Goal: Task Accomplishment & Management: Manage account settings

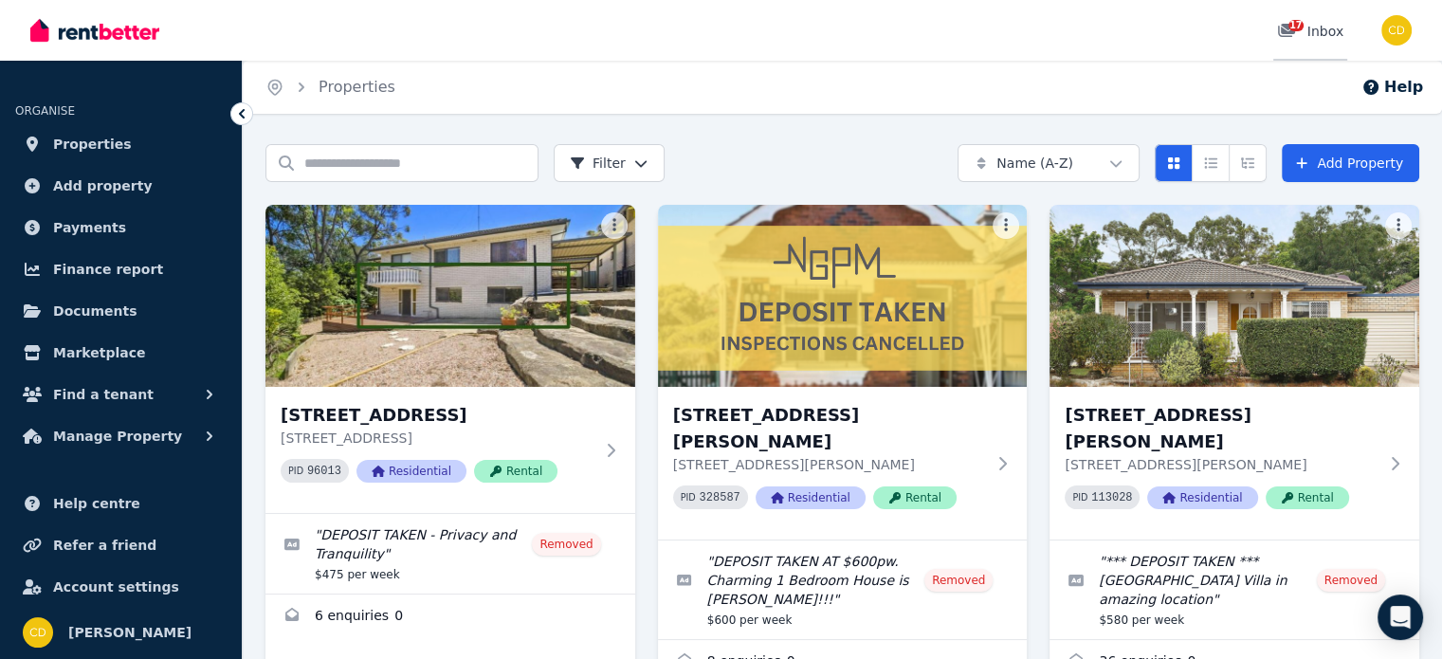
click at [1300, 39] on div "17" at bounding box center [1292, 31] width 30 height 19
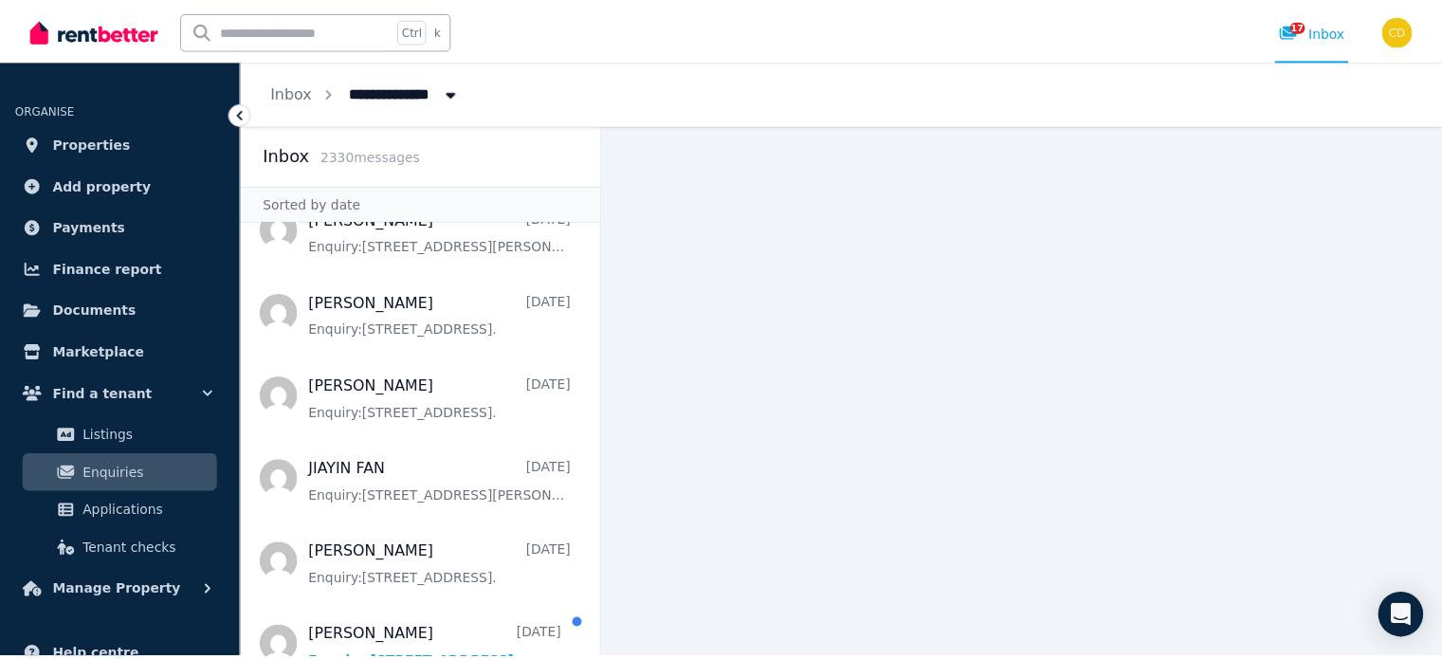
scroll to position [2180, 0]
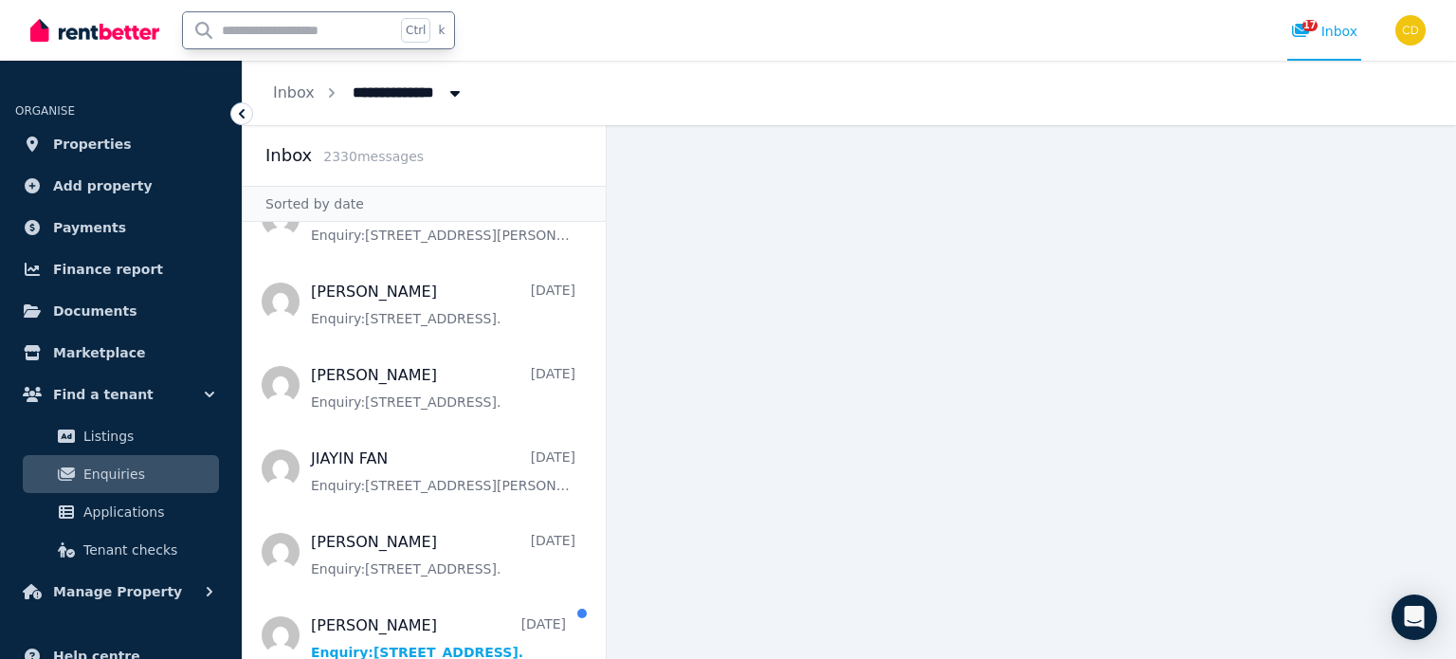
click at [314, 36] on input "text" at bounding box center [289, 30] width 212 height 36
type input "*******"
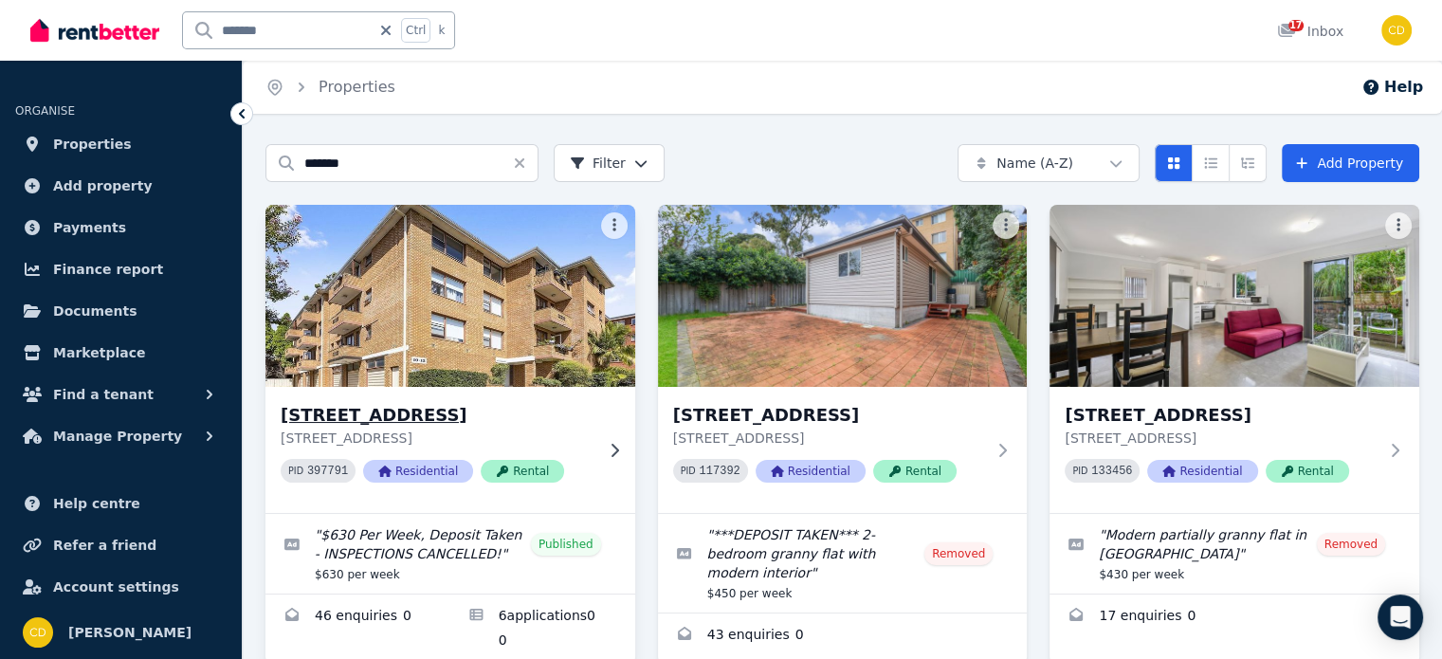
click at [477, 402] on h3 "[STREET_ADDRESS]" at bounding box center [437, 415] width 313 height 27
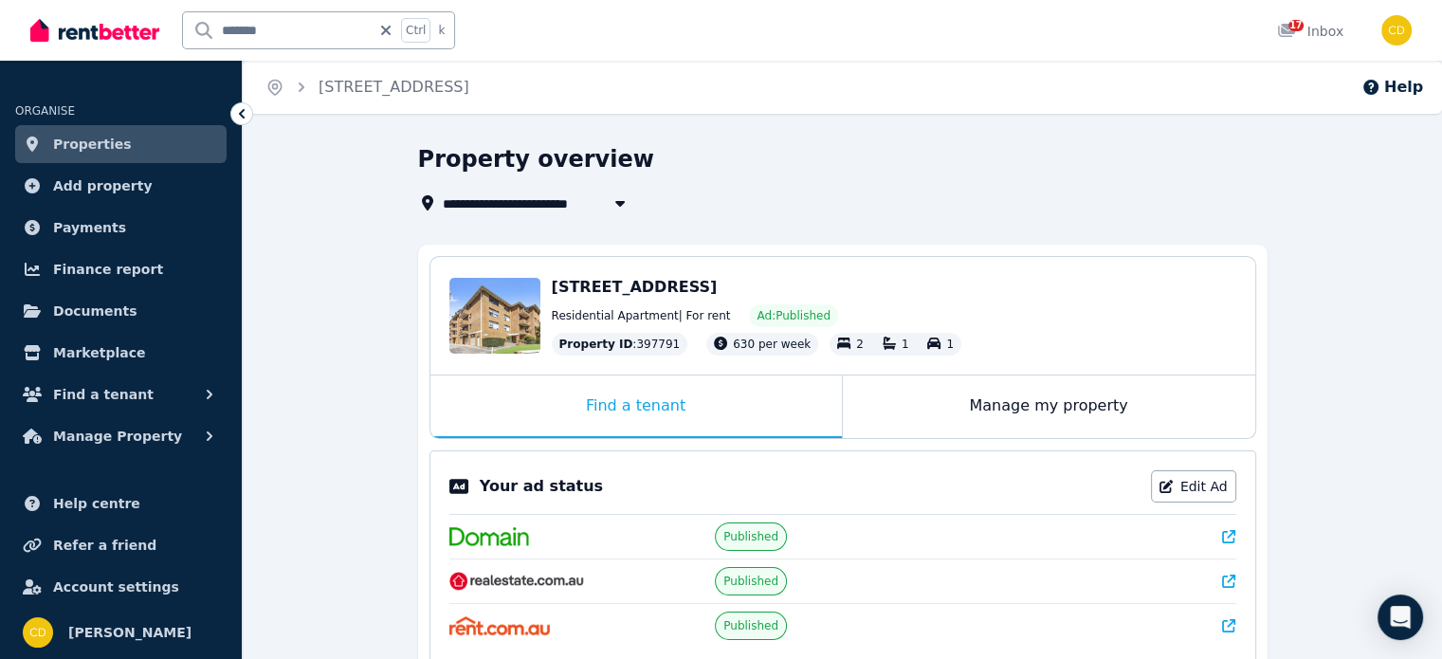
scroll to position [379, 0]
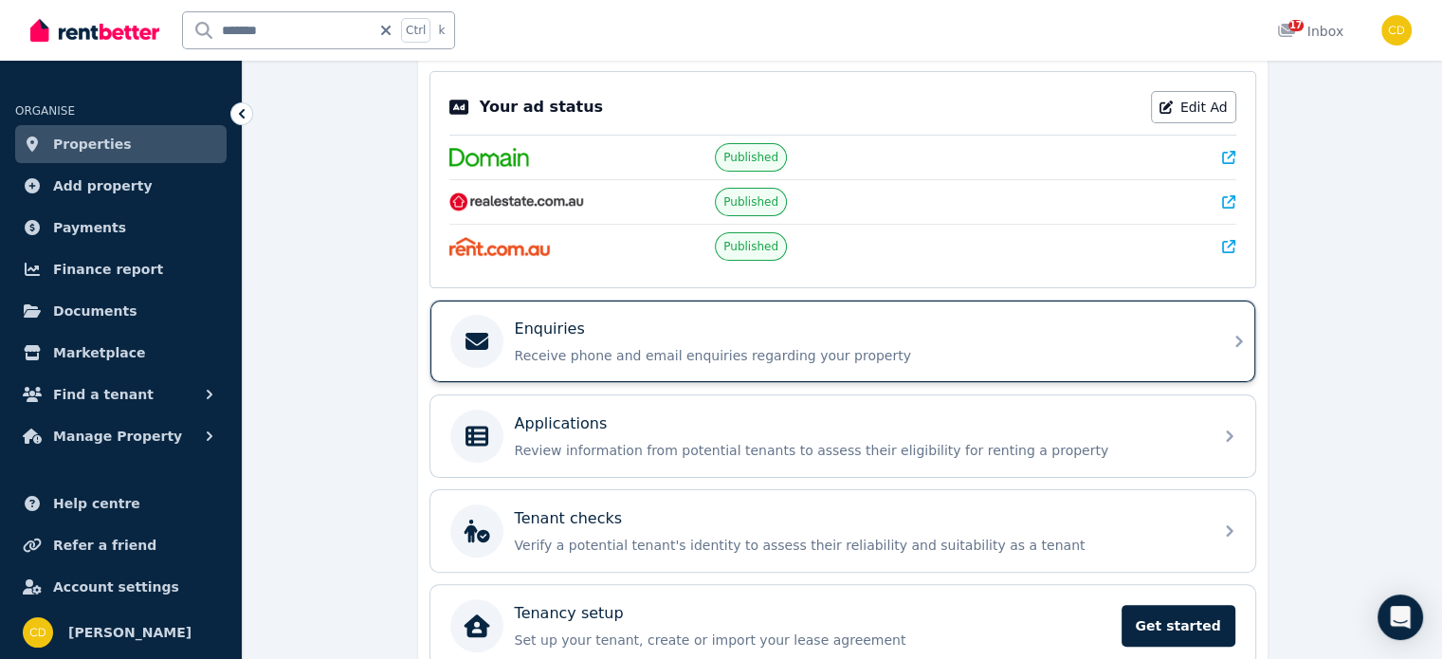
click at [885, 346] on p "Receive phone and email enquiries regarding your property" at bounding box center [858, 355] width 686 height 19
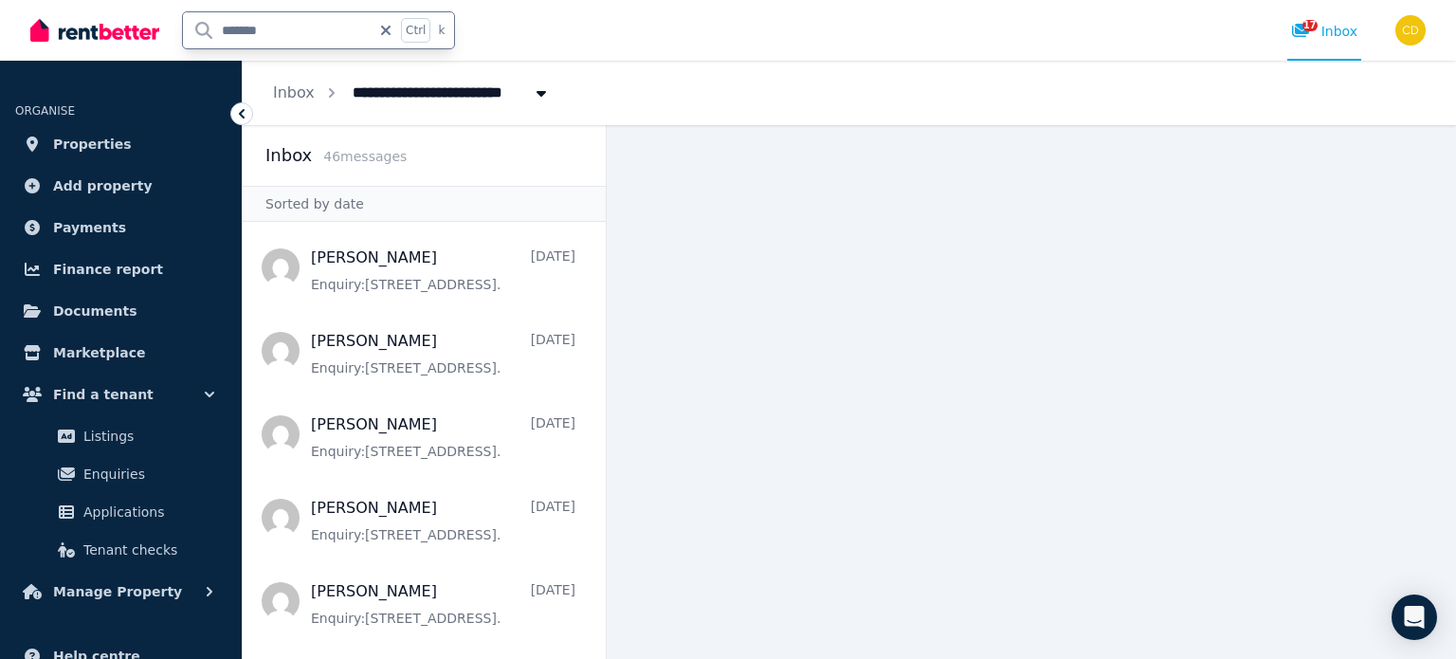
click at [295, 25] on input "*******" at bounding box center [277, 30] width 188 height 36
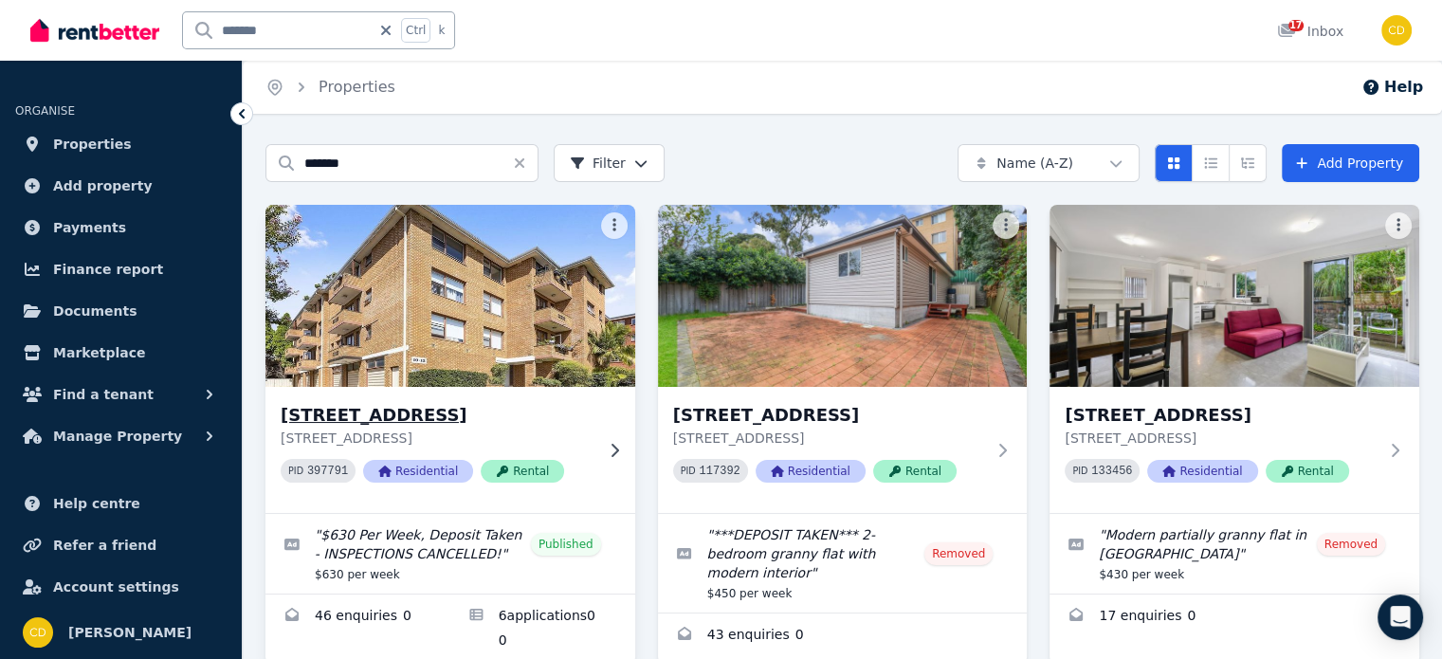
click at [545, 409] on h3 "[STREET_ADDRESS]" at bounding box center [437, 415] width 313 height 27
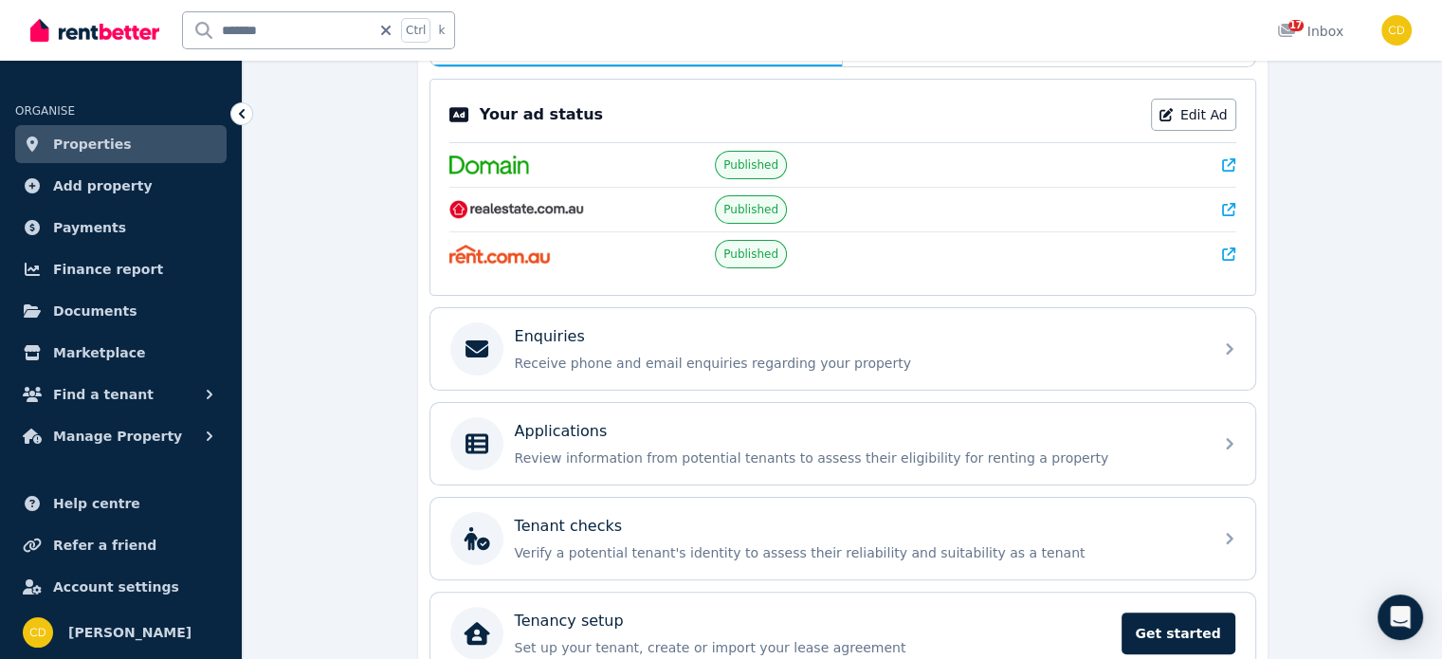
scroll to position [379, 0]
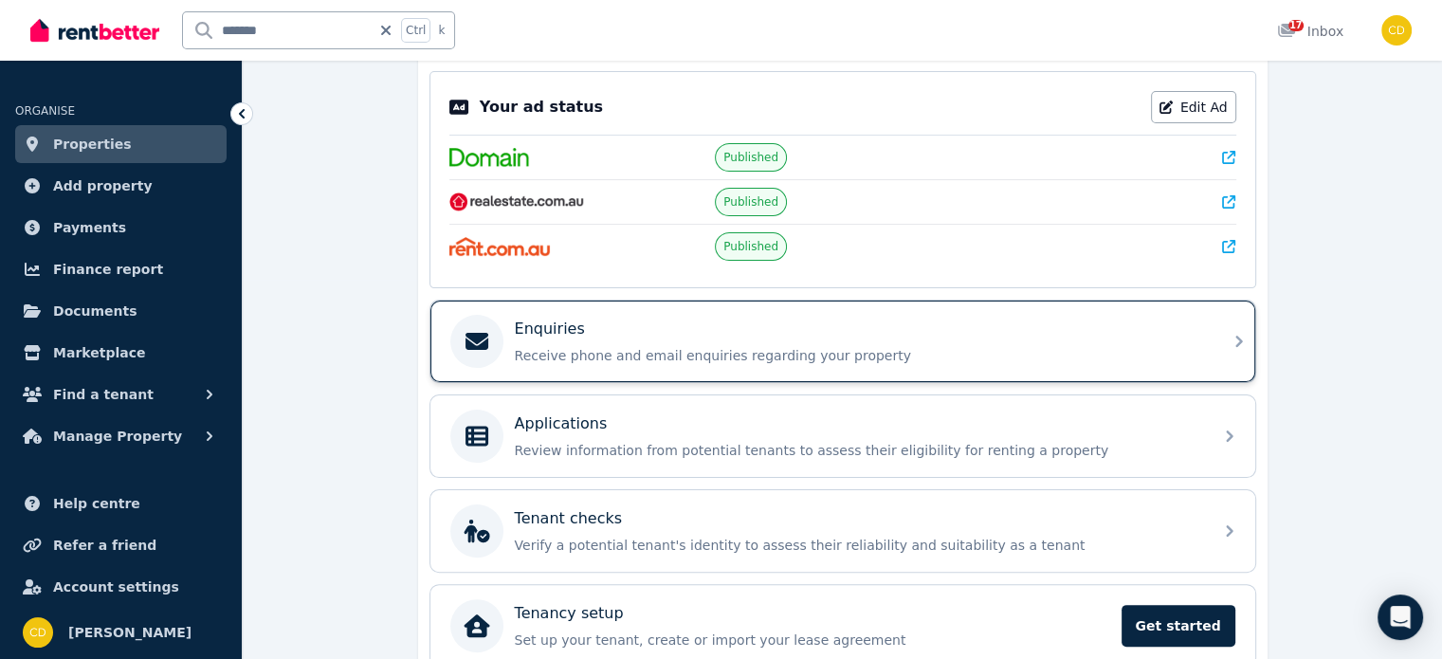
click at [766, 348] on p "Receive phone and email enquiries regarding your property" at bounding box center [858, 355] width 686 height 19
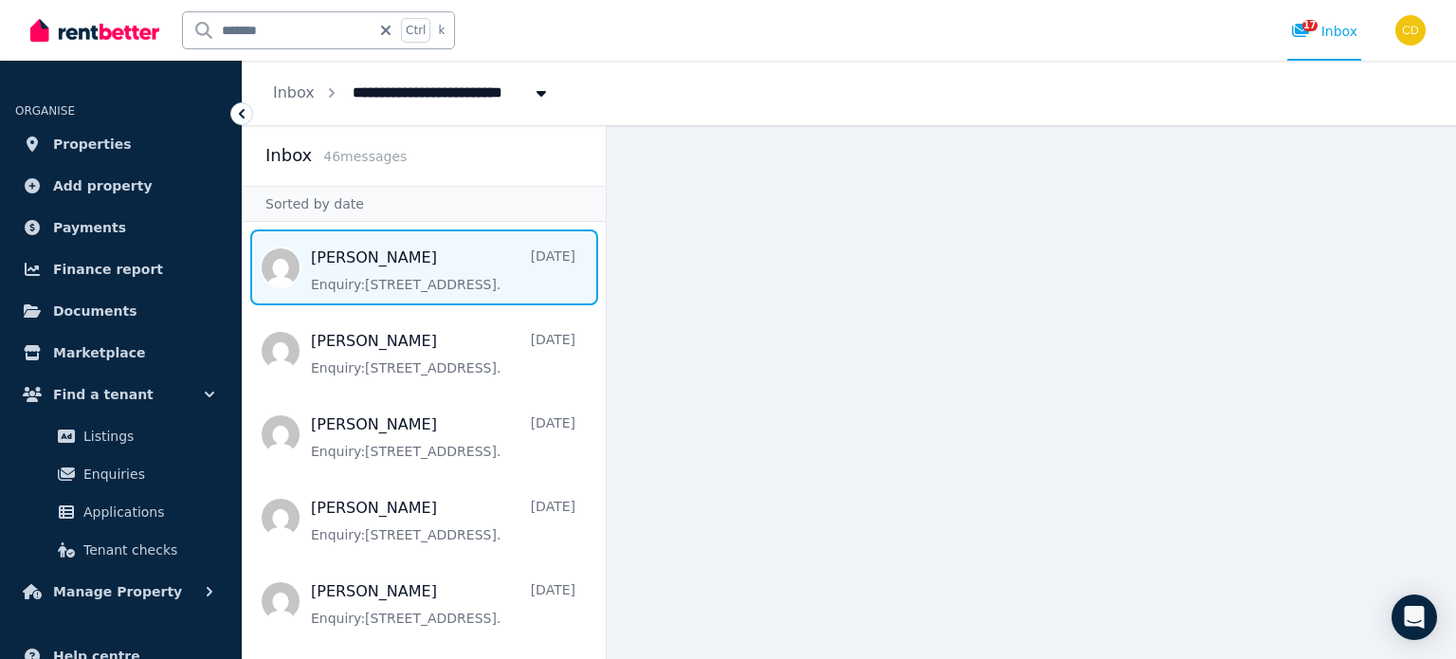
click at [443, 276] on span "Message list" at bounding box center [424, 267] width 363 height 76
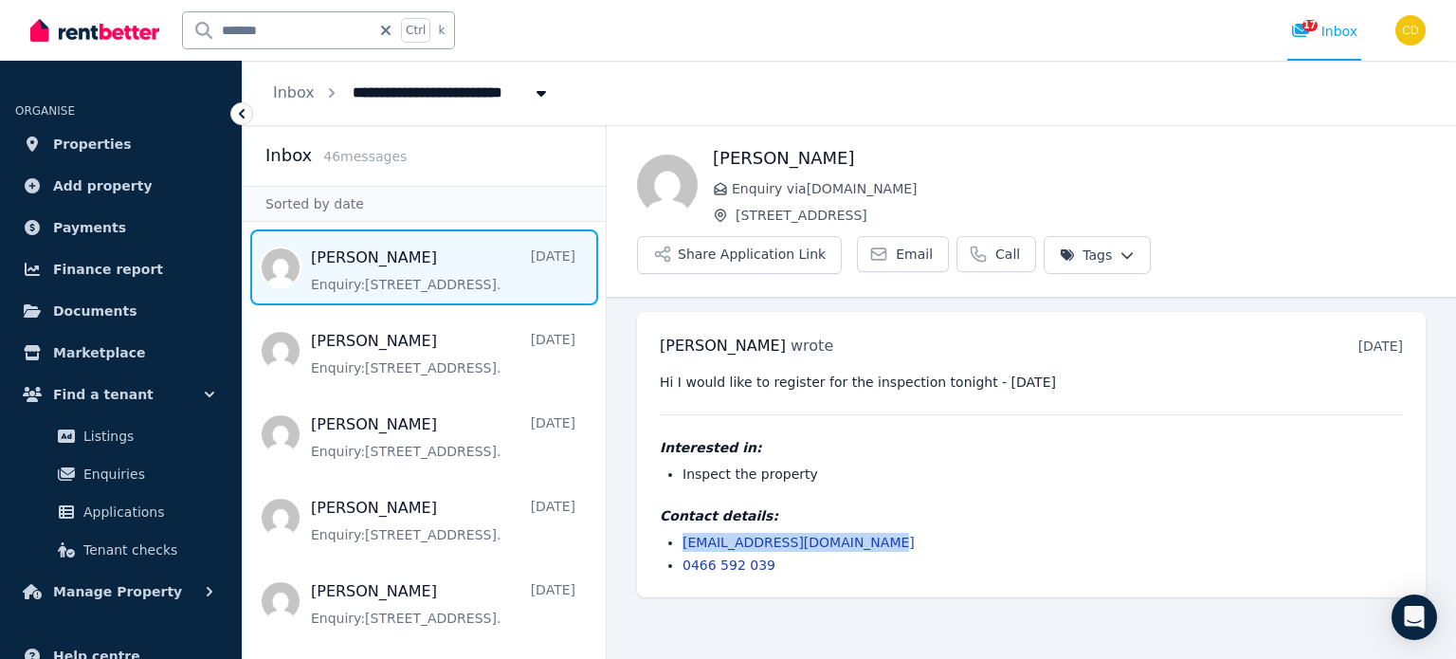
drag, startPoint x: 878, startPoint y: 488, endPoint x: 665, endPoint y: 493, distance: 212.4
click at [665, 533] on ul "[EMAIL_ADDRESS][DOMAIN_NAME] 0466 592 039" at bounding box center [1031, 554] width 743 height 42
copy link "[EMAIL_ADDRESS][DOMAIN_NAME]"
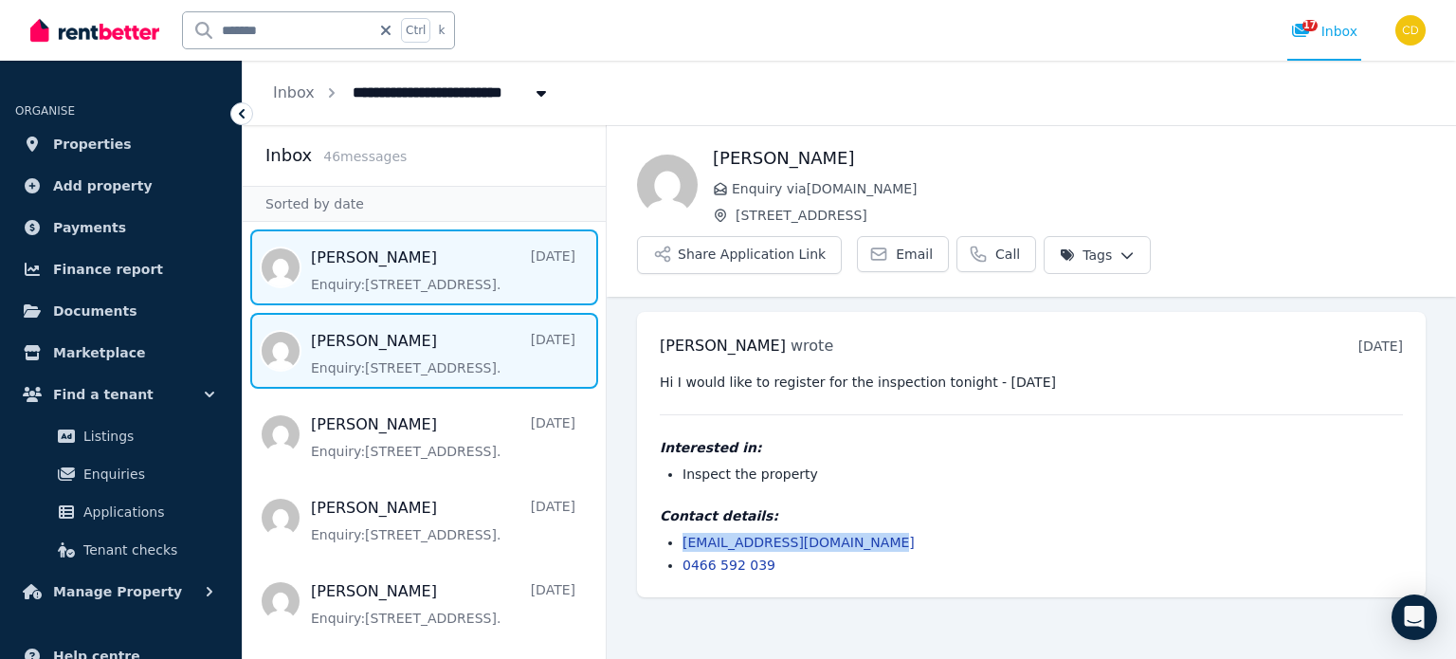
click at [399, 331] on span "Message list" at bounding box center [424, 351] width 363 height 76
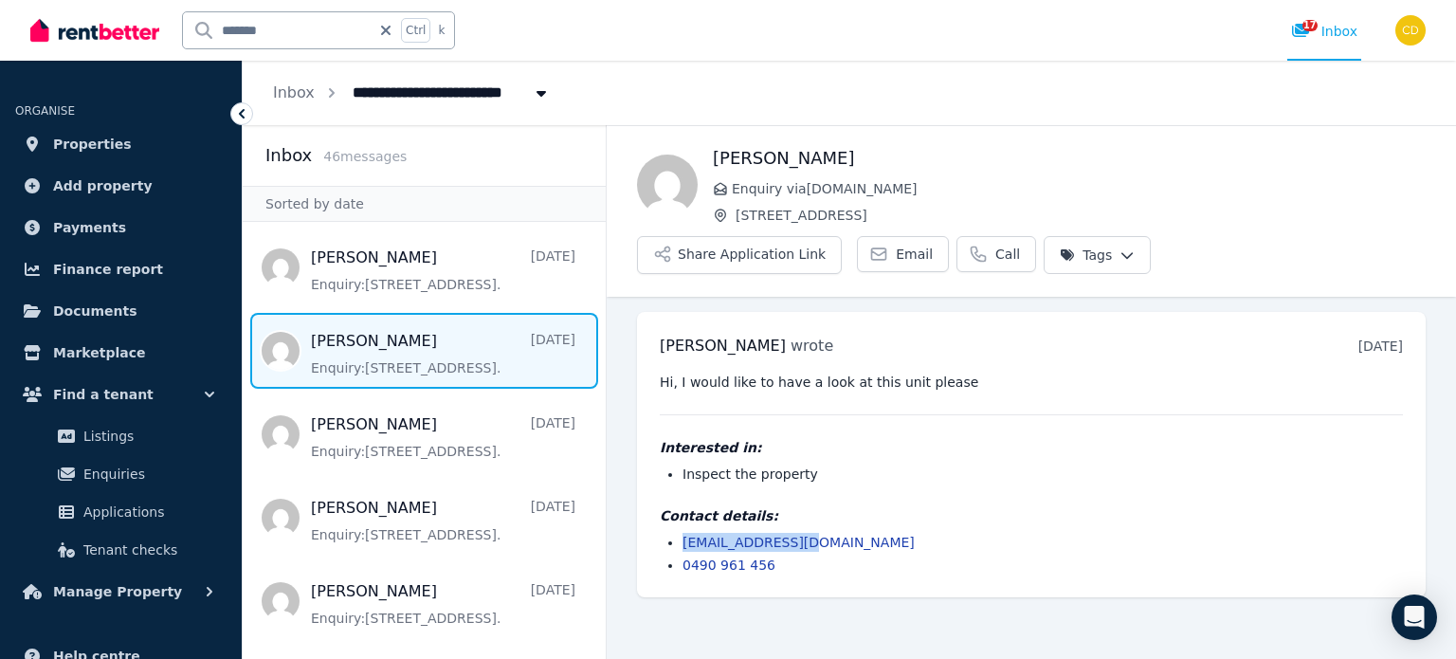
drag, startPoint x: 814, startPoint y: 493, endPoint x: 633, endPoint y: 487, distance: 181.1
click at [633, 487] on ul "[PERSON_NAME] wrote [DATE] 2:51 pm [DATE][DATE] Hi, I would like to have a look…" at bounding box center [1031, 455] width 849 height 316
copy link "[EMAIL_ADDRESS][DOMAIN_NAME]"
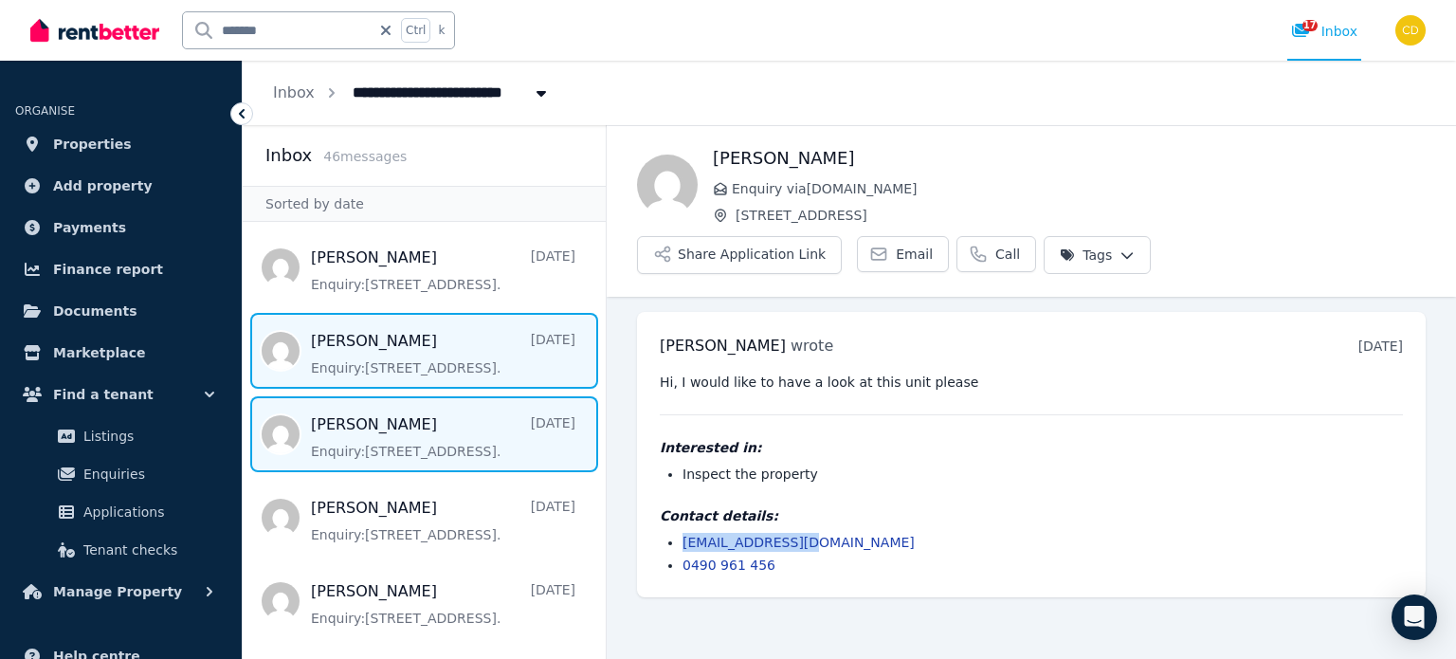
click at [371, 426] on span "Message list" at bounding box center [424, 434] width 363 height 76
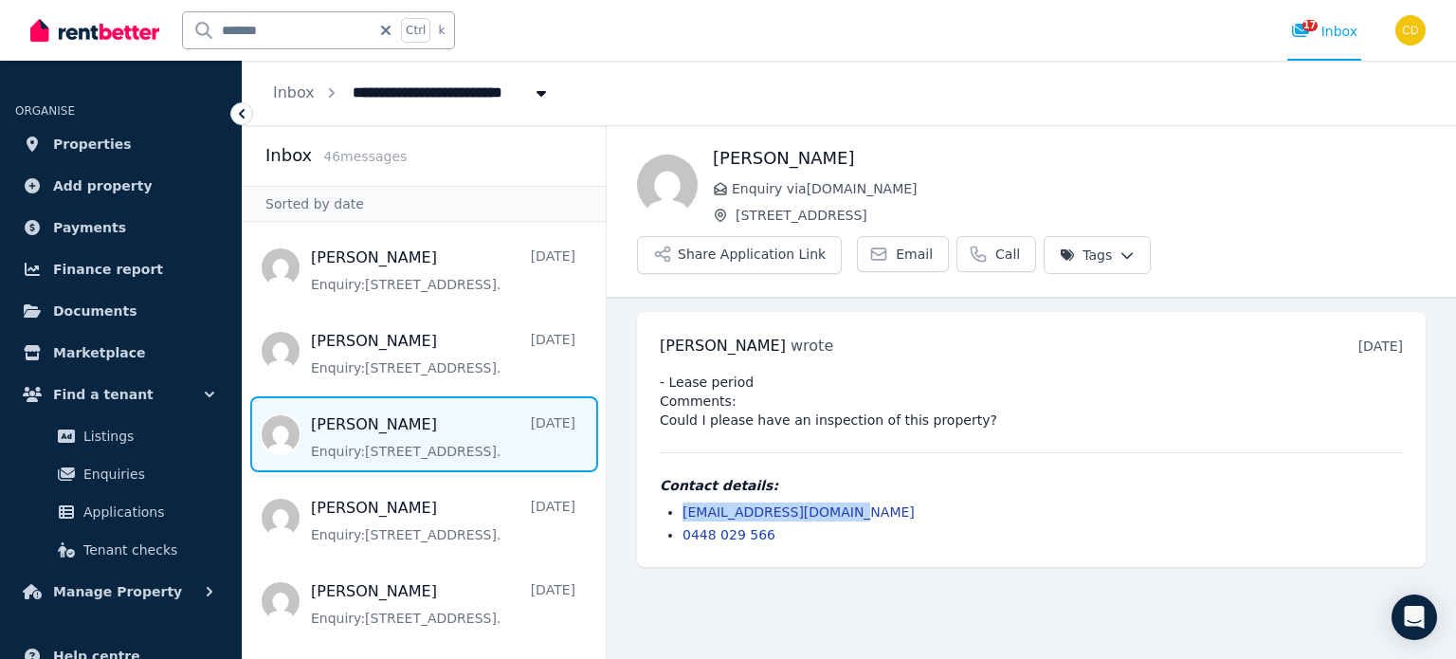
drag, startPoint x: 855, startPoint y: 458, endPoint x: 672, endPoint y: 464, distance: 183.1
click at [682, 502] on li "[EMAIL_ADDRESS][DOMAIN_NAME]" at bounding box center [1042, 511] width 720 height 19
copy link "[EMAIL_ADDRESS][DOMAIN_NAME]"
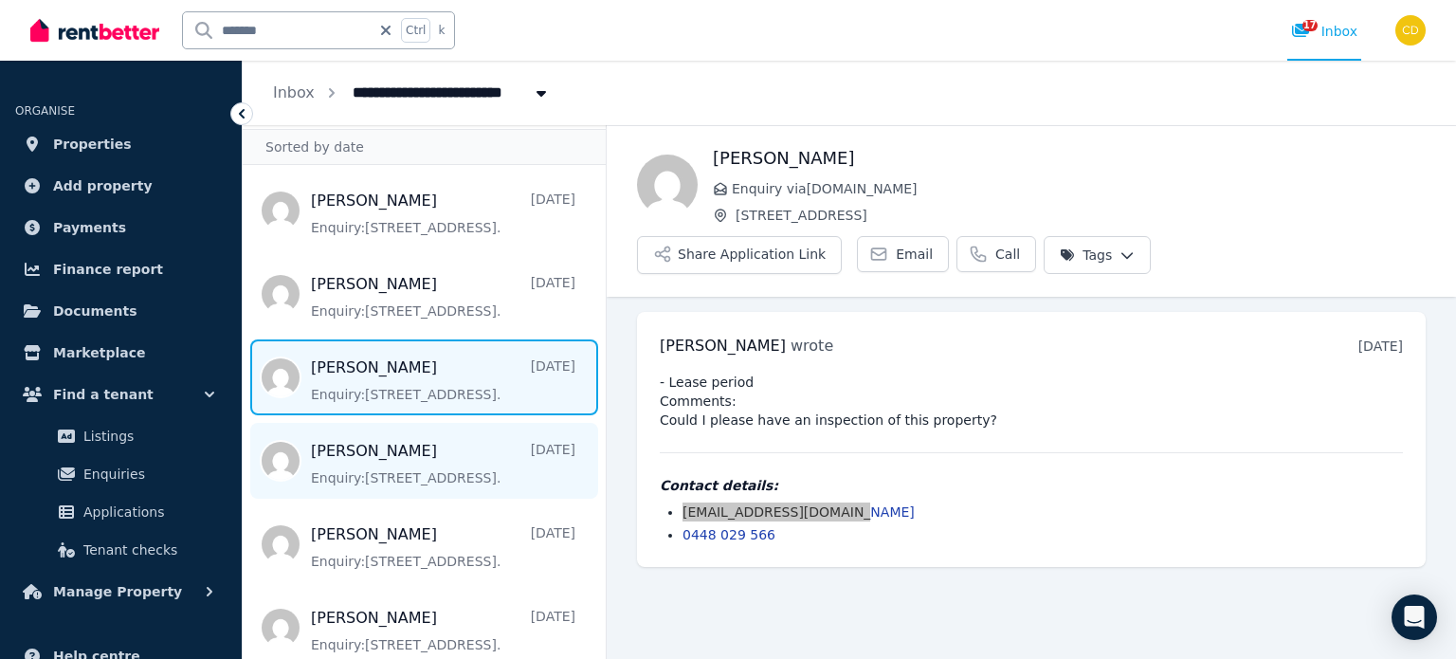
scroll to position [95, 0]
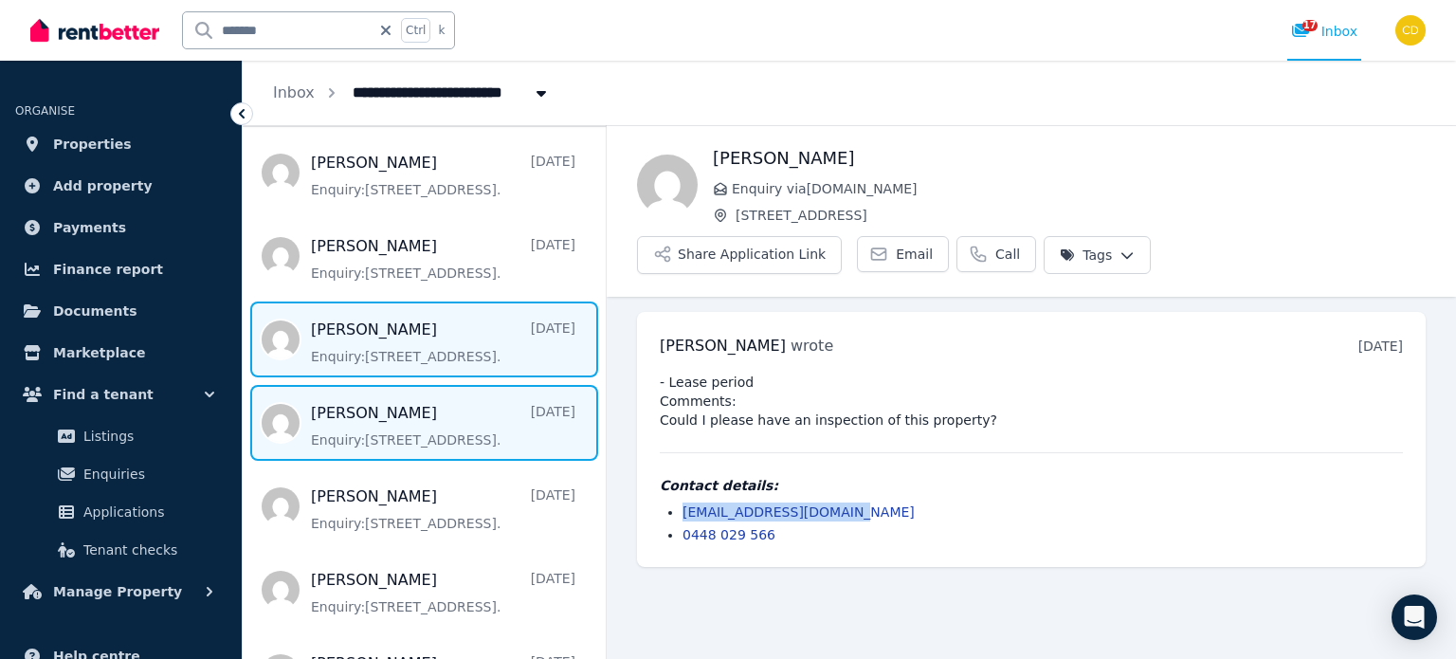
click at [372, 425] on span "Message list" at bounding box center [424, 423] width 363 height 76
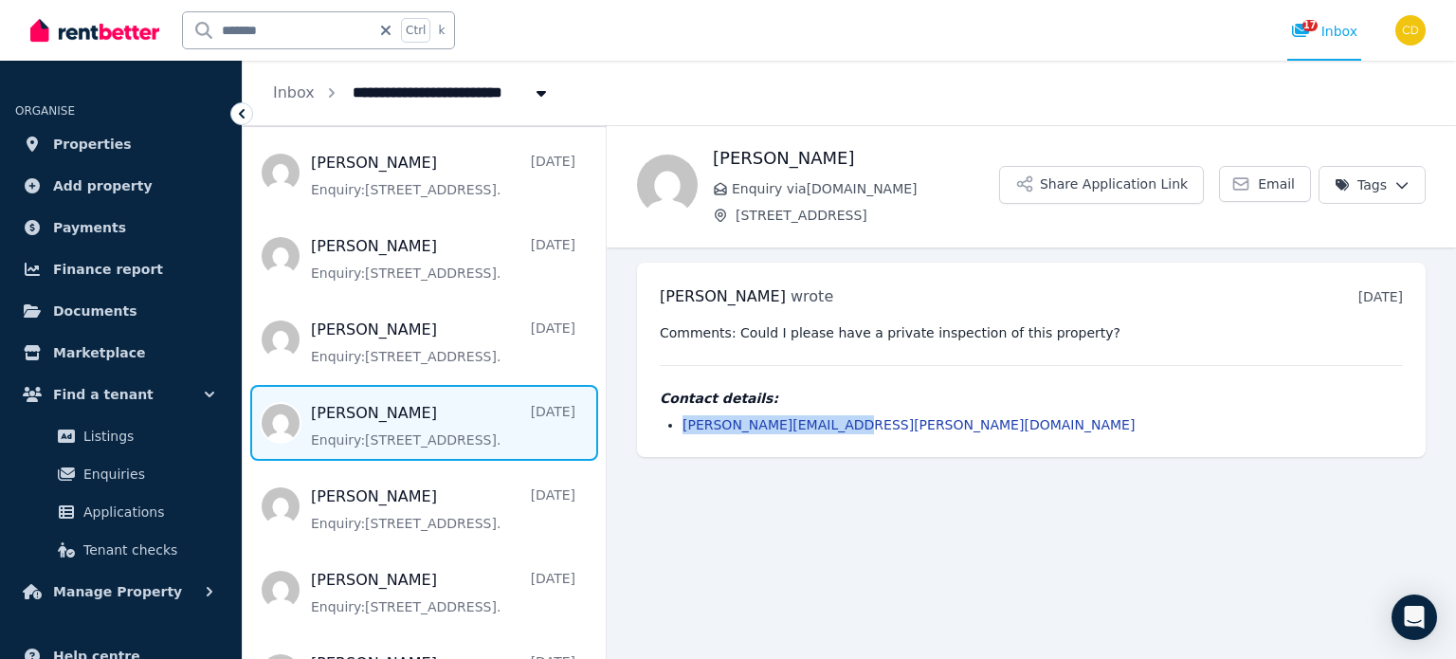
drag, startPoint x: 868, startPoint y: 419, endPoint x: 680, endPoint y: 420, distance: 188.6
click at [680, 420] on ul "[PERSON_NAME][EMAIL_ADDRESS][PERSON_NAME][DOMAIN_NAME]" at bounding box center [1031, 424] width 743 height 19
copy link "[PERSON_NAME][EMAIL_ADDRESS][PERSON_NAME][DOMAIN_NAME]"
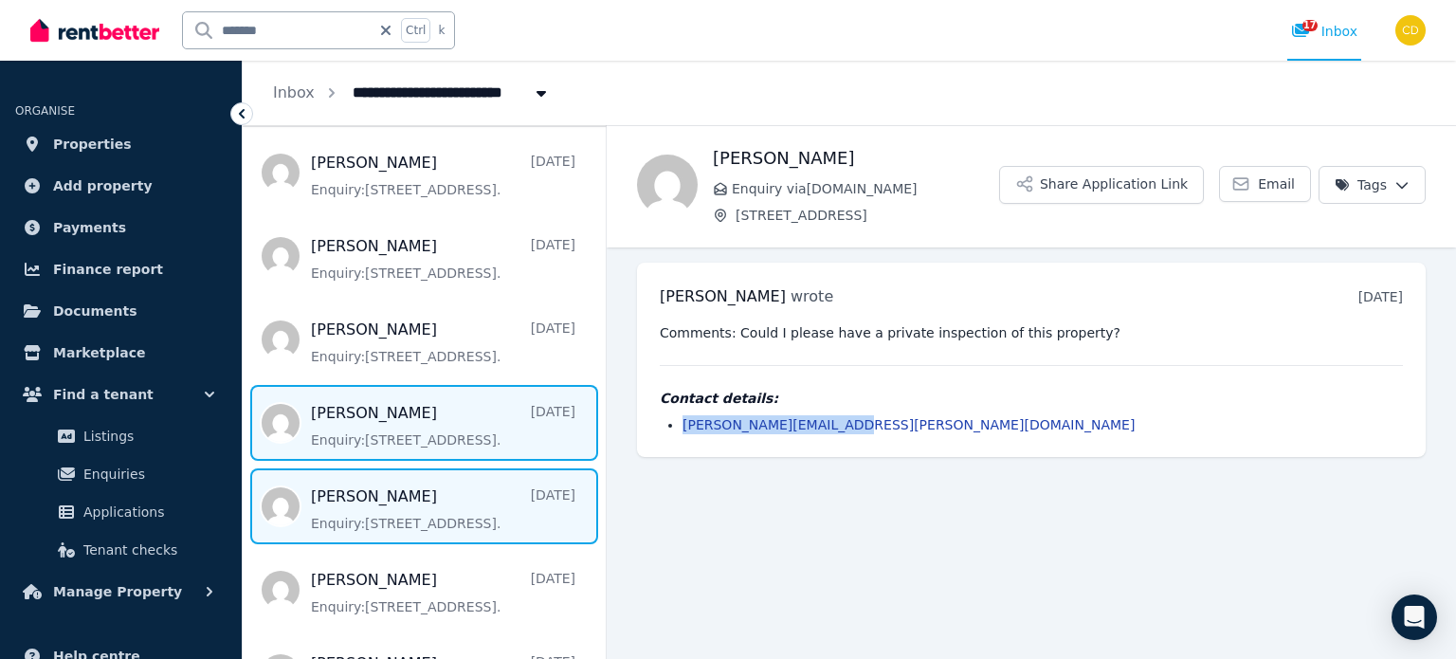
click at [423, 526] on span "Message list" at bounding box center [424, 506] width 363 height 76
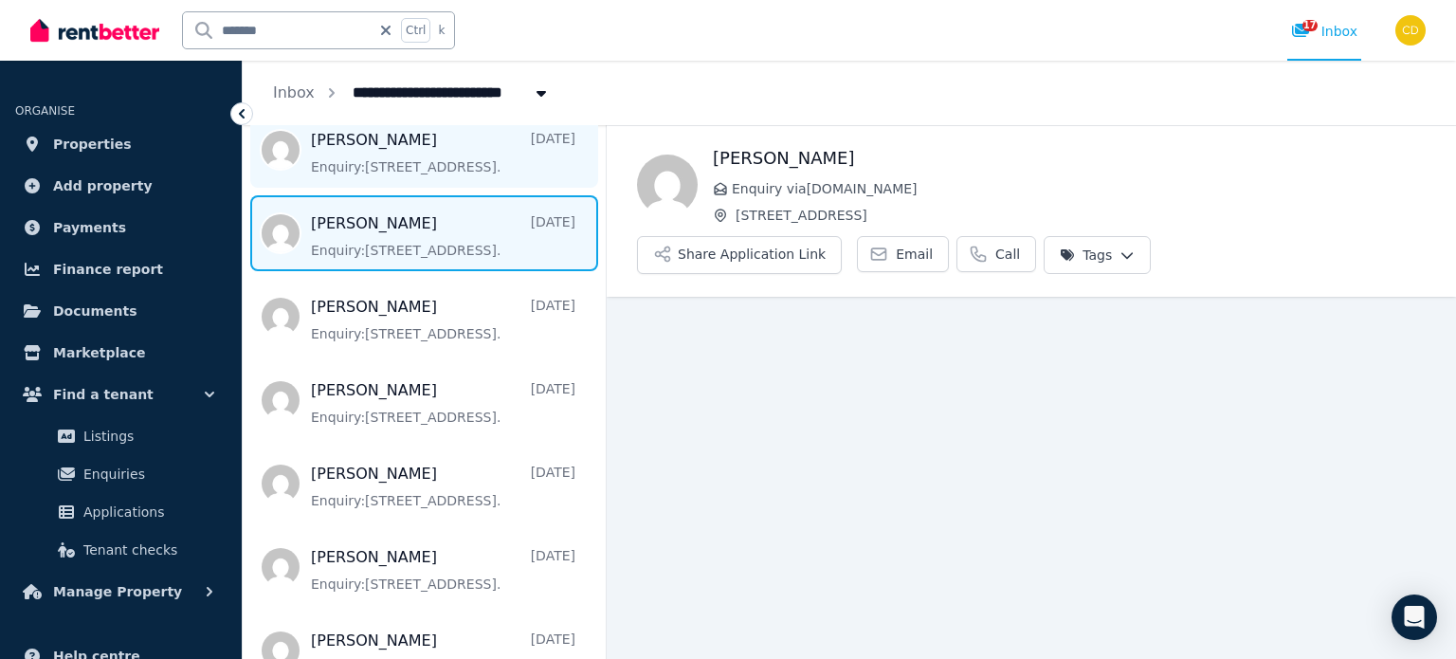
scroll to position [379, 0]
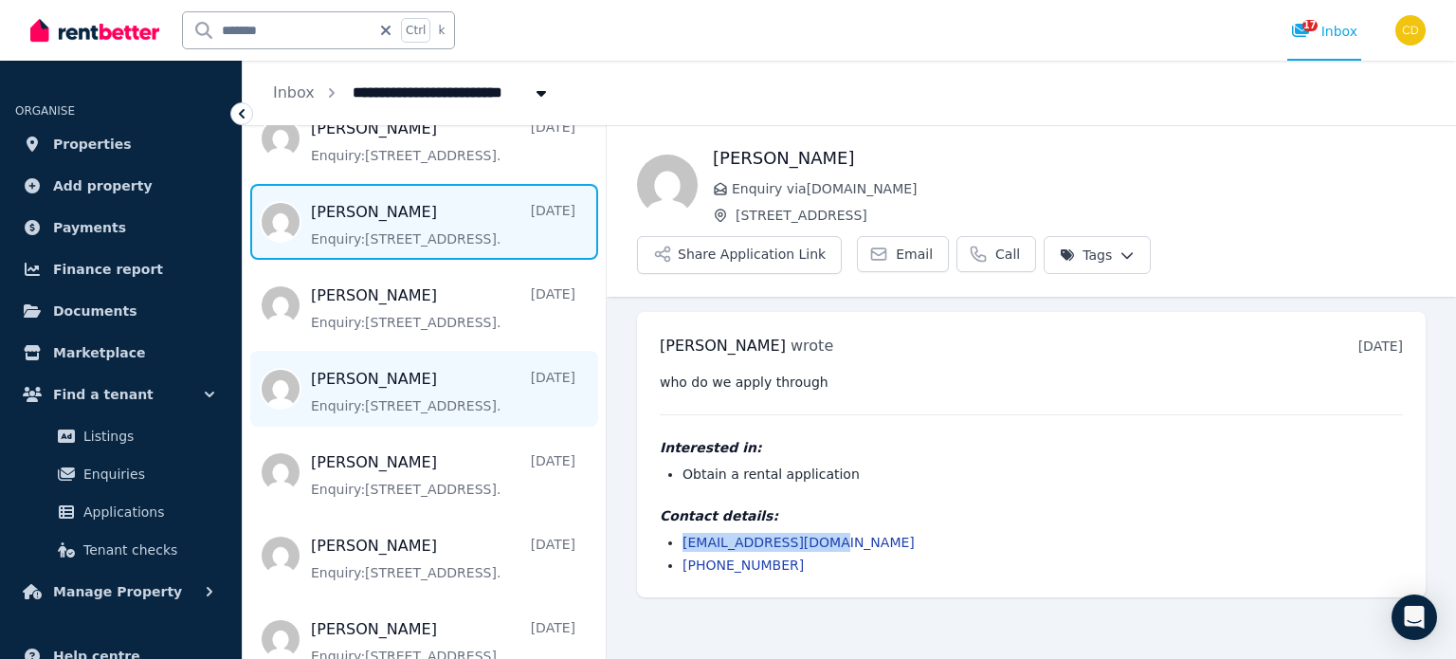
drag, startPoint x: 880, startPoint y: 489, endPoint x: 318, endPoint y: 393, distance: 570.2
click at [666, 533] on ul "[EMAIL_ADDRESS][DOMAIN_NAME] [PHONE_NUMBER]" at bounding box center [1031, 554] width 743 height 42
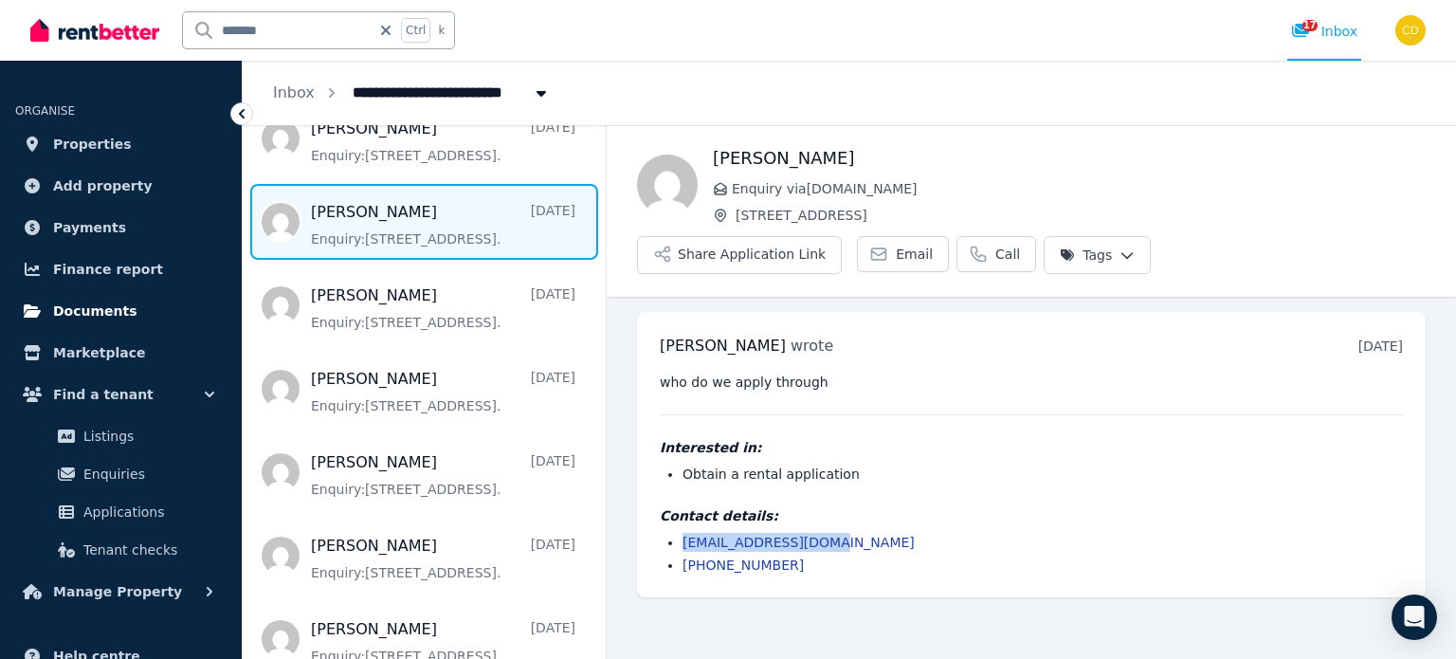
copy link "[EMAIL_ADDRESS][DOMAIN_NAME]"
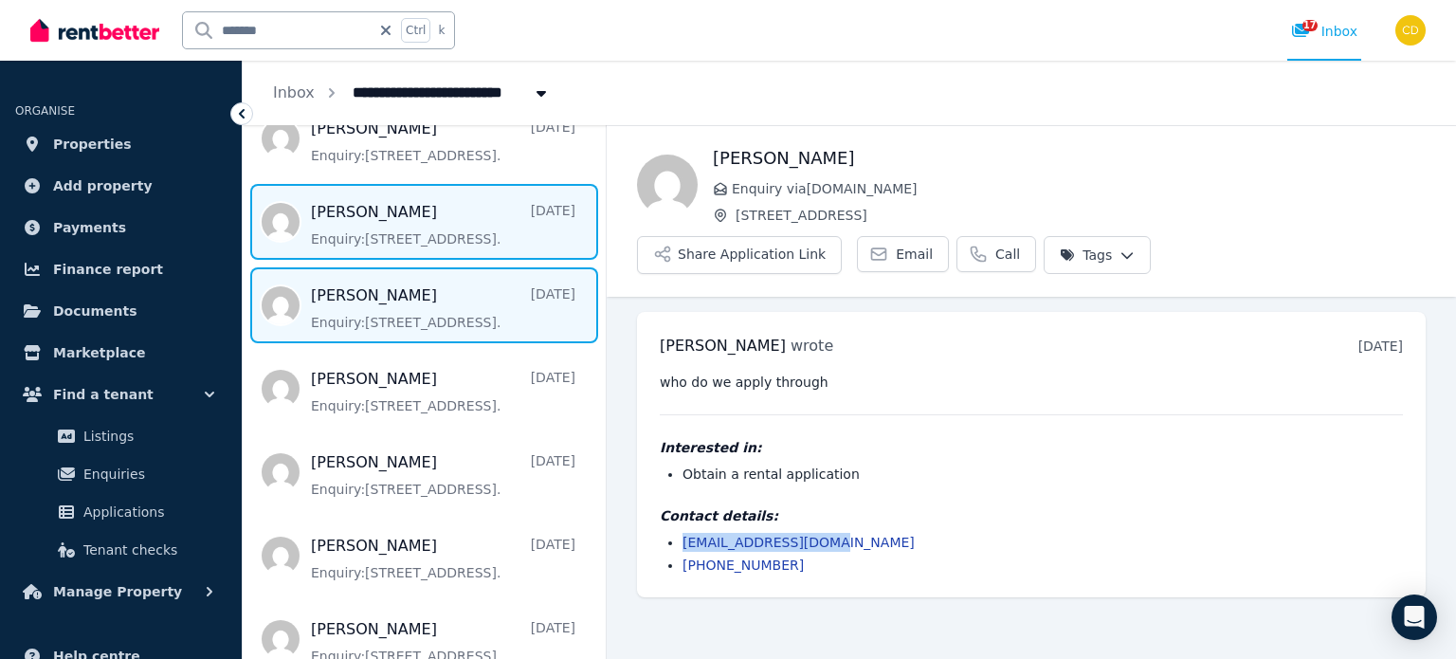
click at [375, 306] on span "Message list" at bounding box center [424, 305] width 363 height 76
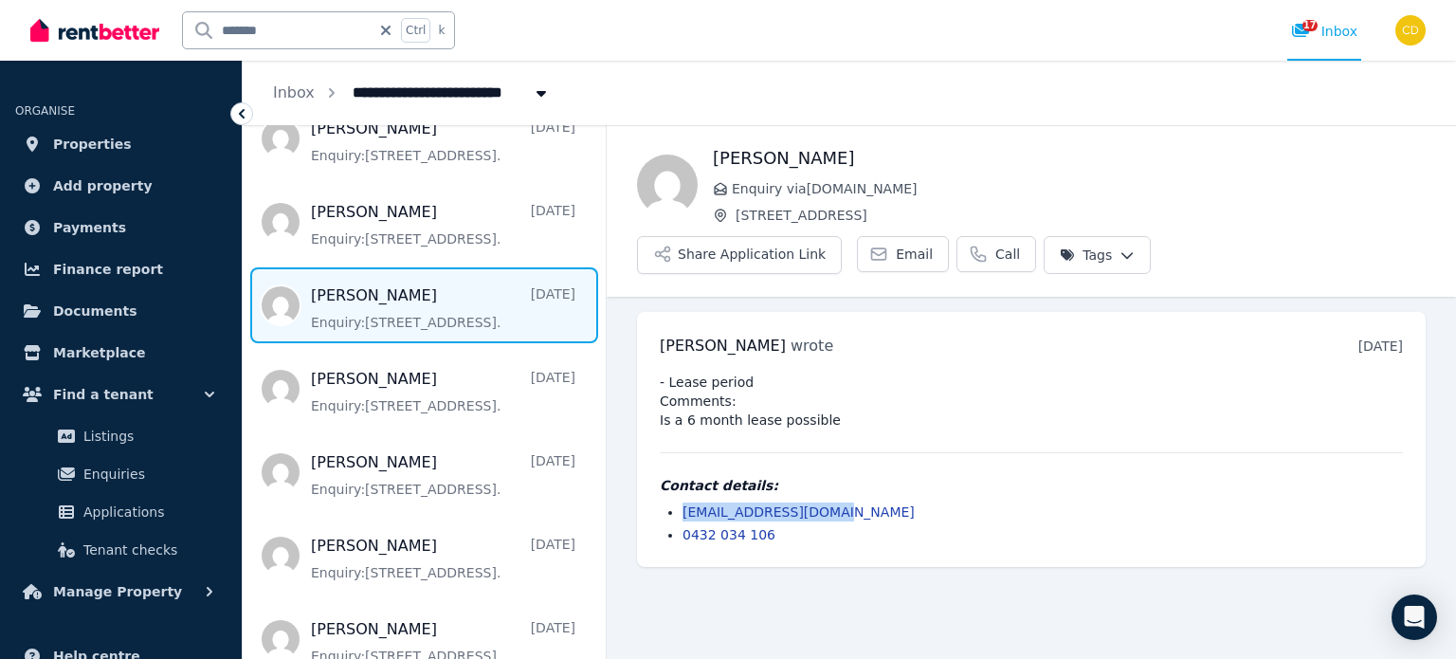
drag, startPoint x: 843, startPoint y: 455, endPoint x: 633, endPoint y: 460, distance: 209.5
click at [633, 460] on ul "[PERSON_NAME] wrote [DATE] 7:38 am [DATE][DATE] - Lease period Comments: Is a 6…" at bounding box center [1031, 439] width 849 height 285
copy link "[EMAIL_ADDRESS][DOMAIN_NAME]"
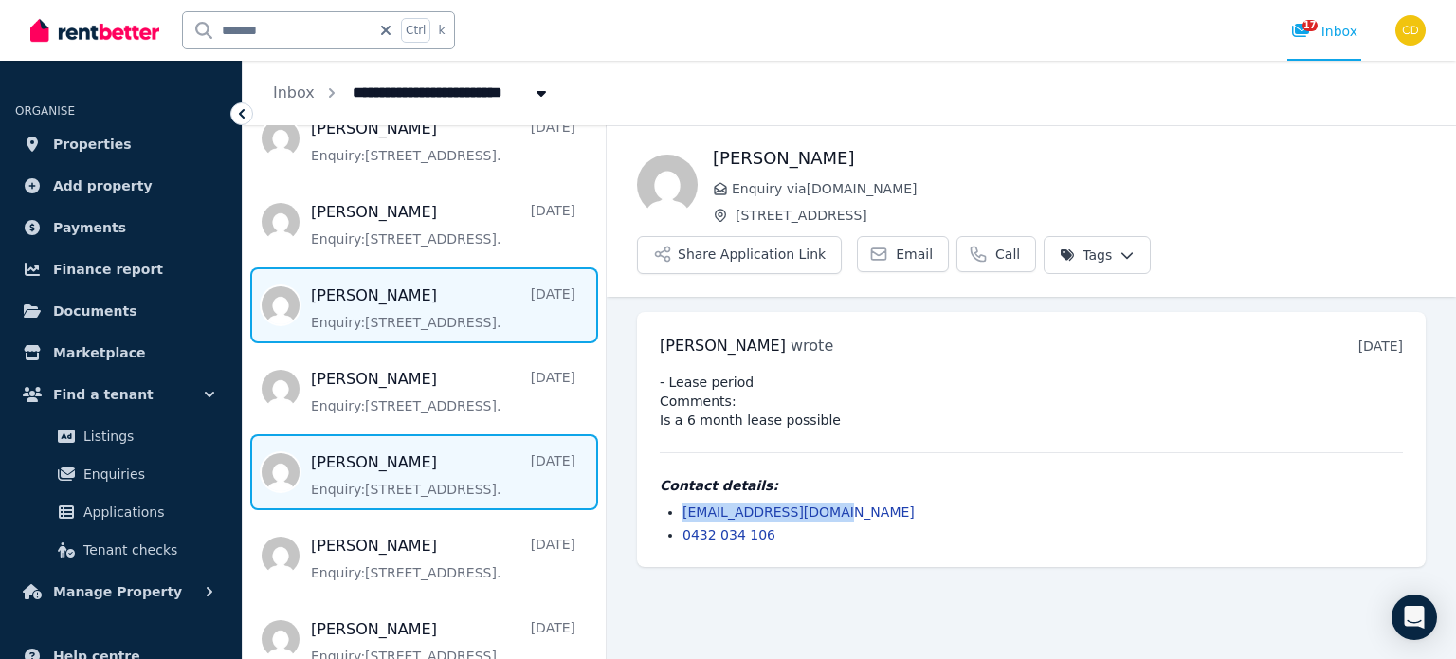
click at [436, 459] on span "Message list" at bounding box center [424, 472] width 363 height 76
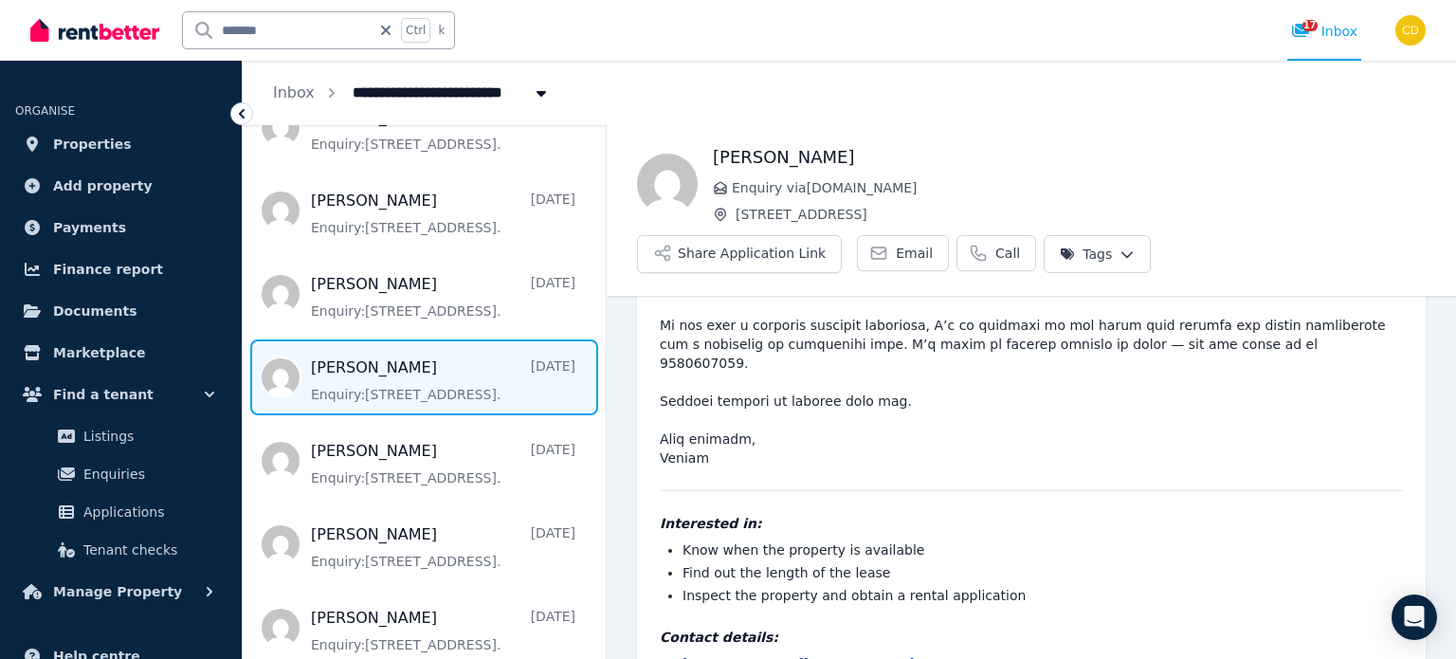
scroll to position [309, 0]
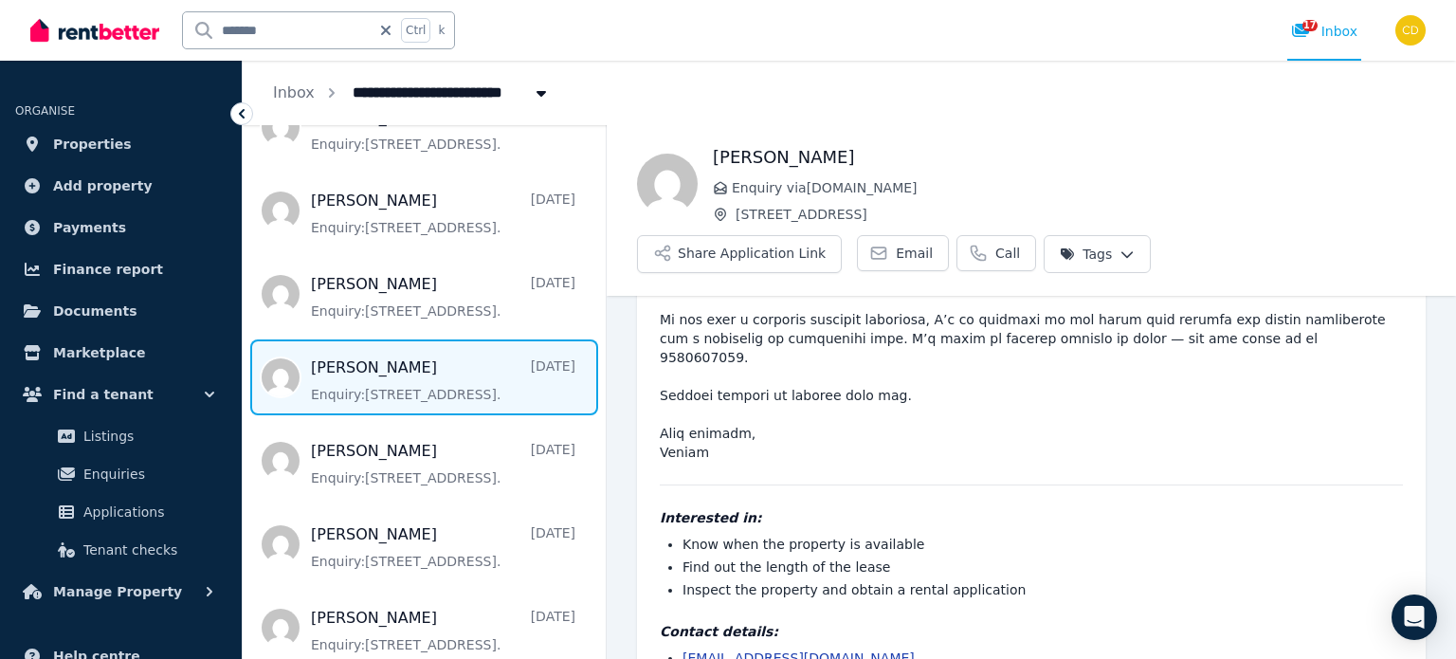
drag, startPoint x: 902, startPoint y: 595, endPoint x: 677, endPoint y: 579, distance: 226.2
click at [677, 648] on ul "[EMAIL_ADDRESS][DOMAIN_NAME] 0406 802 791" at bounding box center [1031, 669] width 743 height 42
copy link "[EMAIL_ADDRESS][DOMAIN_NAME]"
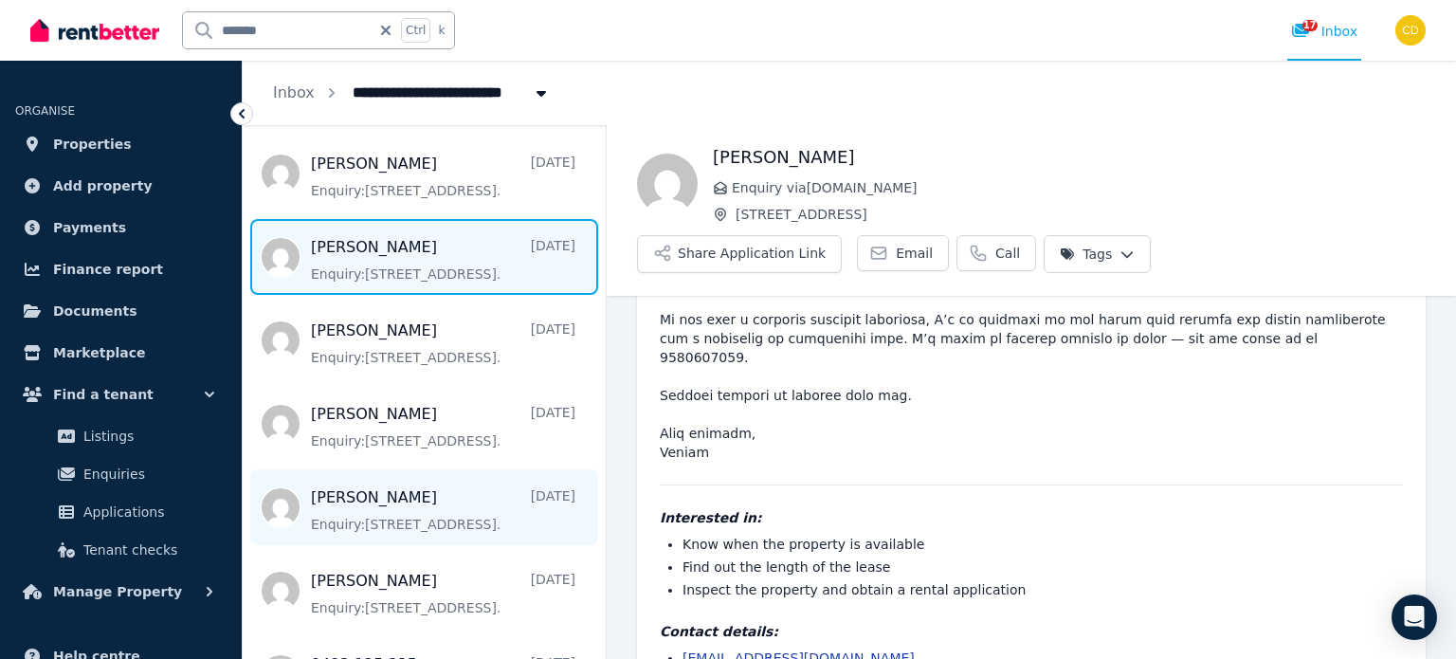
scroll to position [664, 0]
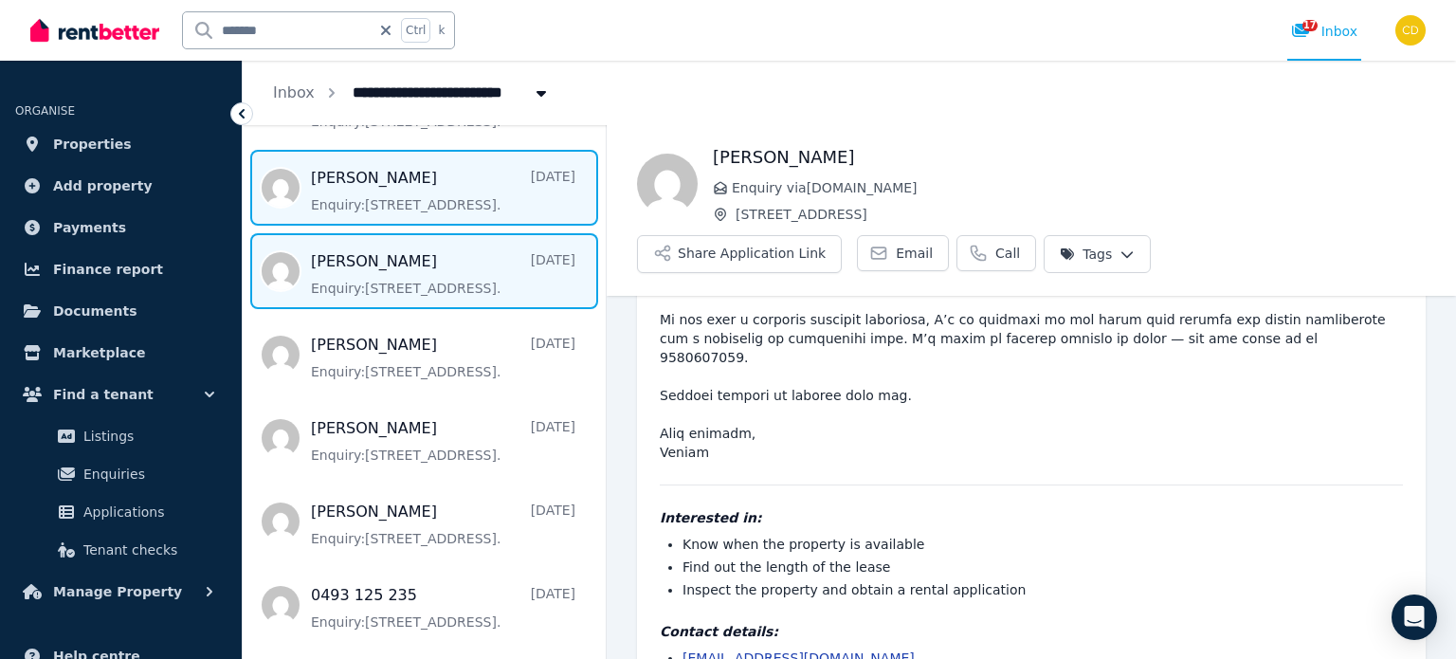
click at [423, 279] on span "Message list" at bounding box center [424, 271] width 363 height 76
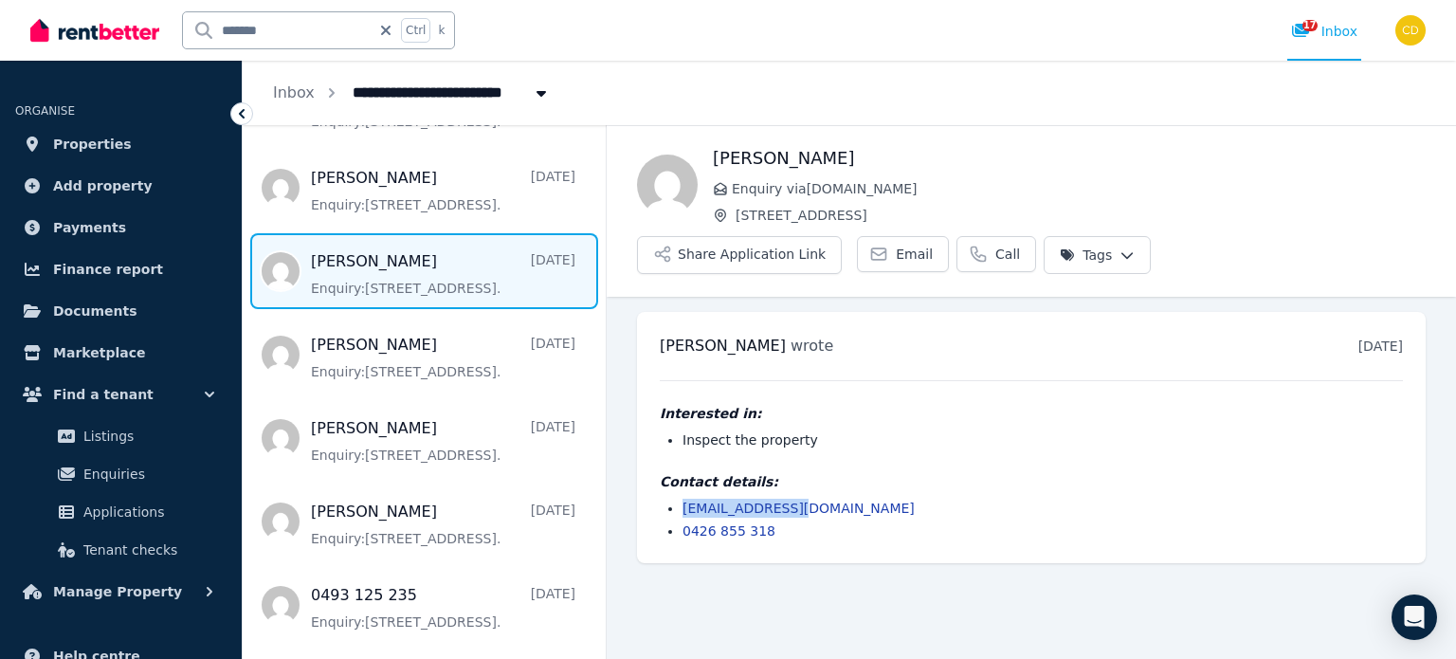
drag, startPoint x: 851, startPoint y: 453, endPoint x: 679, endPoint y: 465, distance: 173.0
click at [679, 499] on ul "[EMAIL_ADDRESS][DOMAIN_NAME] 0426 855 318" at bounding box center [1031, 520] width 743 height 42
copy link "[EMAIL_ADDRESS][DOMAIN_NAME]"
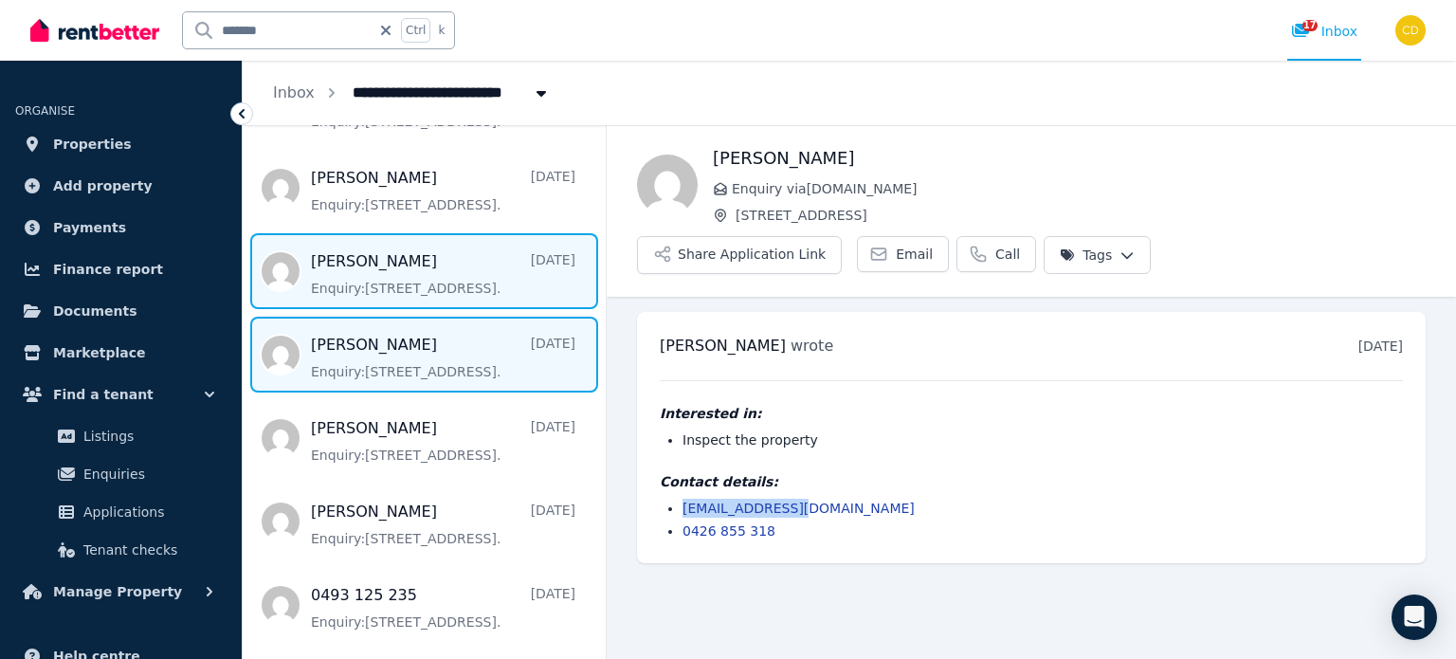
click at [446, 365] on span "Message list" at bounding box center [424, 355] width 363 height 76
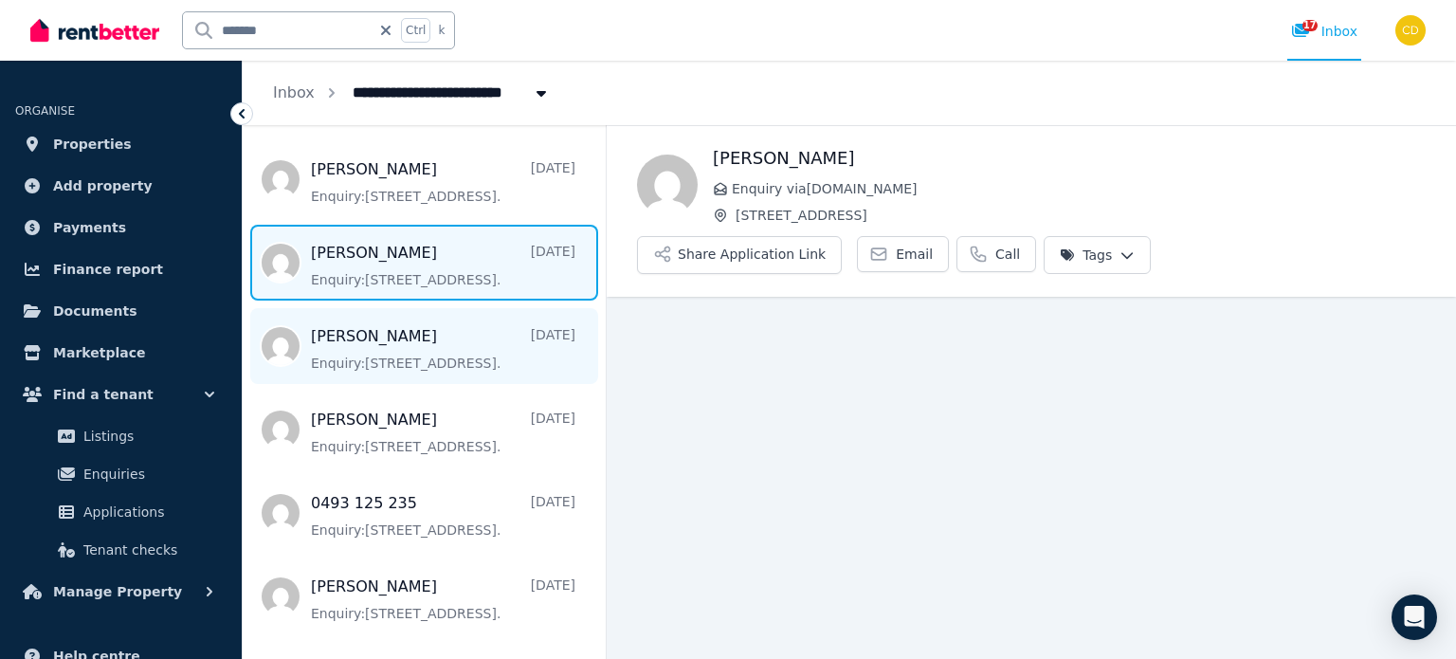
scroll to position [758, 0]
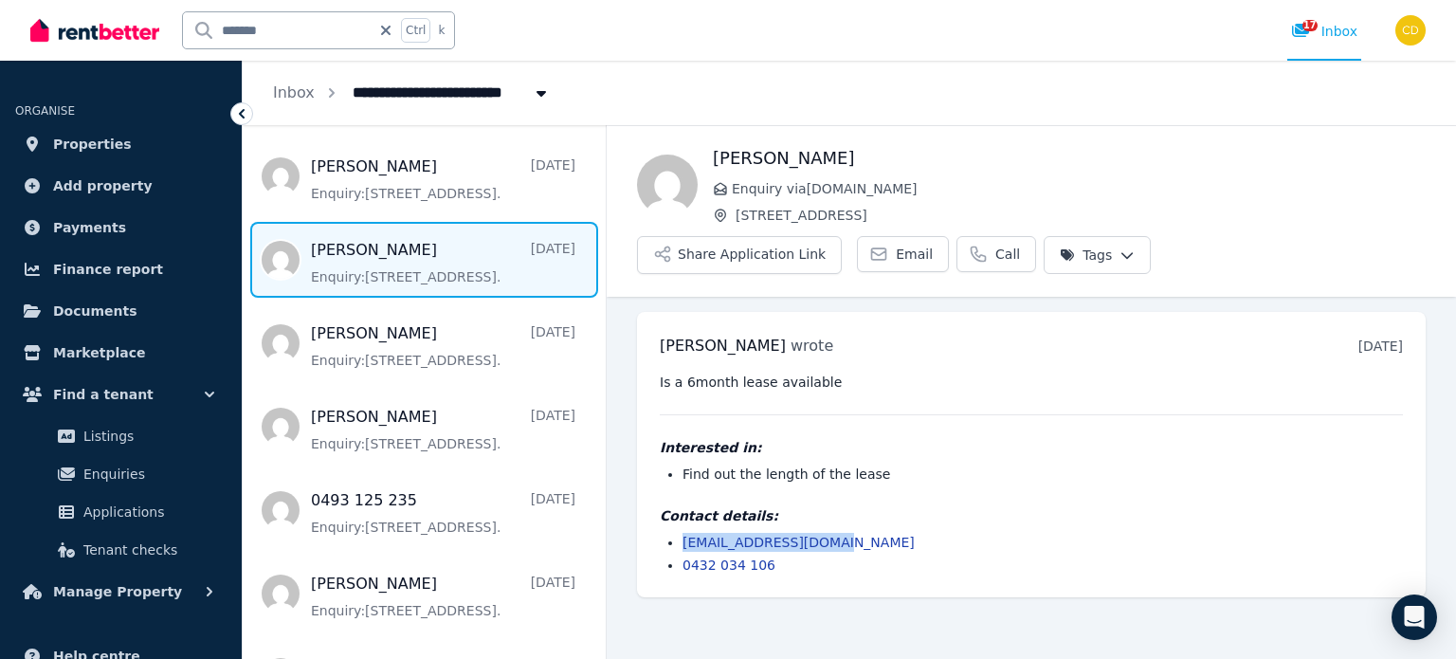
drag, startPoint x: 883, startPoint y: 500, endPoint x: 675, endPoint y: 490, distance: 208.8
click at [675, 533] on ul "[EMAIL_ADDRESS][DOMAIN_NAME] 0432 034 106" at bounding box center [1031, 554] width 743 height 42
copy link "[EMAIL_ADDRESS][DOMAIN_NAME]"
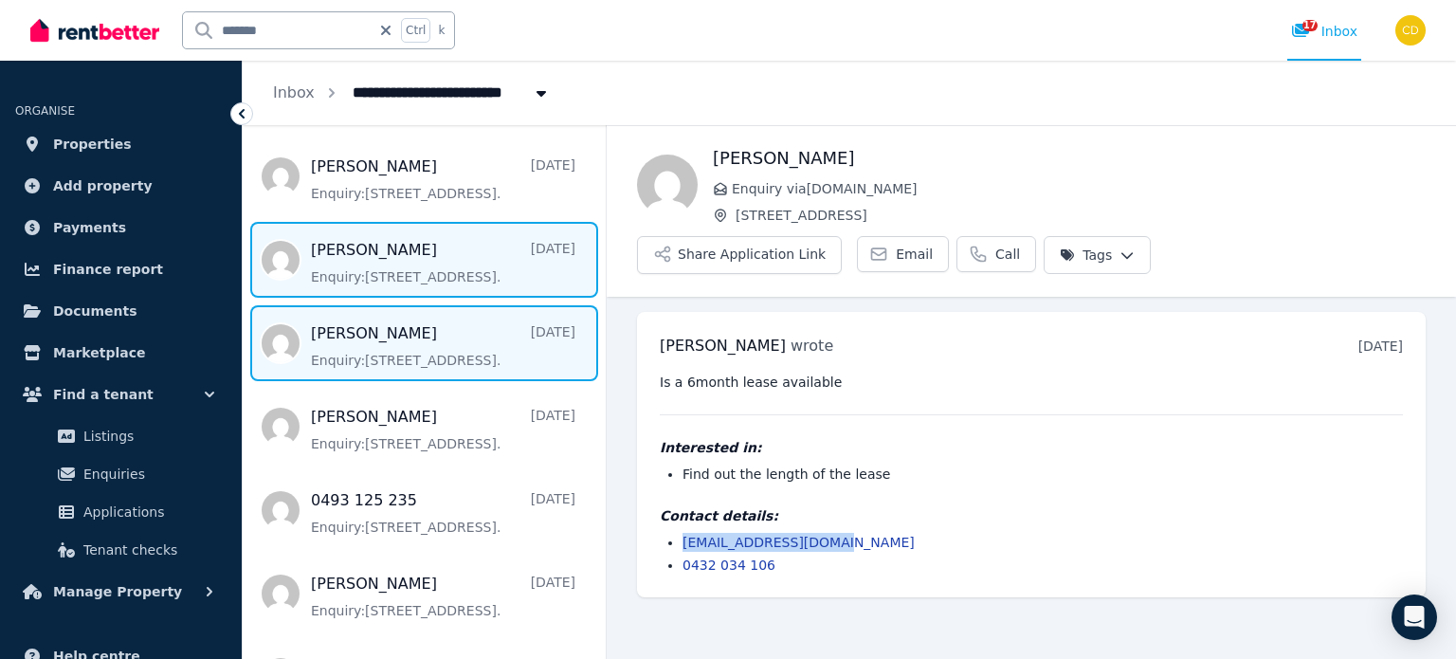
click at [455, 326] on span "Message list" at bounding box center [424, 343] width 363 height 76
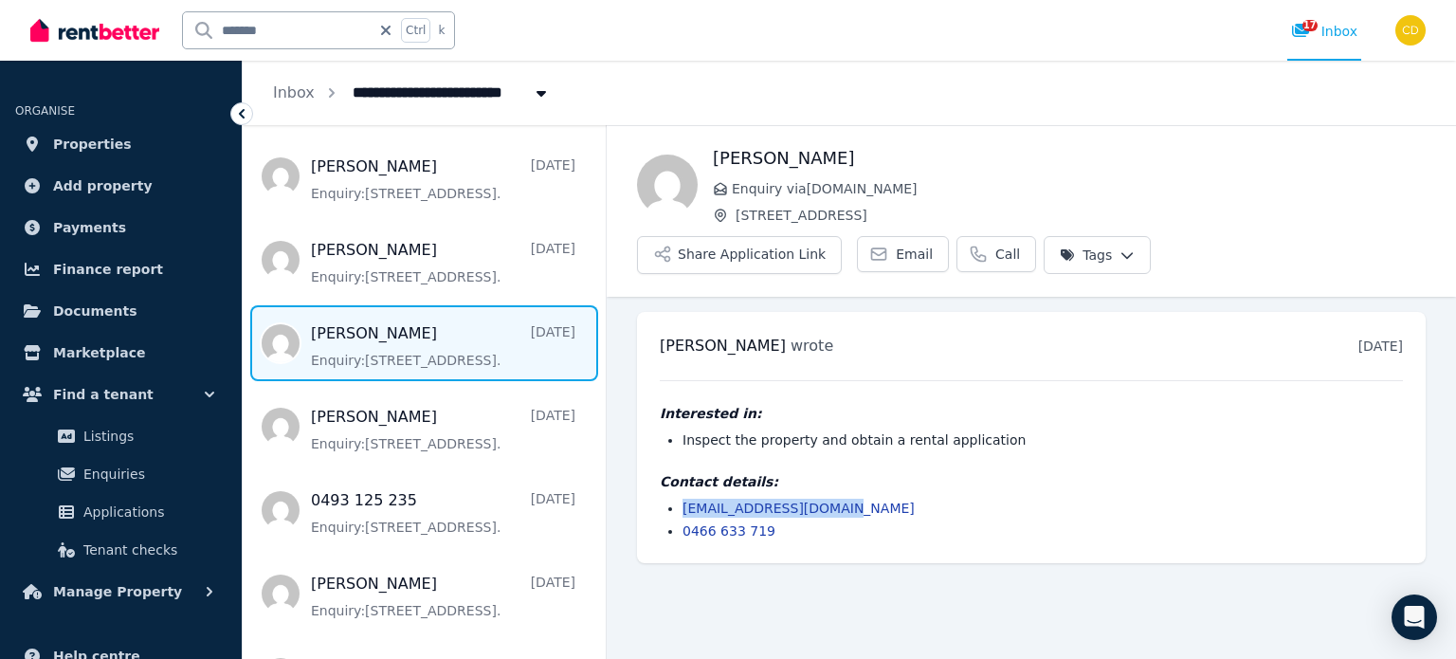
drag, startPoint x: 861, startPoint y: 458, endPoint x: 677, endPoint y: 462, distance: 183.9
click at [677, 499] on ul "[EMAIL_ADDRESS][DOMAIN_NAME] 0466 633 719" at bounding box center [1031, 520] width 743 height 42
copy link "[EMAIL_ADDRESS][DOMAIN_NAME]"
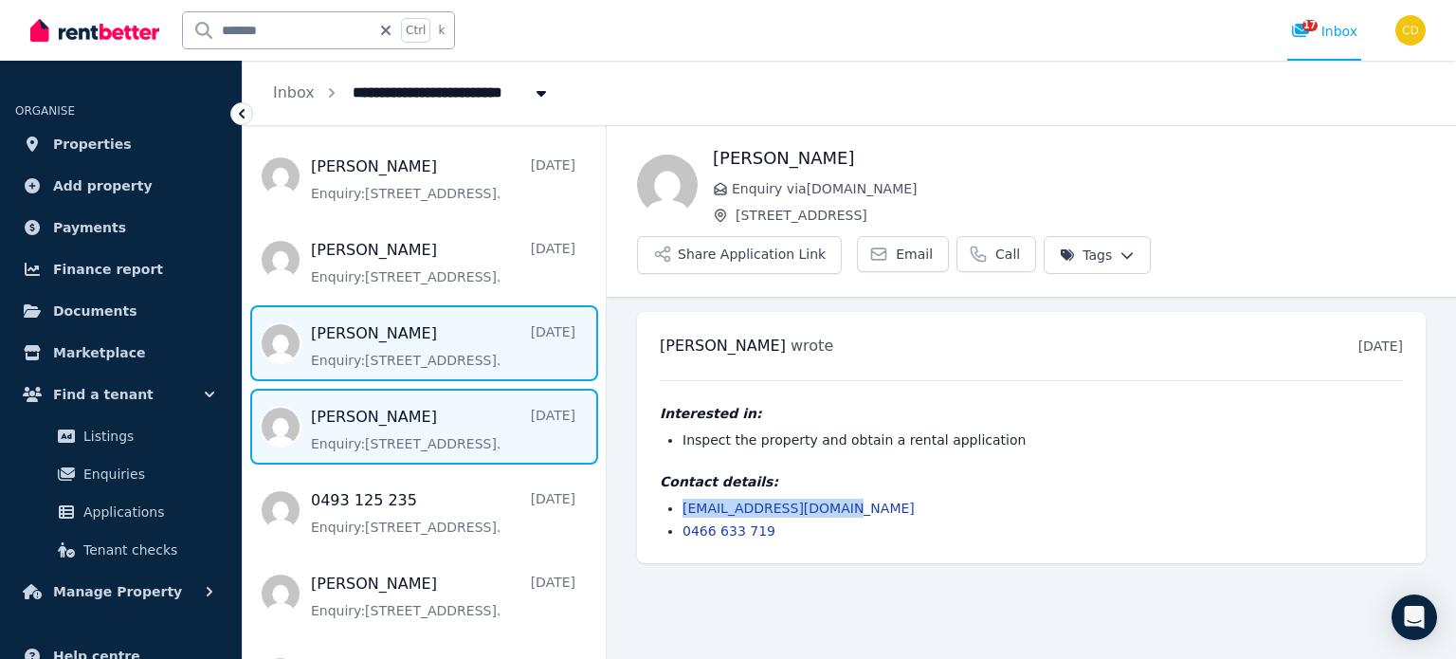
click at [362, 406] on span "Message list" at bounding box center [424, 427] width 363 height 76
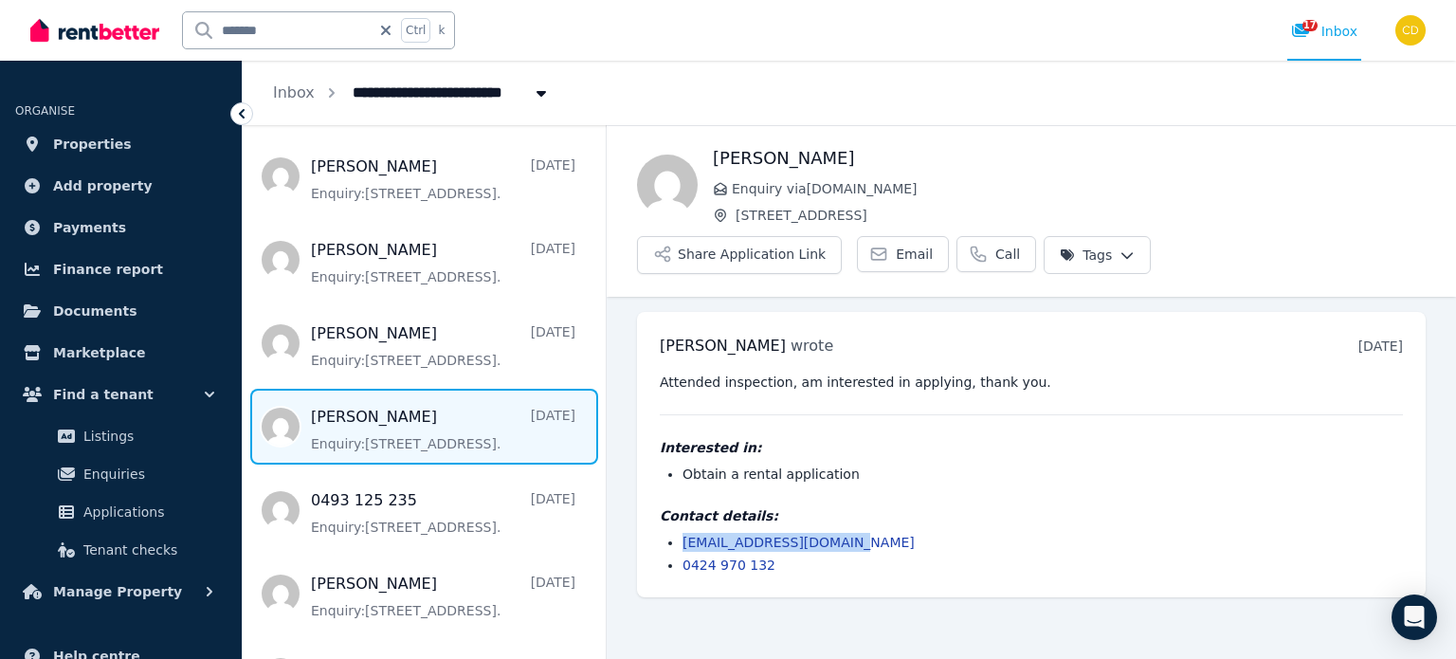
drag, startPoint x: 869, startPoint y: 489, endPoint x: 667, endPoint y: 496, distance: 202.0
click at [682, 533] on li "[EMAIL_ADDRESS][DOMAIN_NAME]" at bounding box center [1042, 542] width 720 height 19
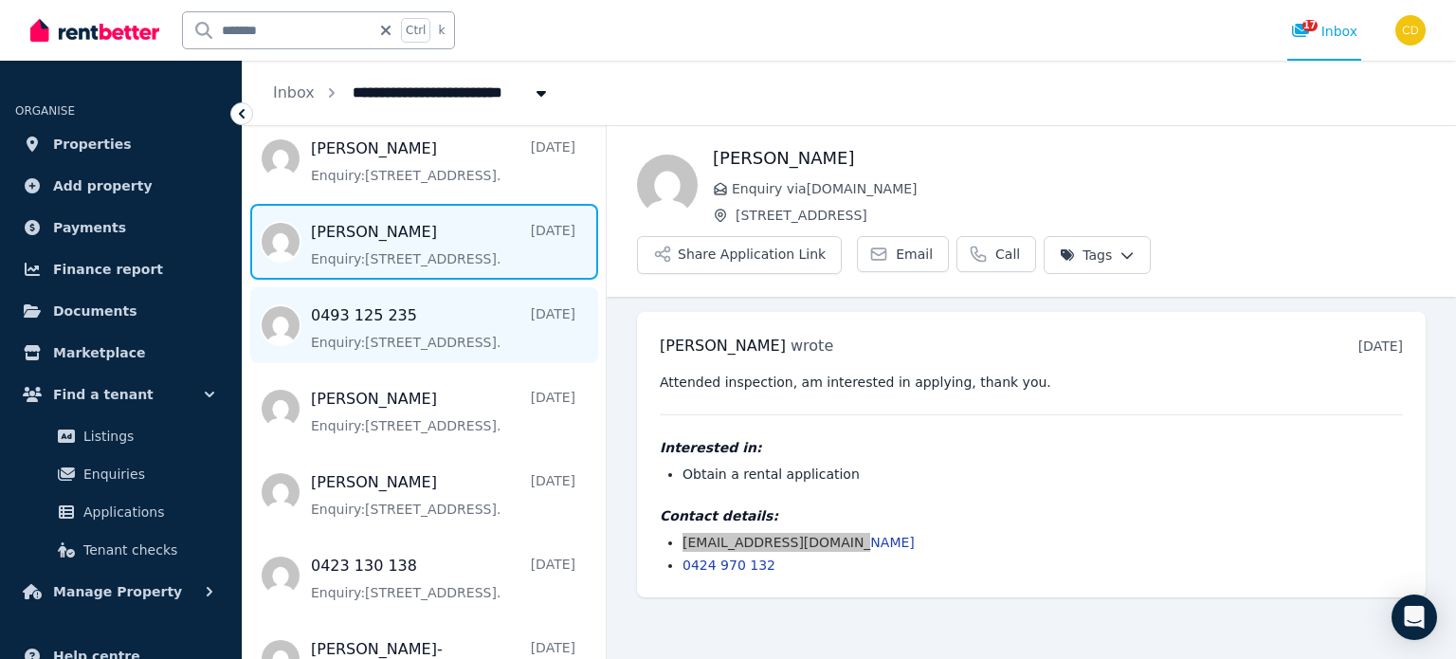
scroll to position [948, 0]
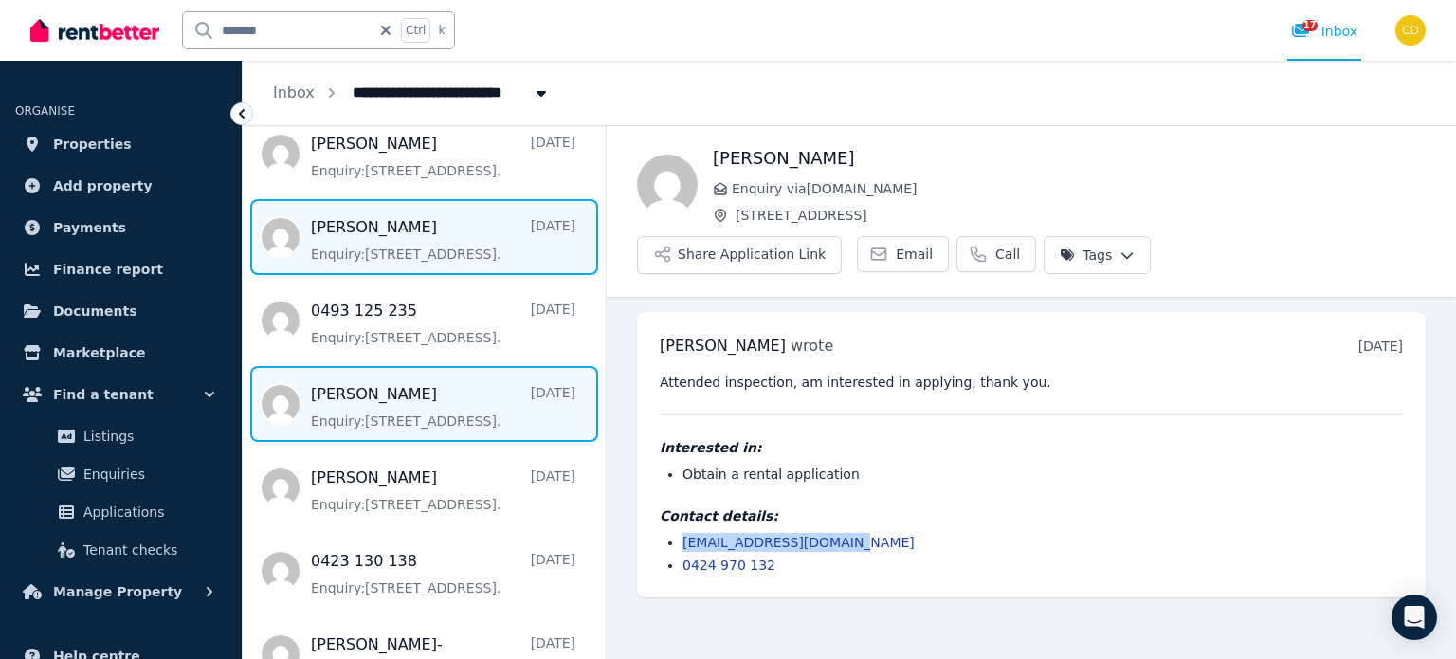
click at [448, 404] on span "Message list" at bounding box center [424, 404] width 363 height 76
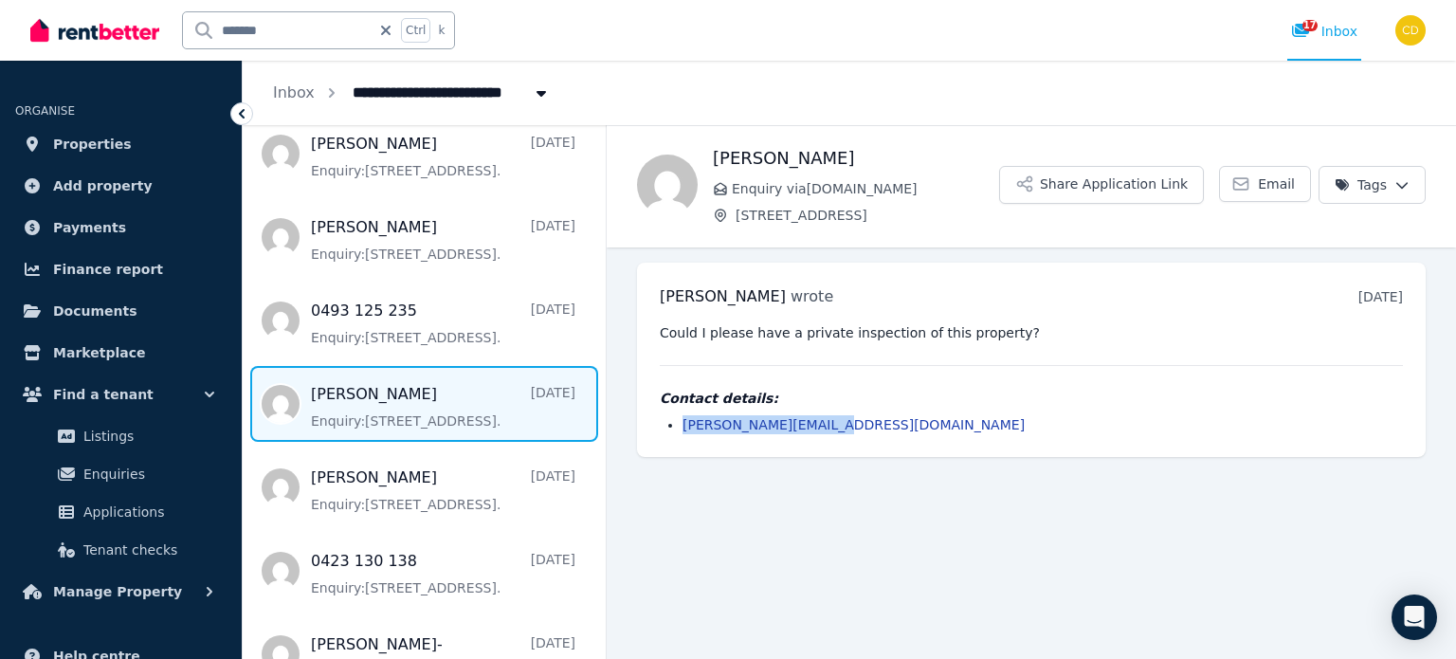
drag, startPoint x: 840, startPoint y: 424, endPoint x: 676, endPoint y: 431, distance: 164.2
click at [681, 432] on ul "[PERSON_NAME][EMAIL_ADDRESS][DOMAIN_NAME]" at bounding box center [1031, 424] width 743 height 19
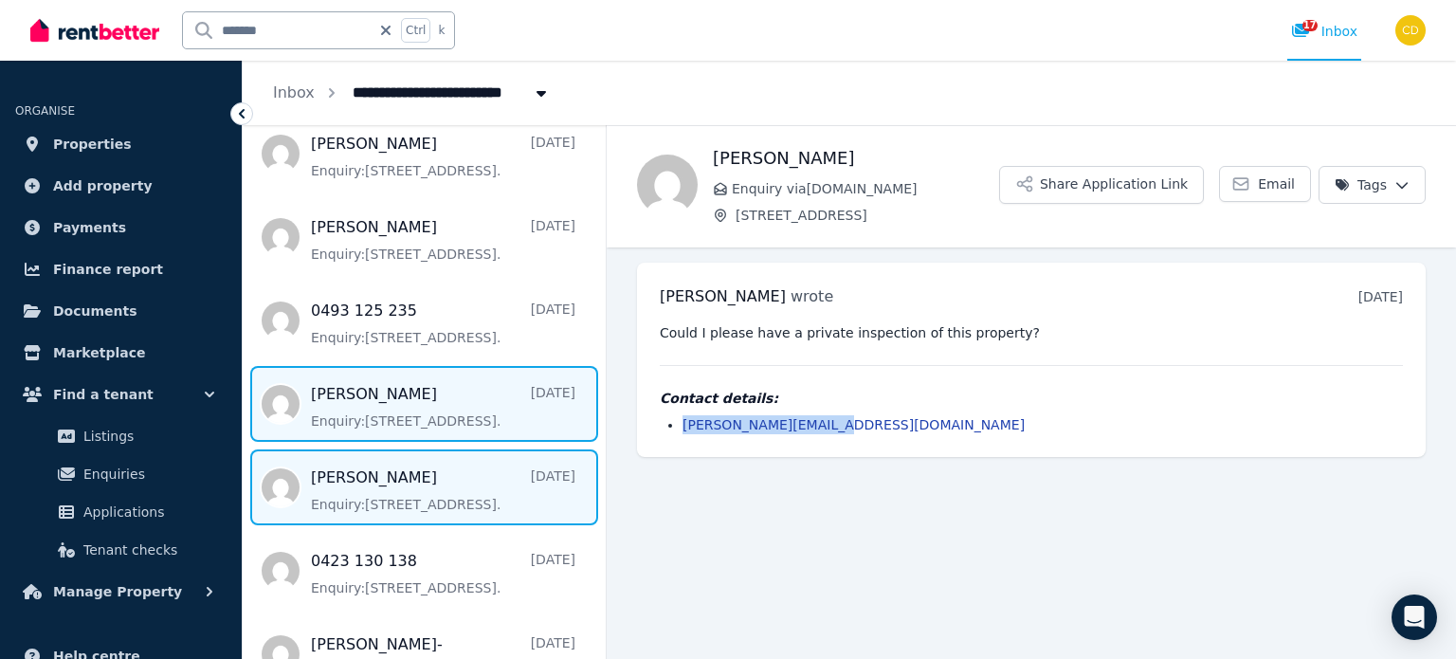
click at [418, 482] on span "Message list" at bounding box center [424, 487] width 363 height 76
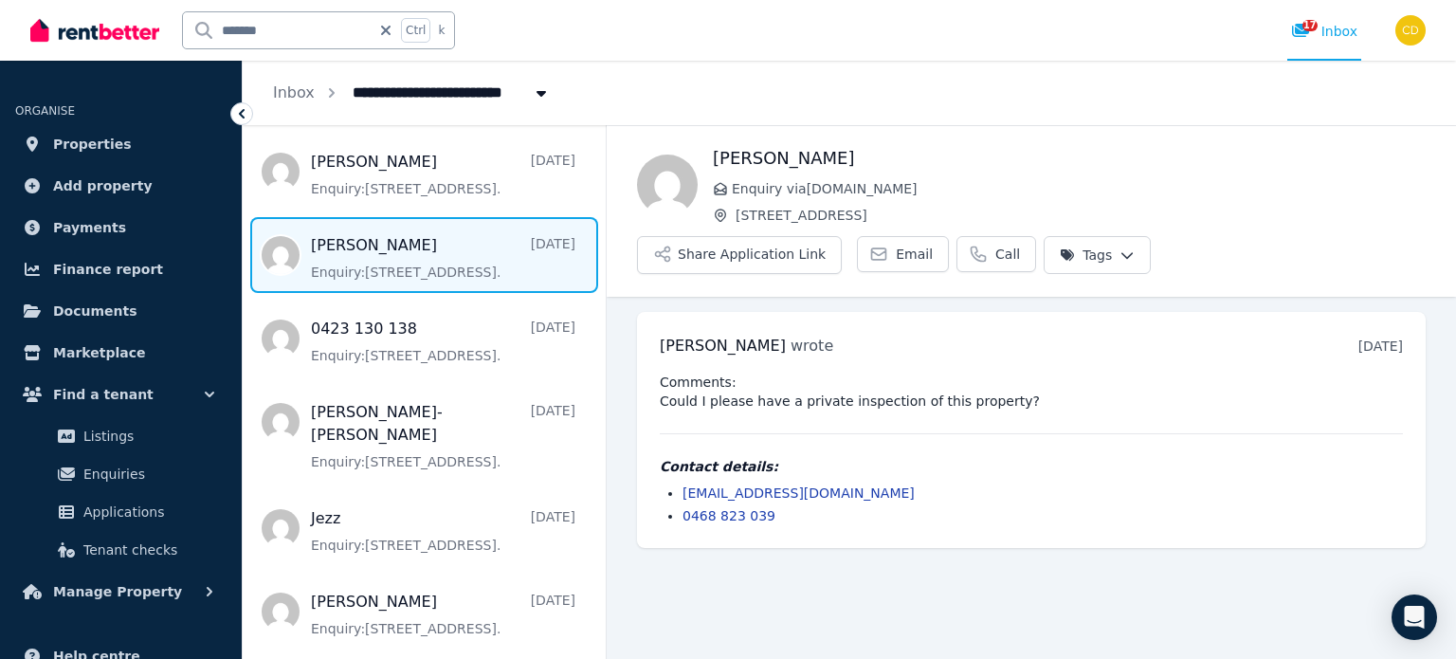
scroll to position [1137, 0]
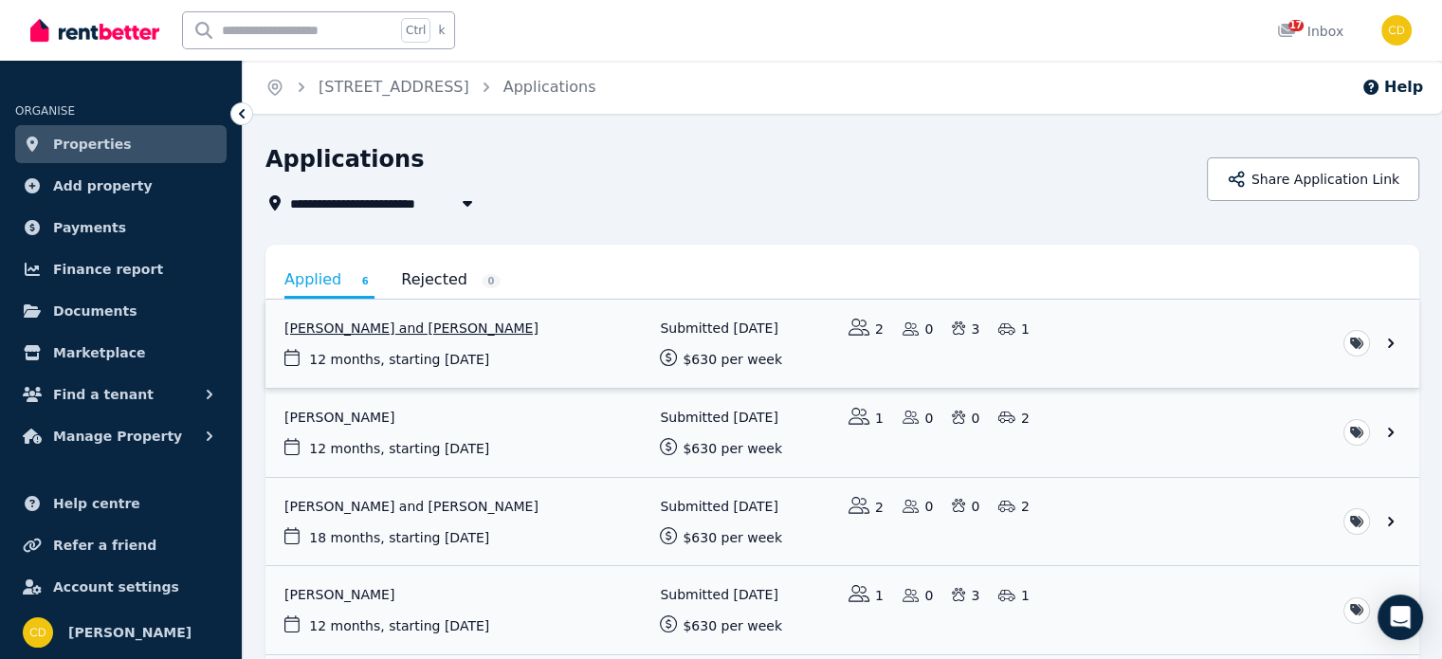
click at [603, 352] on link "View application: Chyeann Anderson and Zachary Preece" at bounding box center [842, 344] width 1154 height 88
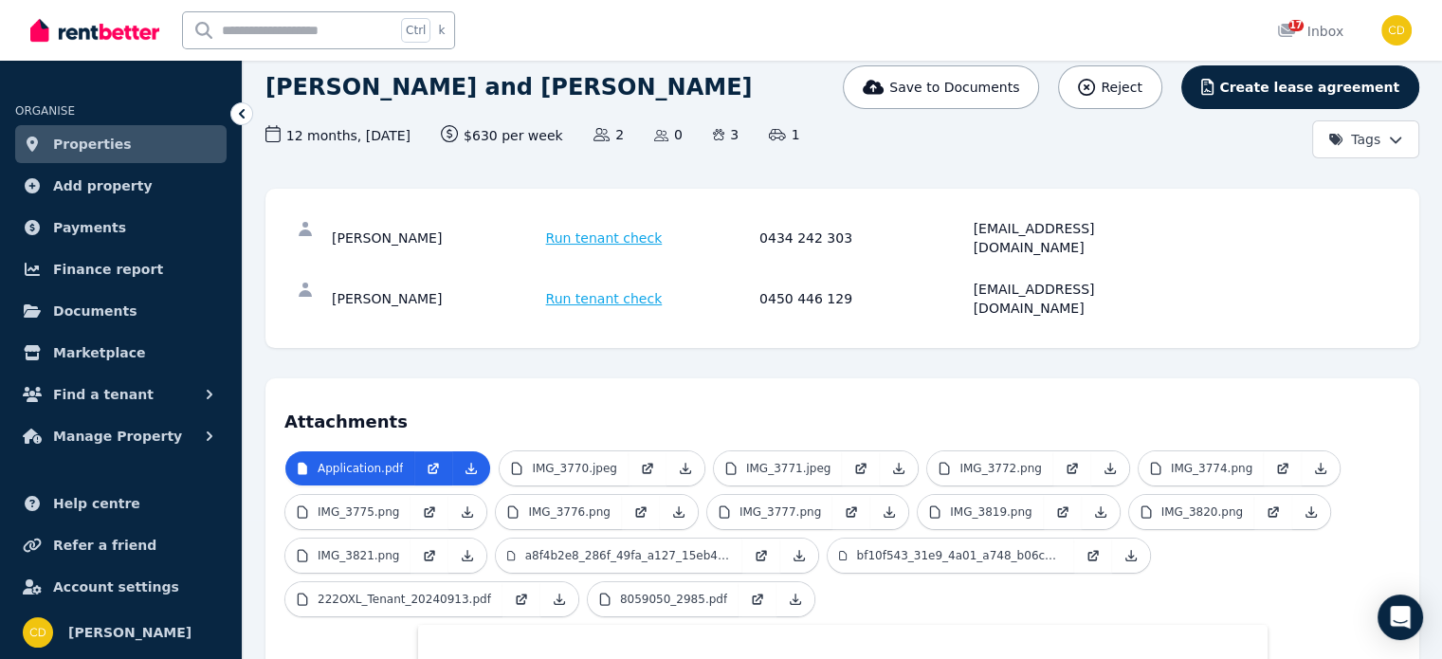
scroll to position [341, 0]
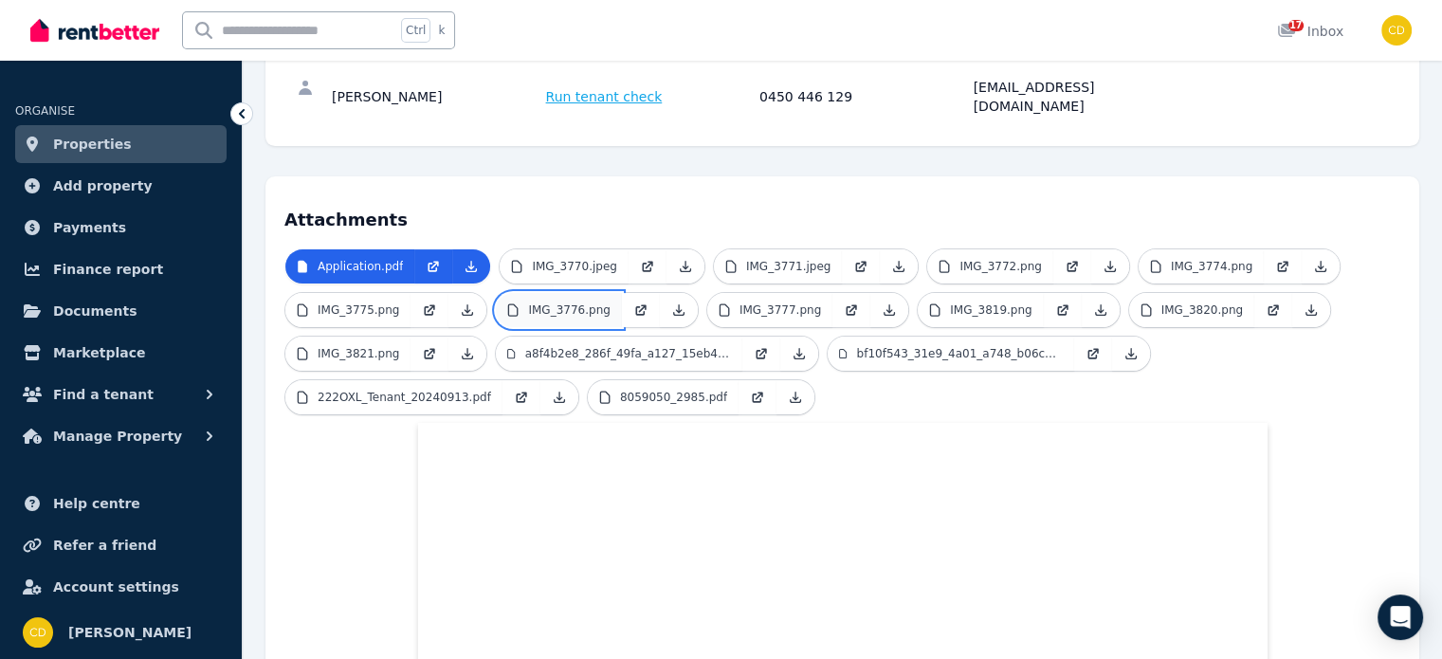
click at [599, 293] on link "IMG_3776.png" at bounding box center [558, 310] width 125 height 34
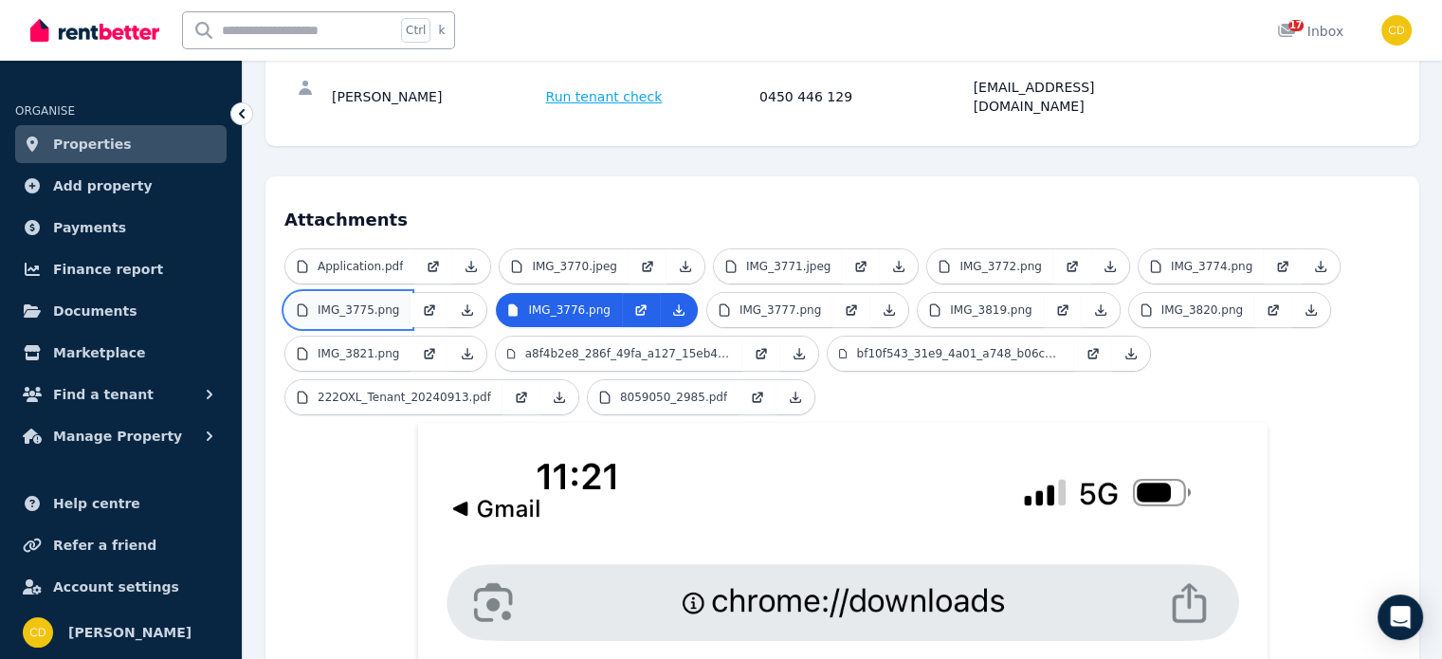
click at [341, 302] on p "IMG_3775.png" at bounding box center [359, 309] width 82 height 15
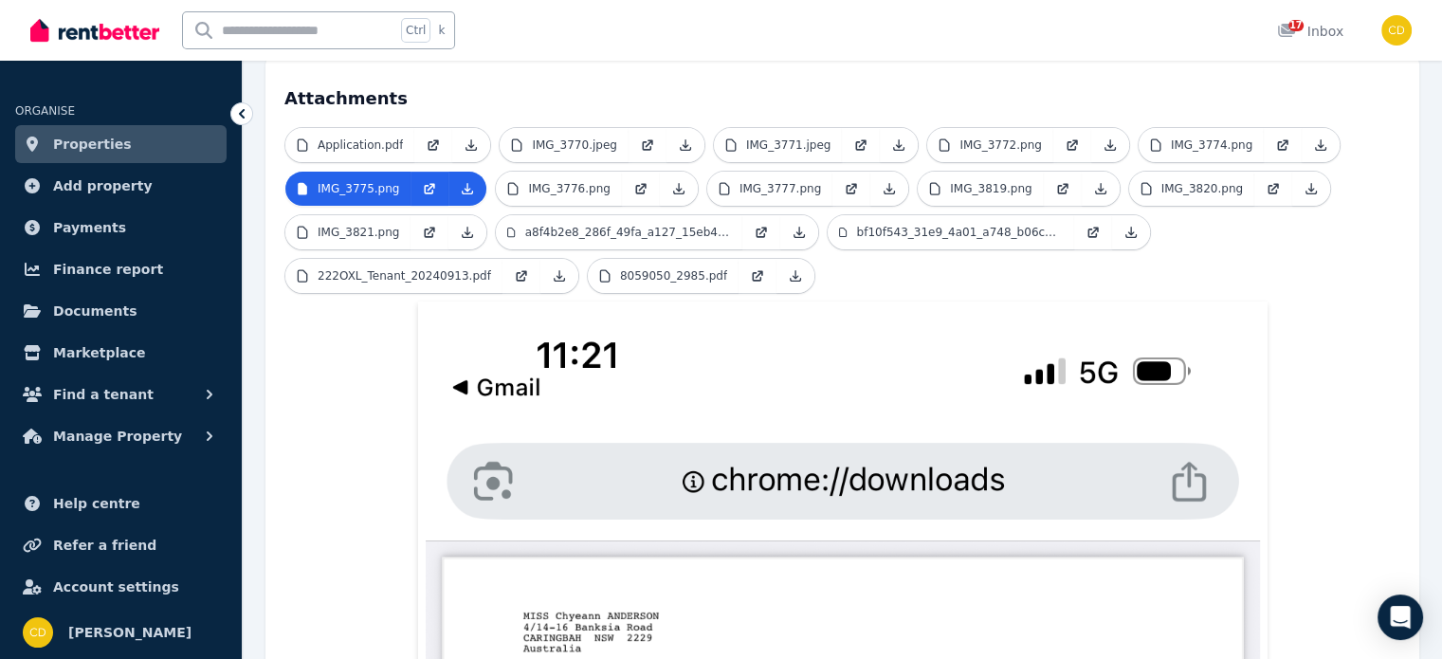
scroll to position [205, 0]
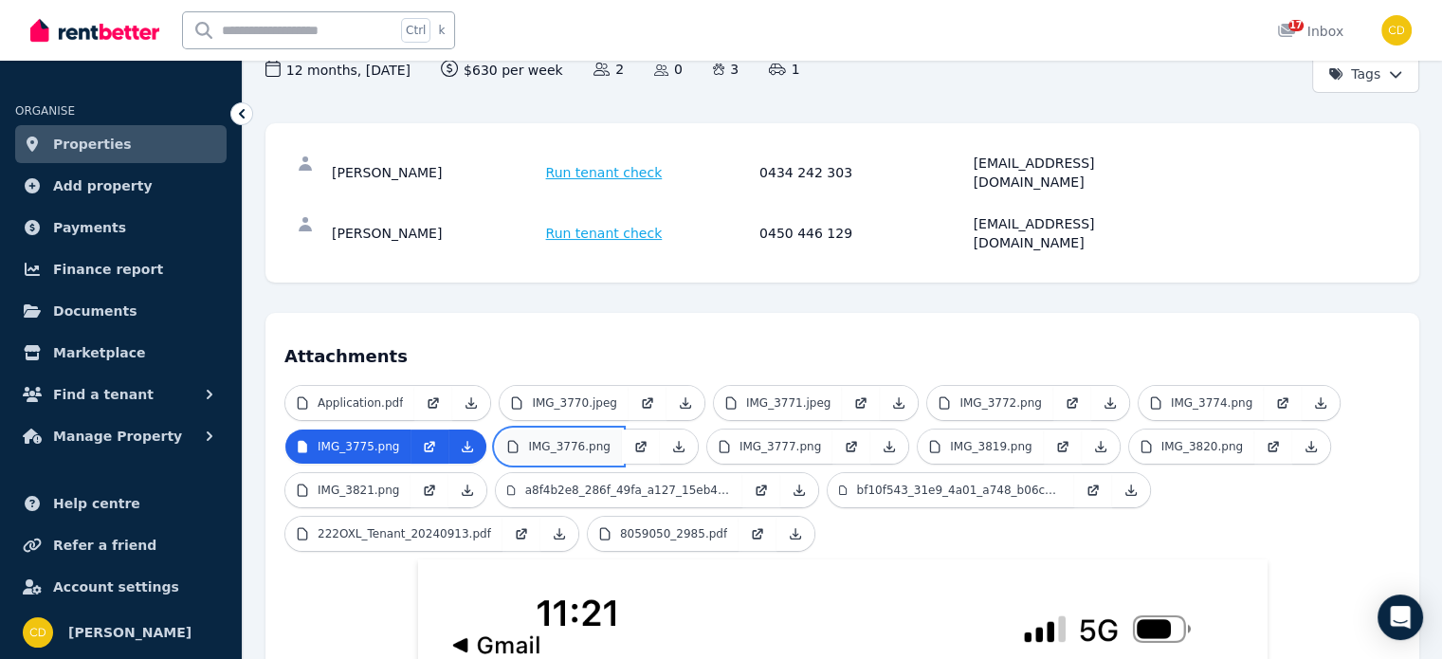
click at [556, 429] on link "IMG_3776.png" at bounding box center [558, 446] width 125 height 34
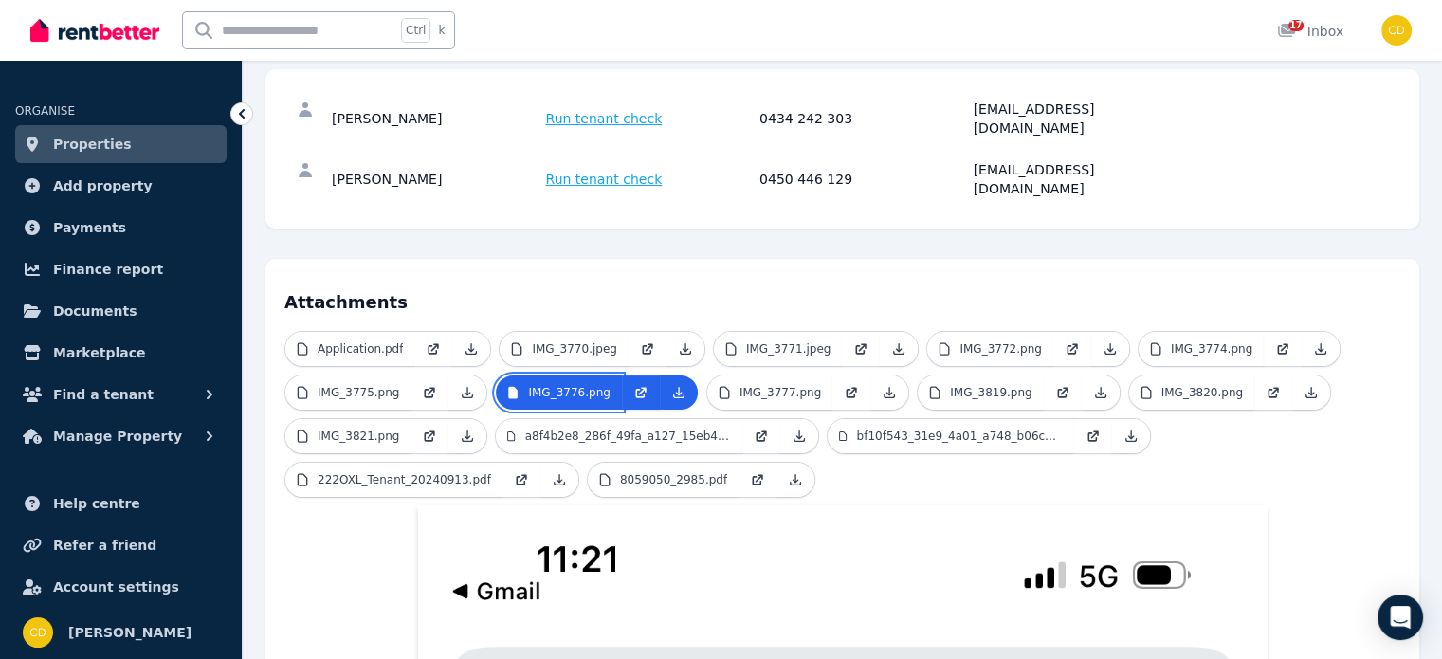
scroll to position [300, 0]
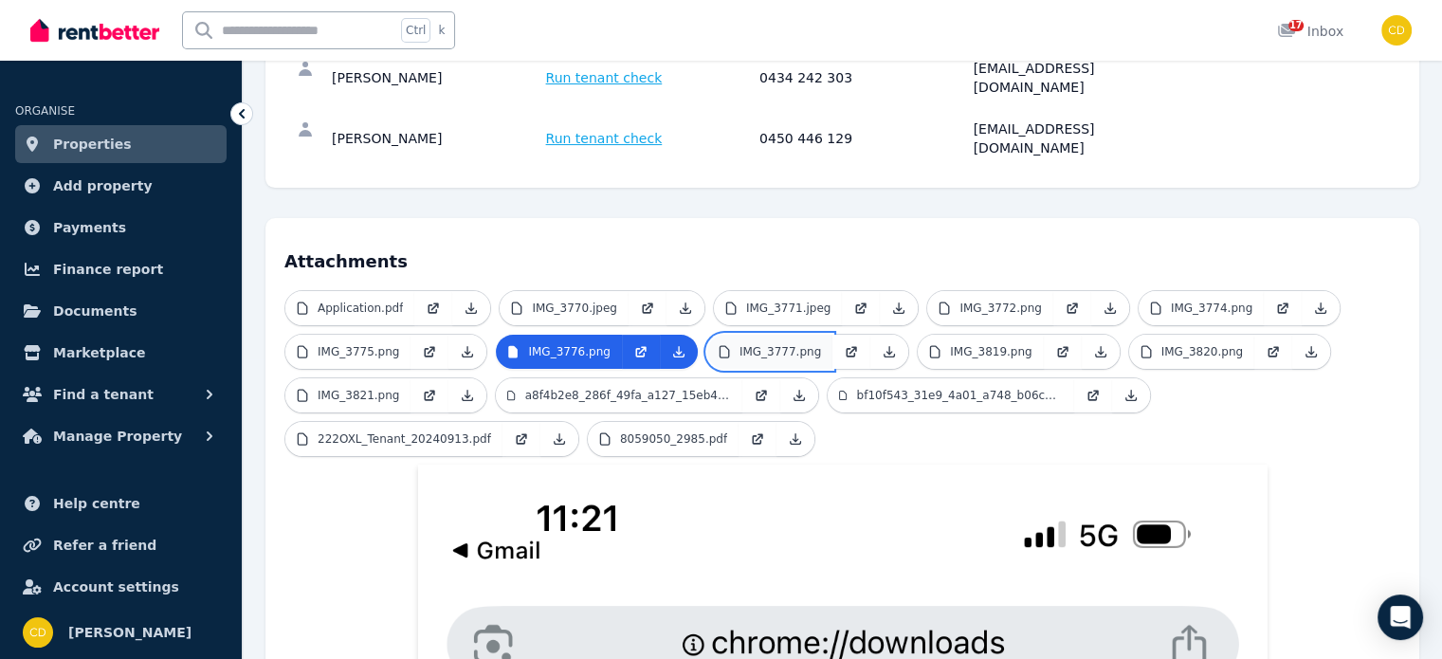
click at [748, 335] on link "IMG_3777.png" at bounding box center [769, 352] width 125 height 34
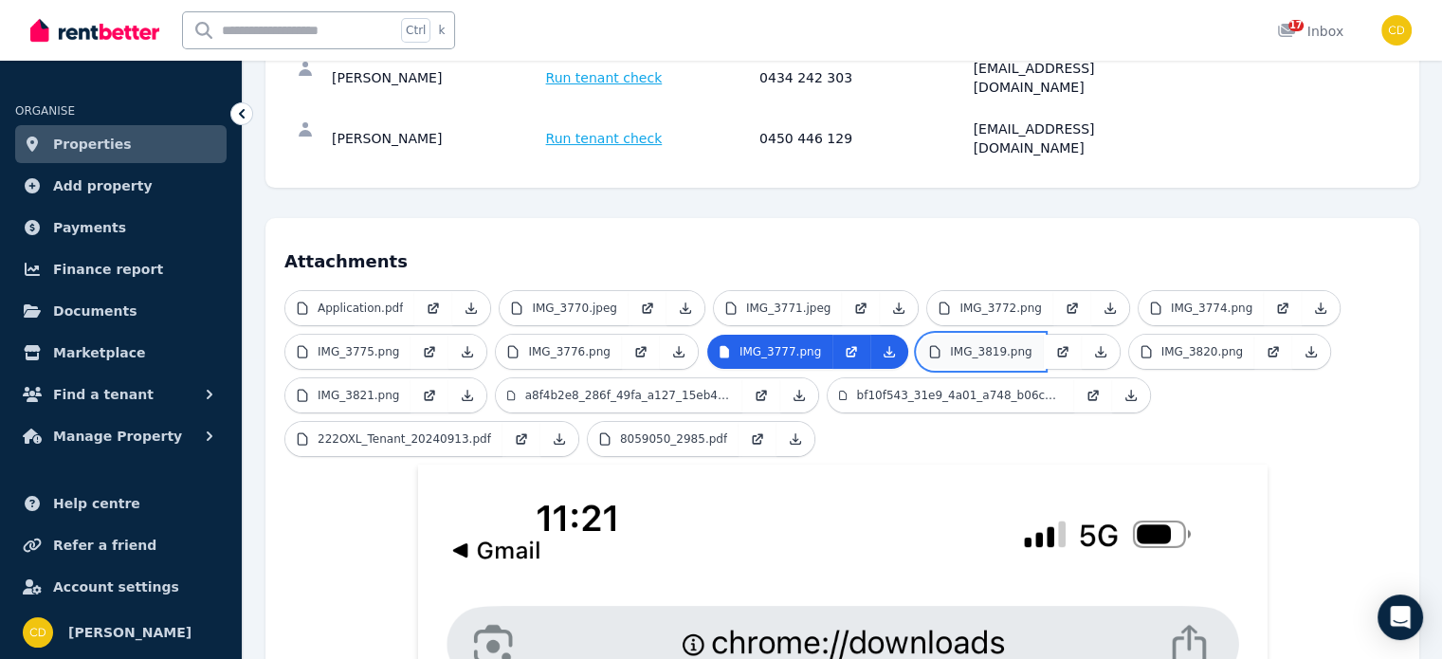
click at [987, 335] on link "IMG_3819.png" at bounding box center [980, 352] width 125 height 34
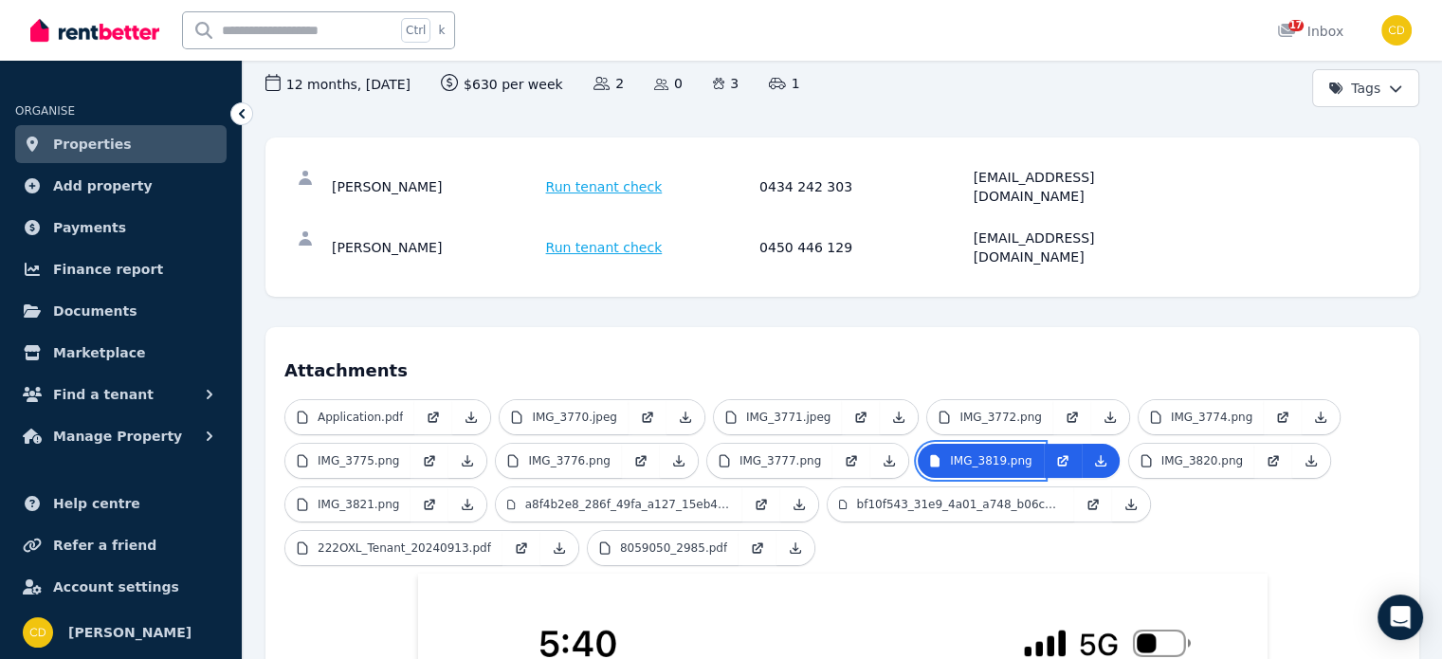
scroll to position [110, 0]
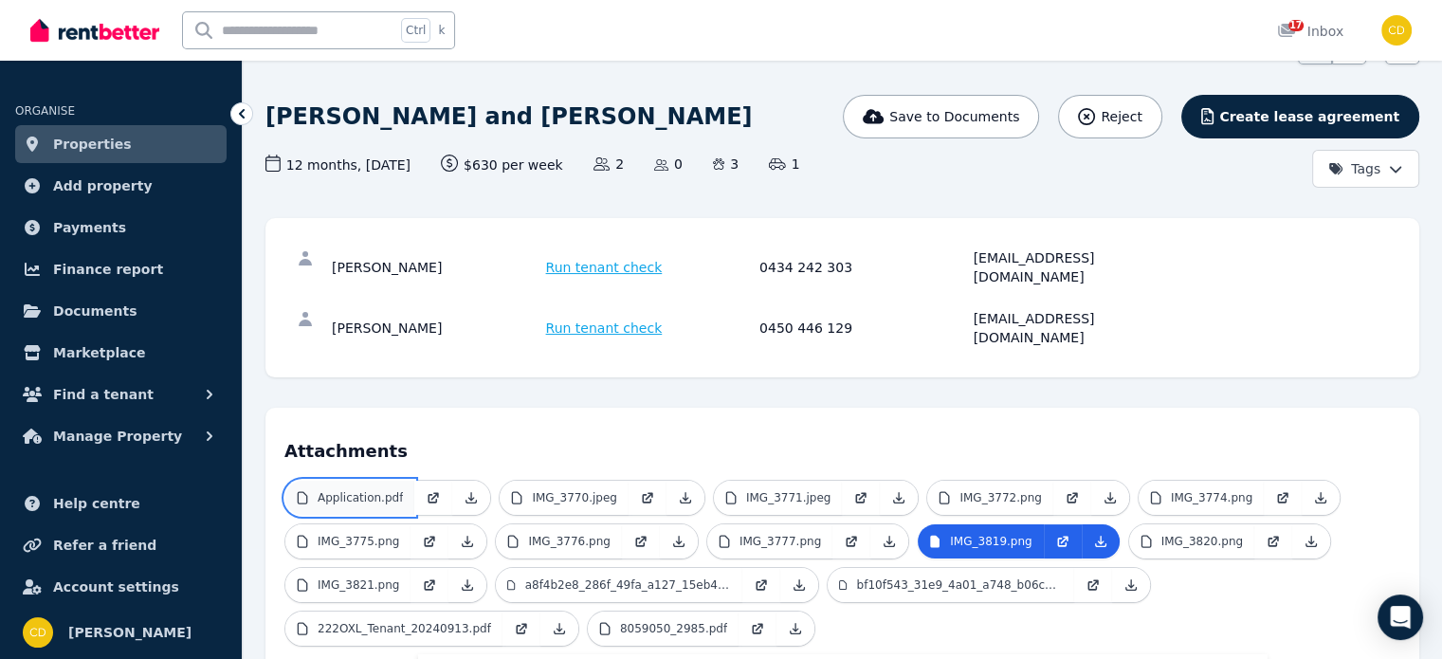
click at [385, 490] on p "Application.pdf" at bounding box center [360, 497] width 85 height 15
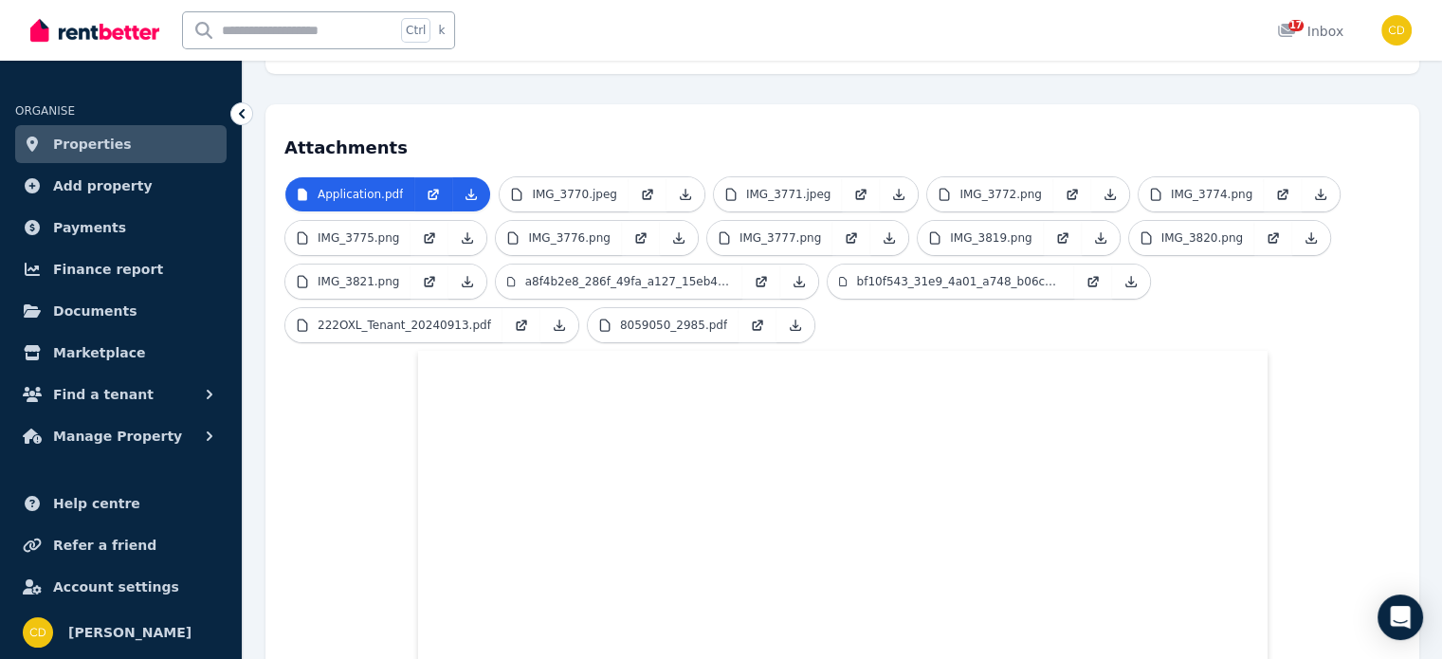
scroll to position [0, 0]
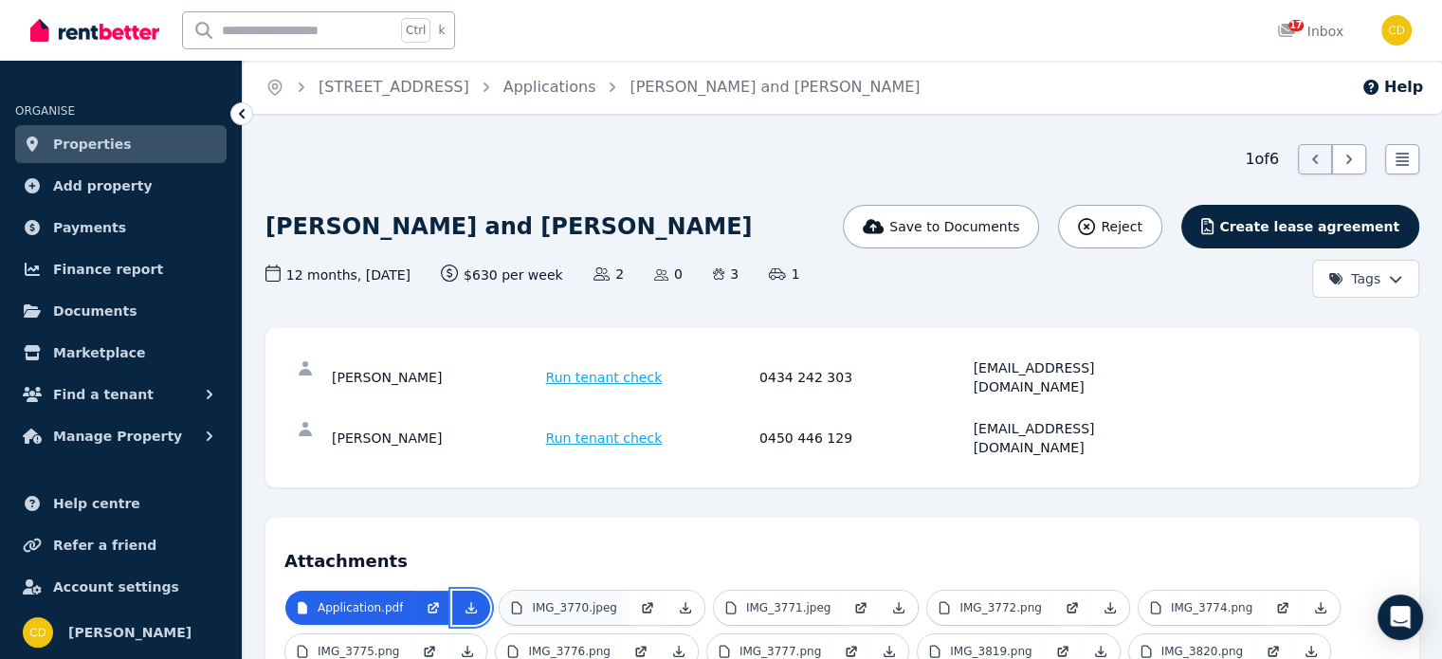
drag, startPoint x: 470, startPoint y: 567, endPoint x: 519, endPoint y: 567, distance: 49.3
click at [470, 600] on icon at bounding box center [471, 607] width 15 height 15
click at [596, 90] on link "Applications" at bounding box center [549, 87] width 93 height 18
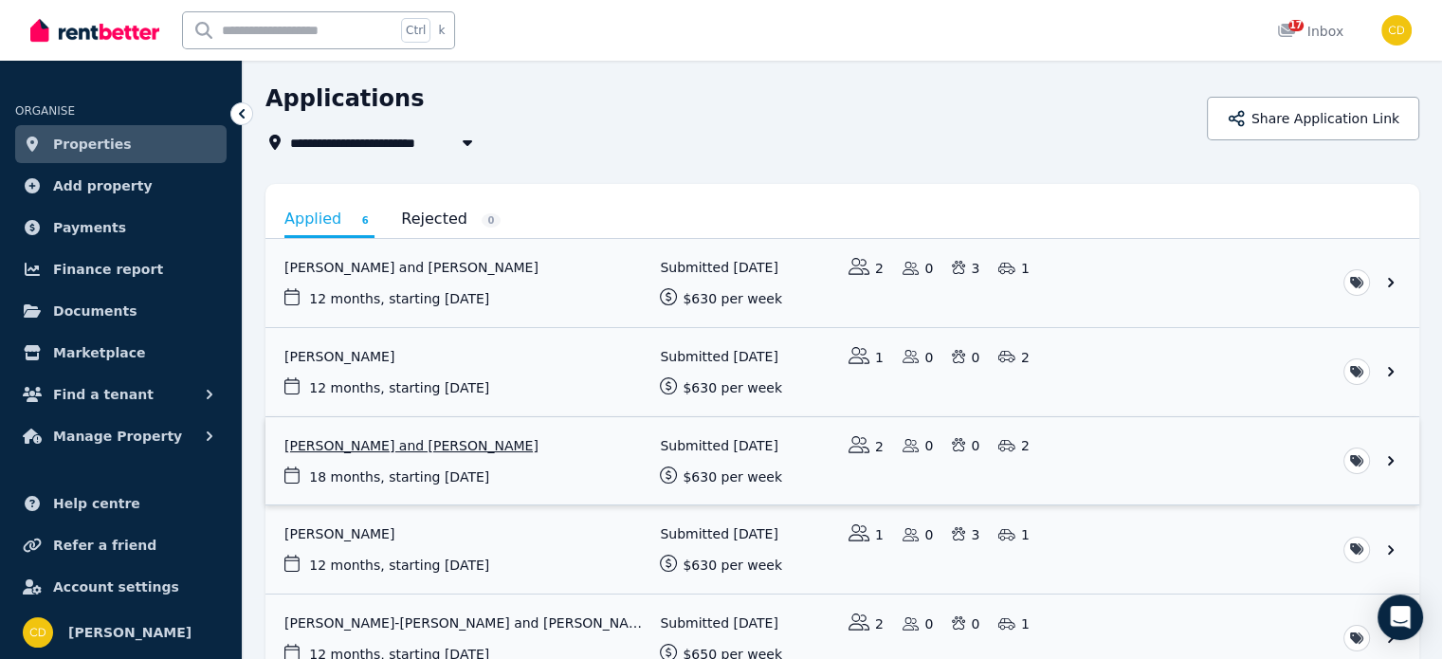
scroll to position [190, 0]
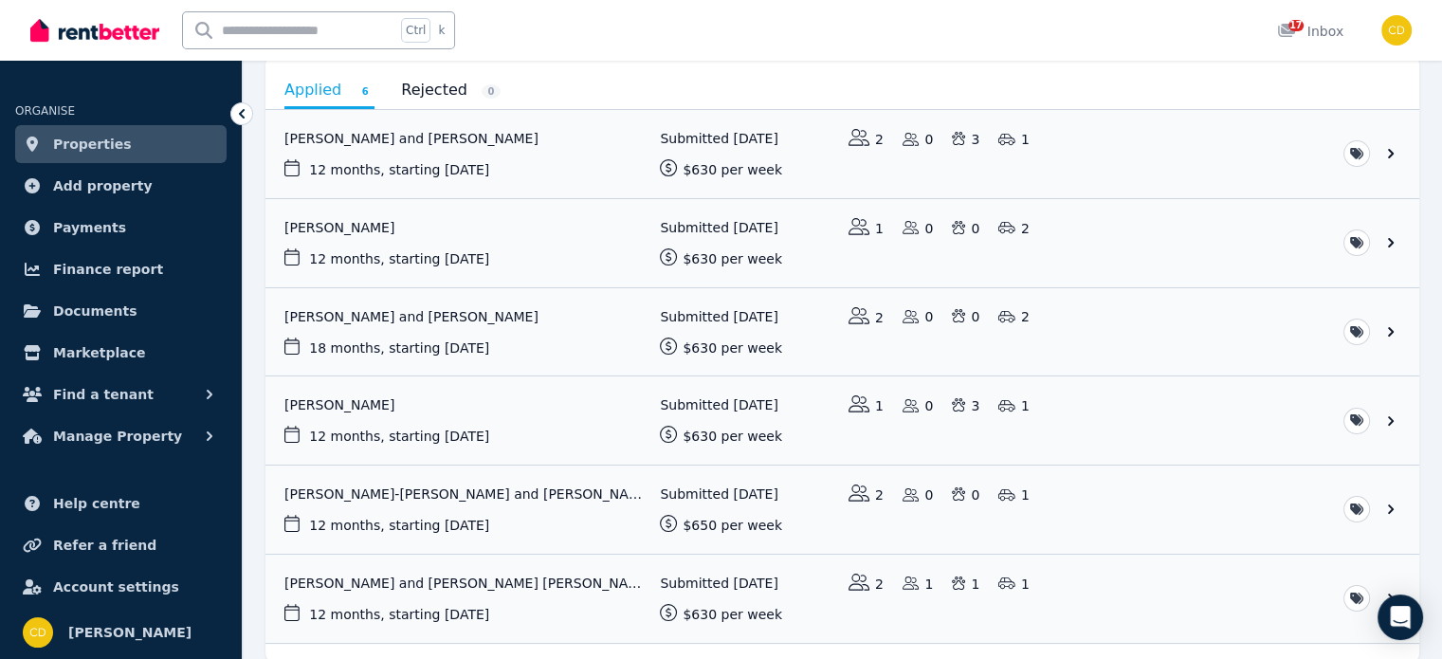
click at [356, 27] on input "text" at bounding box center [289, 30] width 212 height 36
type input "***"
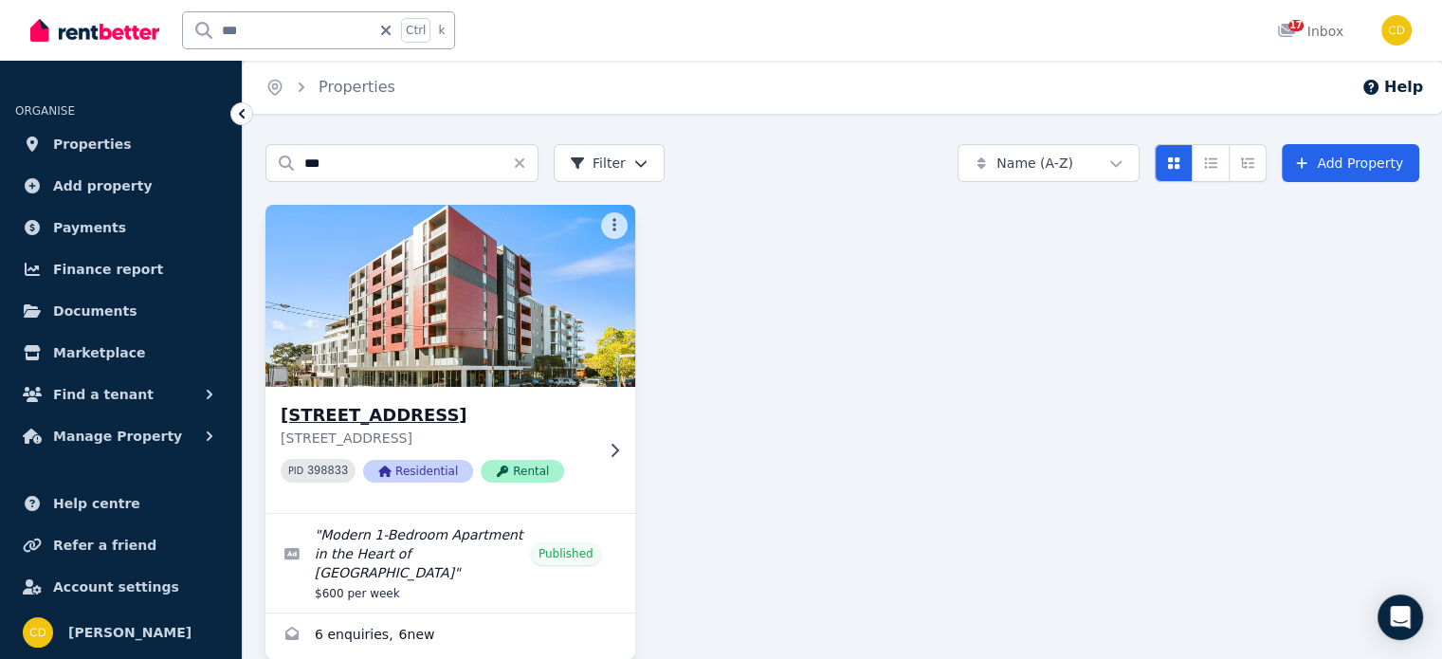
click at [519, 424] on h3 "[STREET_ADDRESS]" at bounding box center [437, 415] width 313 height 27
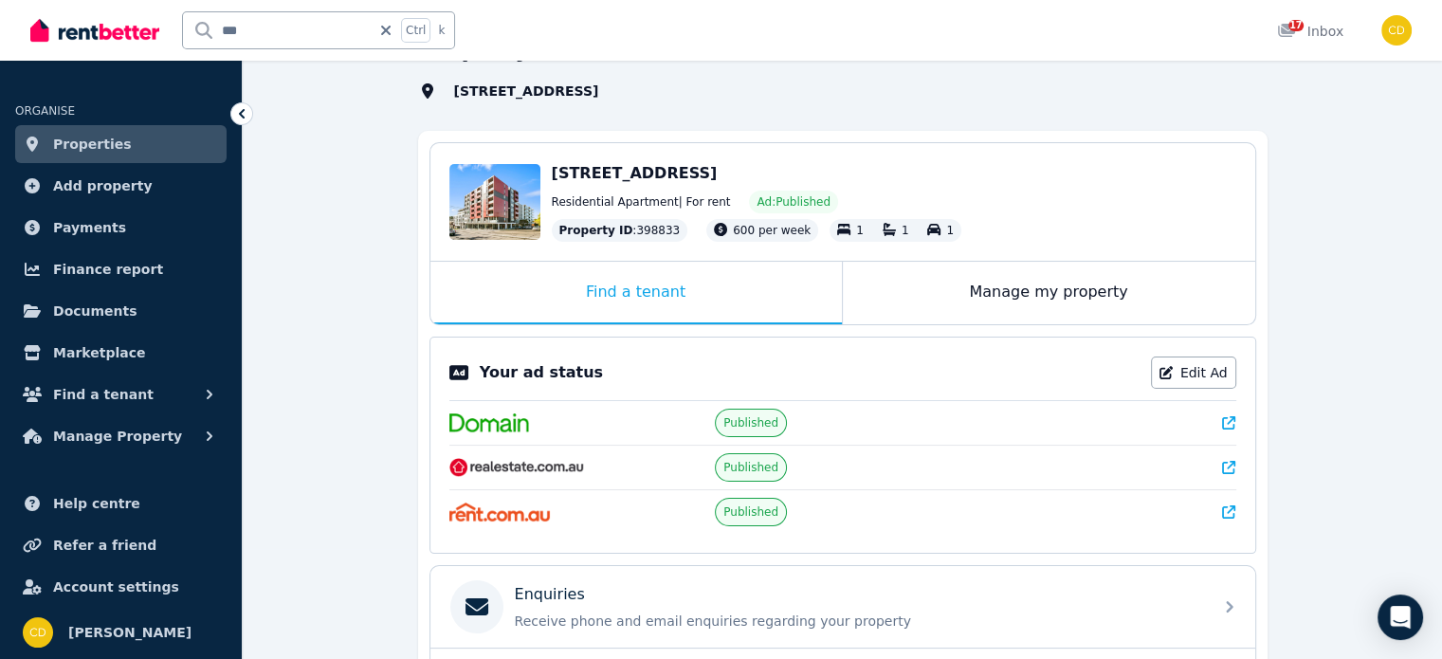
scroll to position [288, 0]
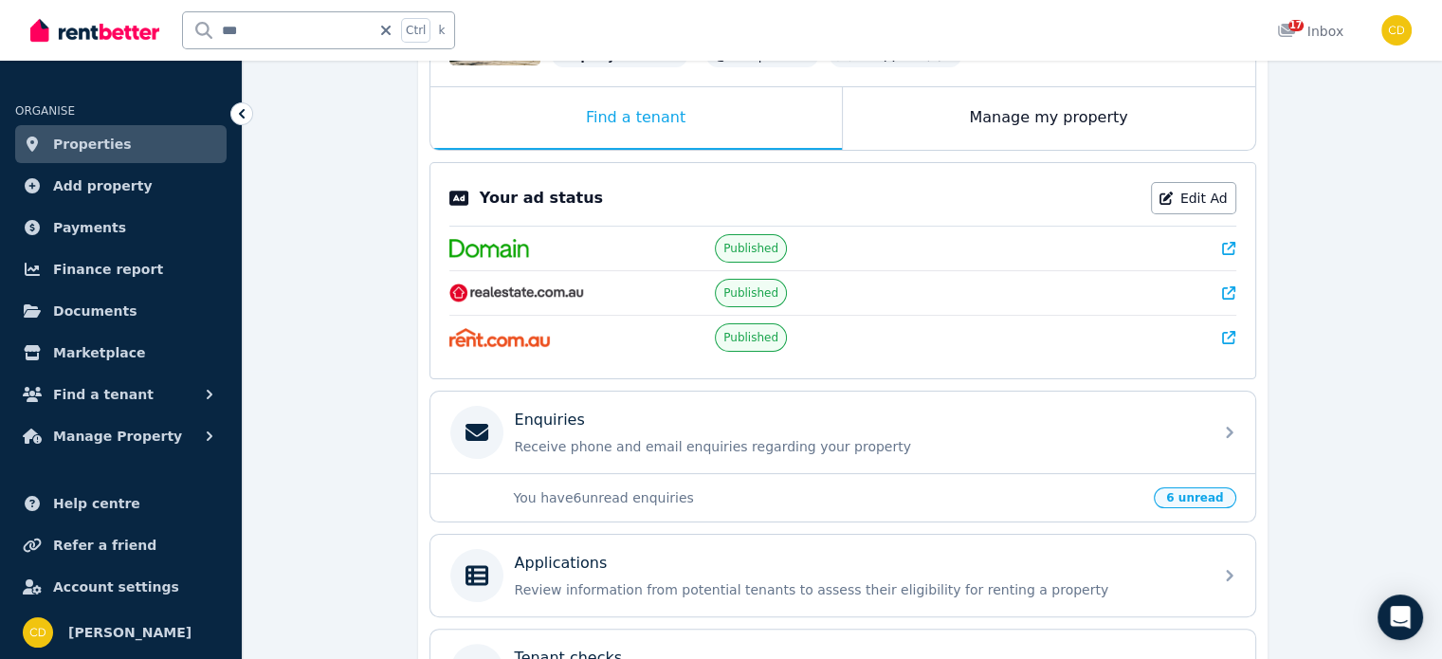
click at [1230, 253] on link at bounding box center [1228, 248] width 13 height 19
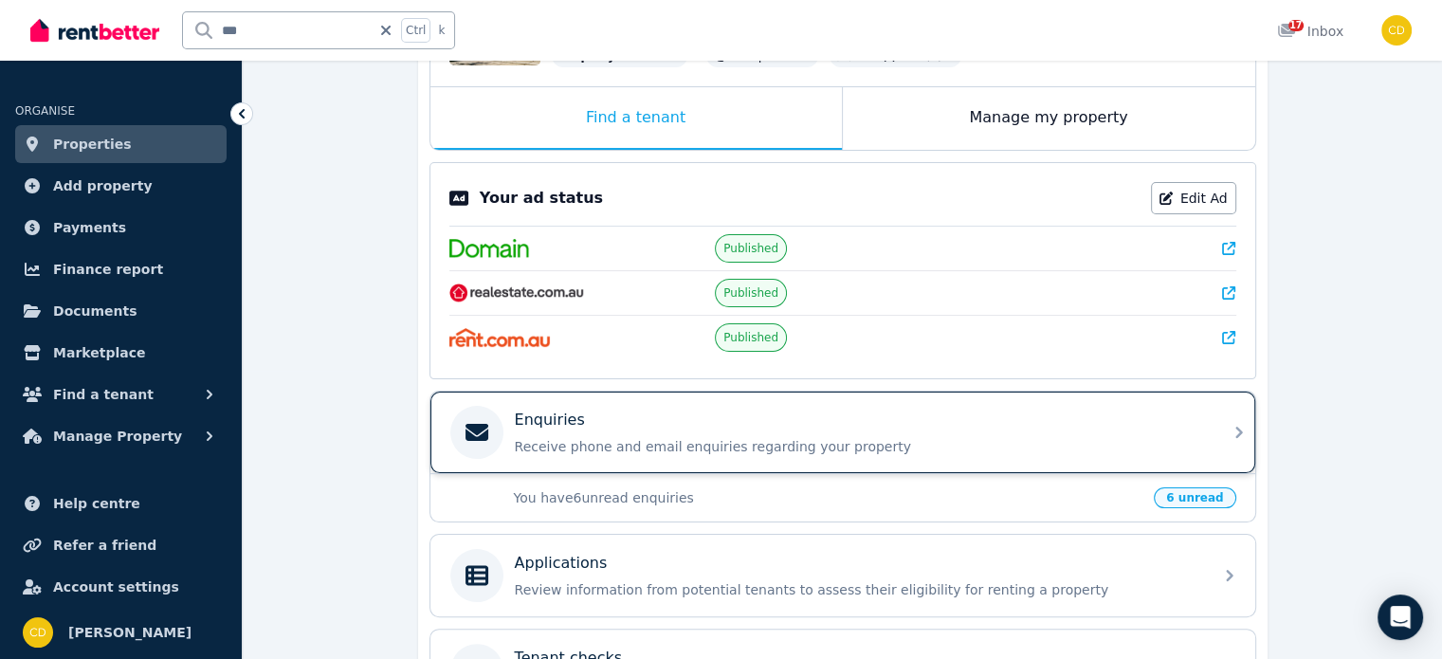
click at [685, 412] on div "Enquiries" at bounding box center [858, 420] width 686 height 23
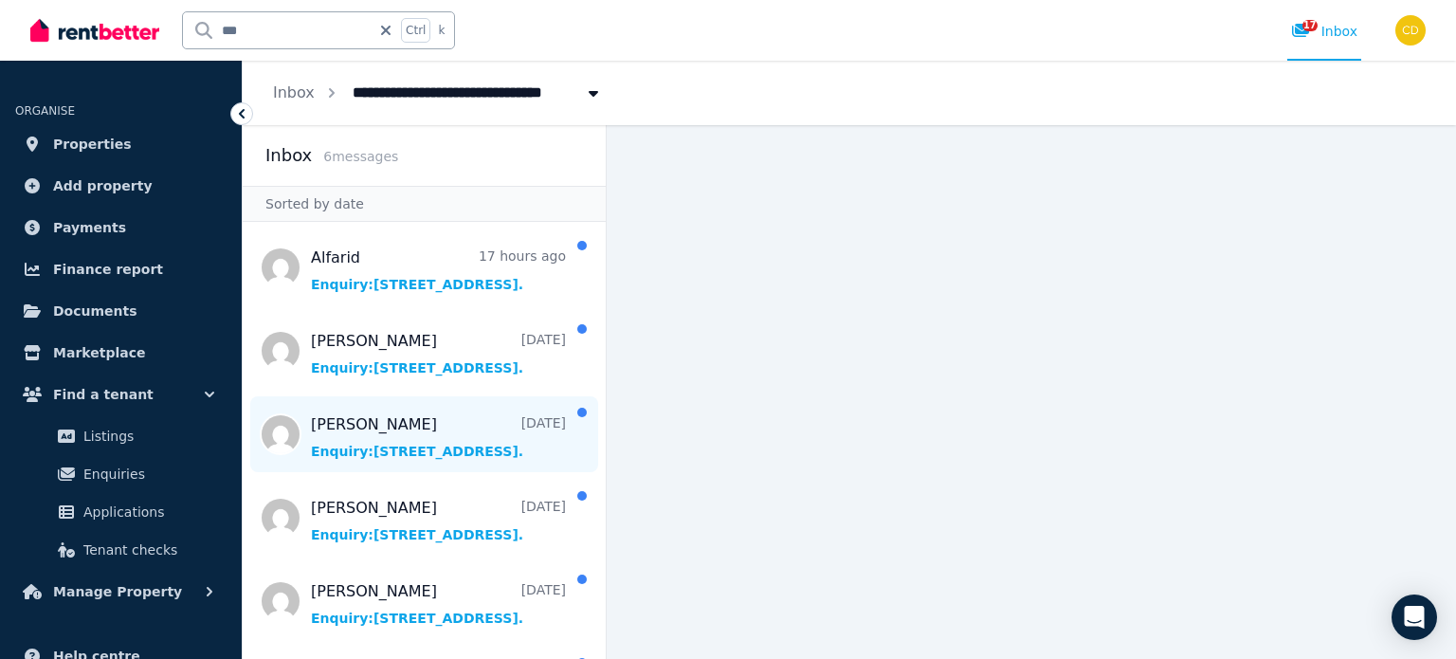
scroll to position [70, 0]
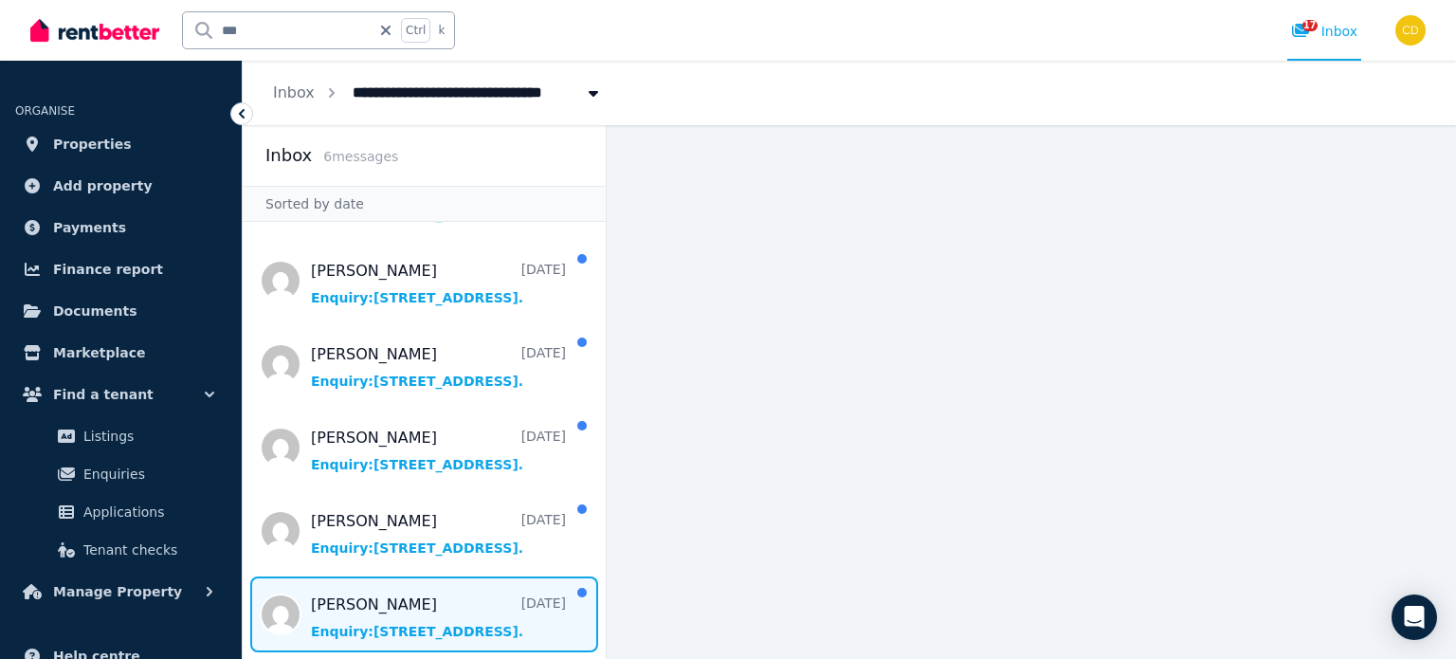
click at [471, 605] on span "Message list" at bounding box center [424, 614] width 363 height 76
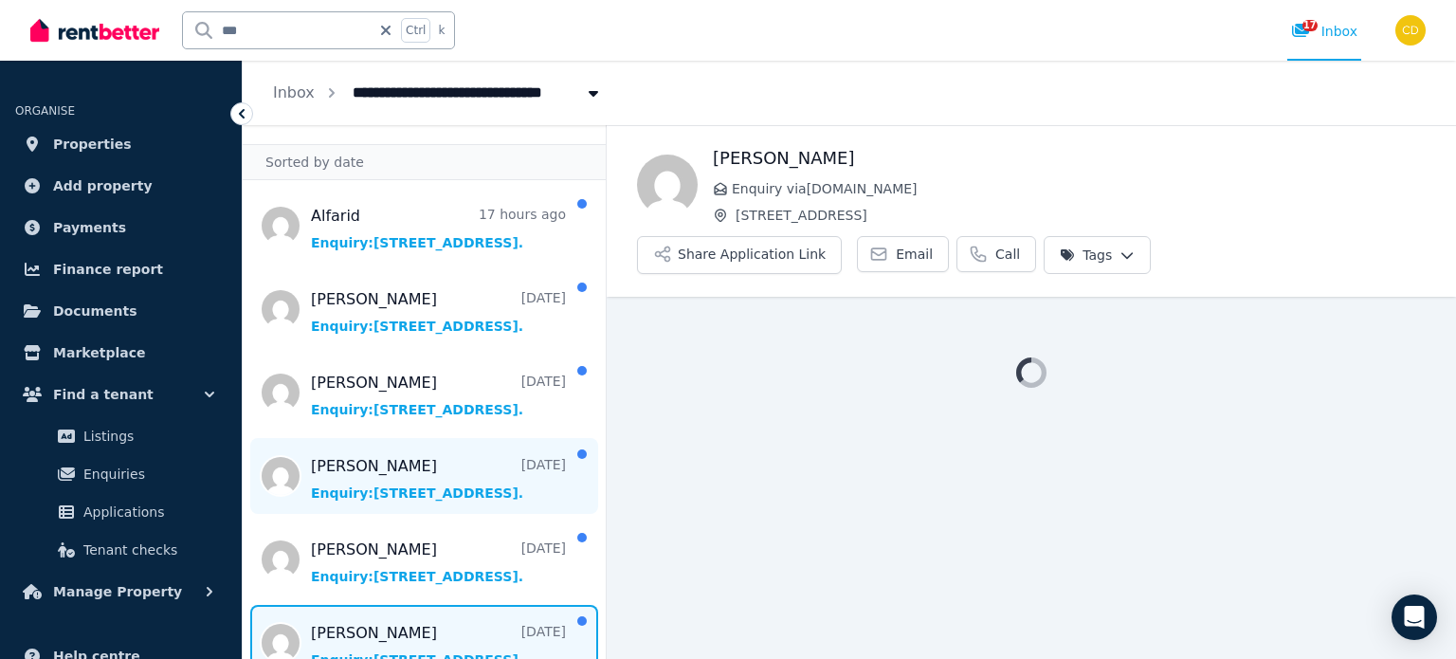
scroll to position [70, 0]
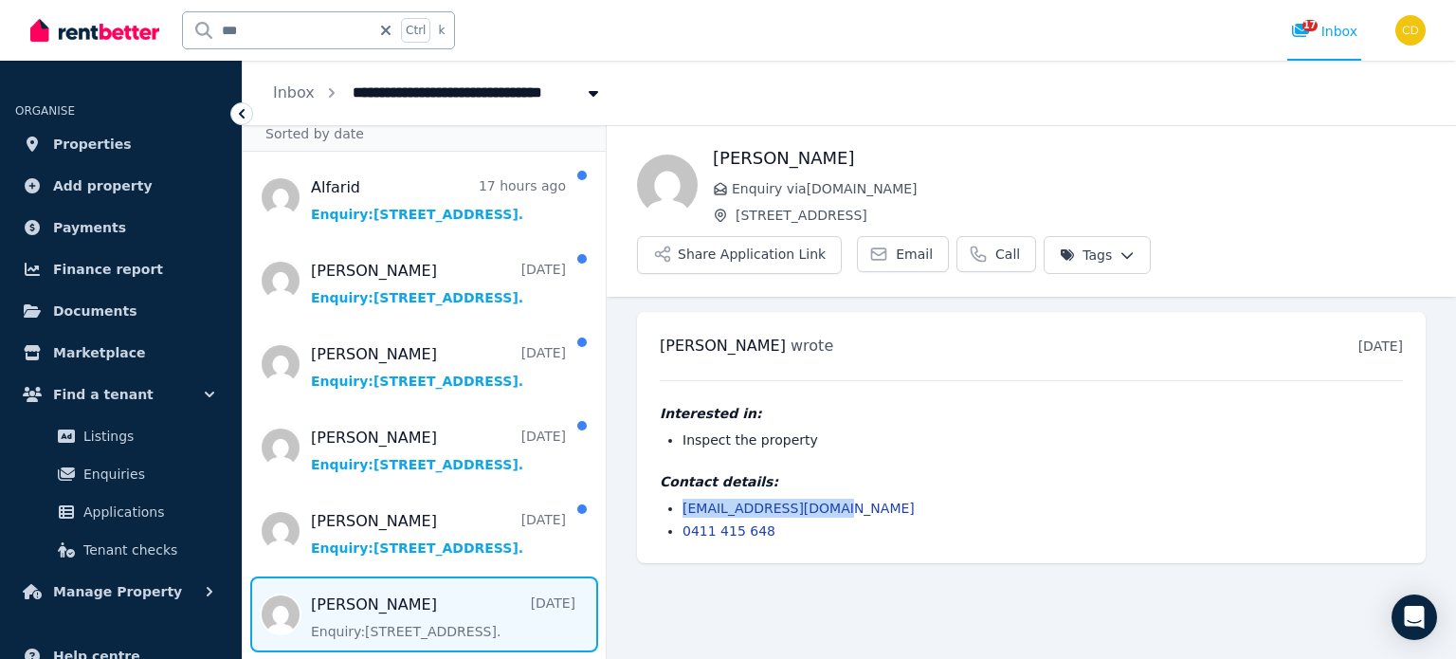
drag, startPoint x: 843, startPoint y: 505, endPoint x: 682, endPoint y: 513, distance: 161.3
click at [682, 513] on ul "tgonzi_84@outlook.com 0411 415 648" at bounding box center [1031, 520] width 743 height 42
copy link "tgonzi_84@outlook.com"
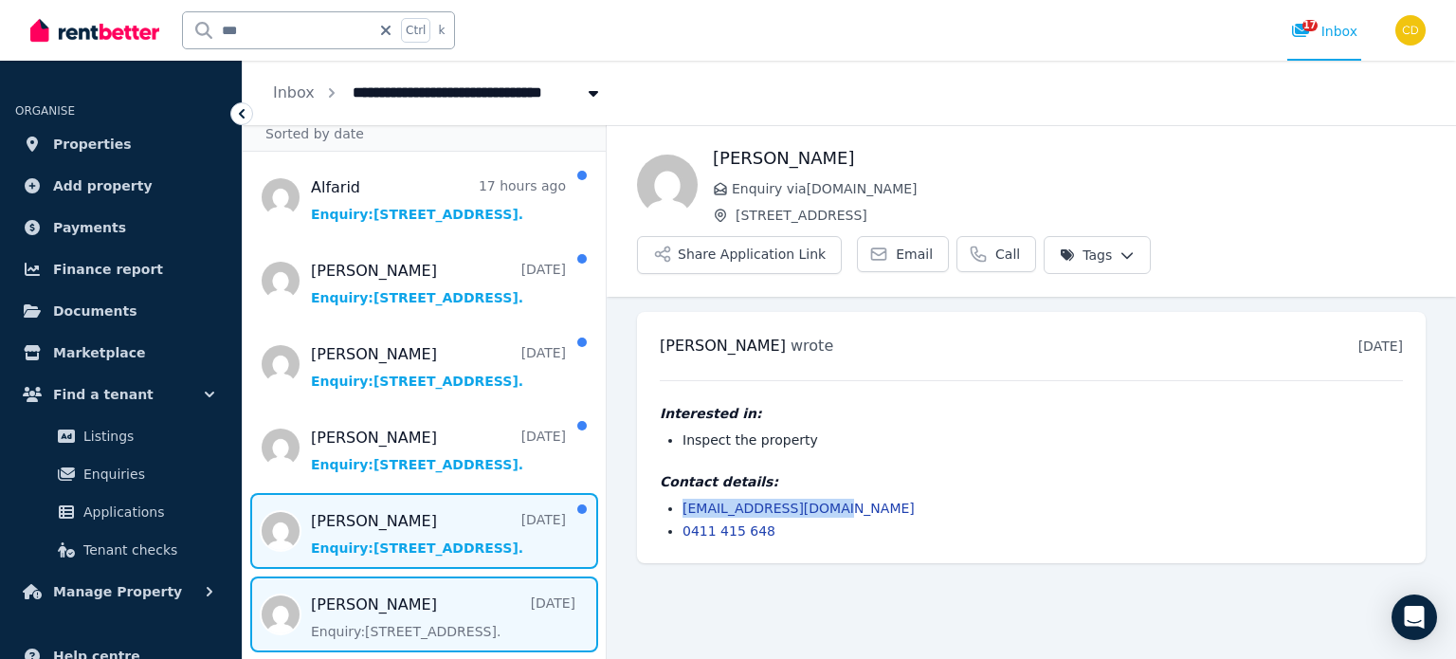
click at [331, 501] on span "Message list" at bounding box center [424, 531] width 363 height 76
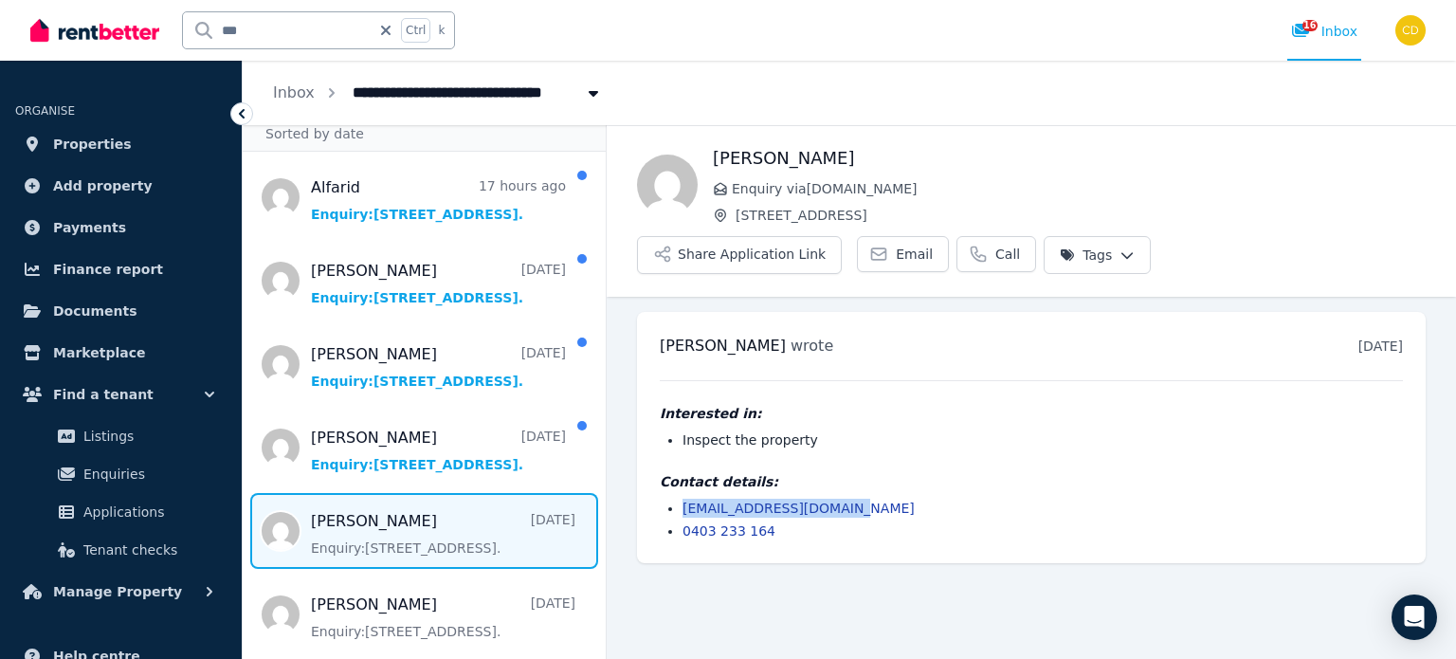
drag, startPoint x: 864, startPoint y: 501, endPoint x: 664, endPoint y: 505, distance: 200.0
click at [664, 505] on ul "anjalijoy1122@gmail.com 0403 233 164" at bounding box center [1031, 520] width 743 height 42
copy link "anjalijoy1122@gmail.com"
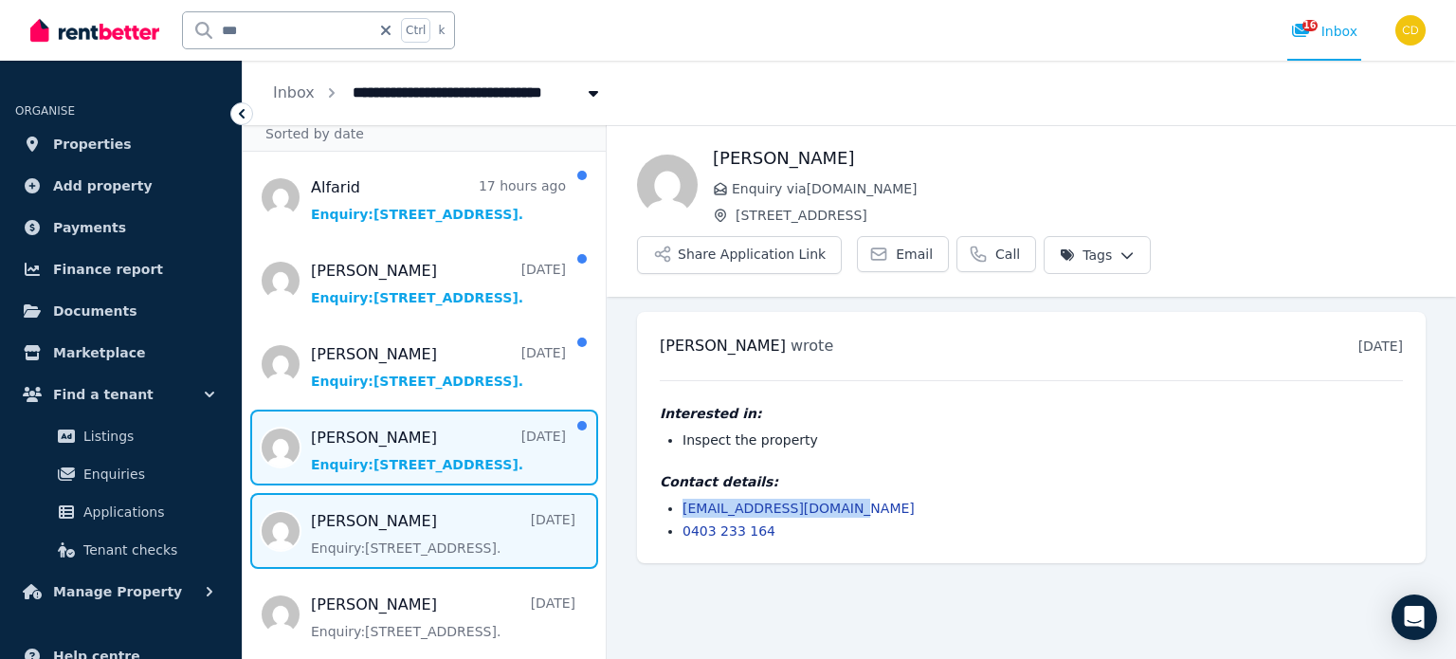
click at [442, 436] on span "Message list" at bounding box center [424, 447] width 363 height 76
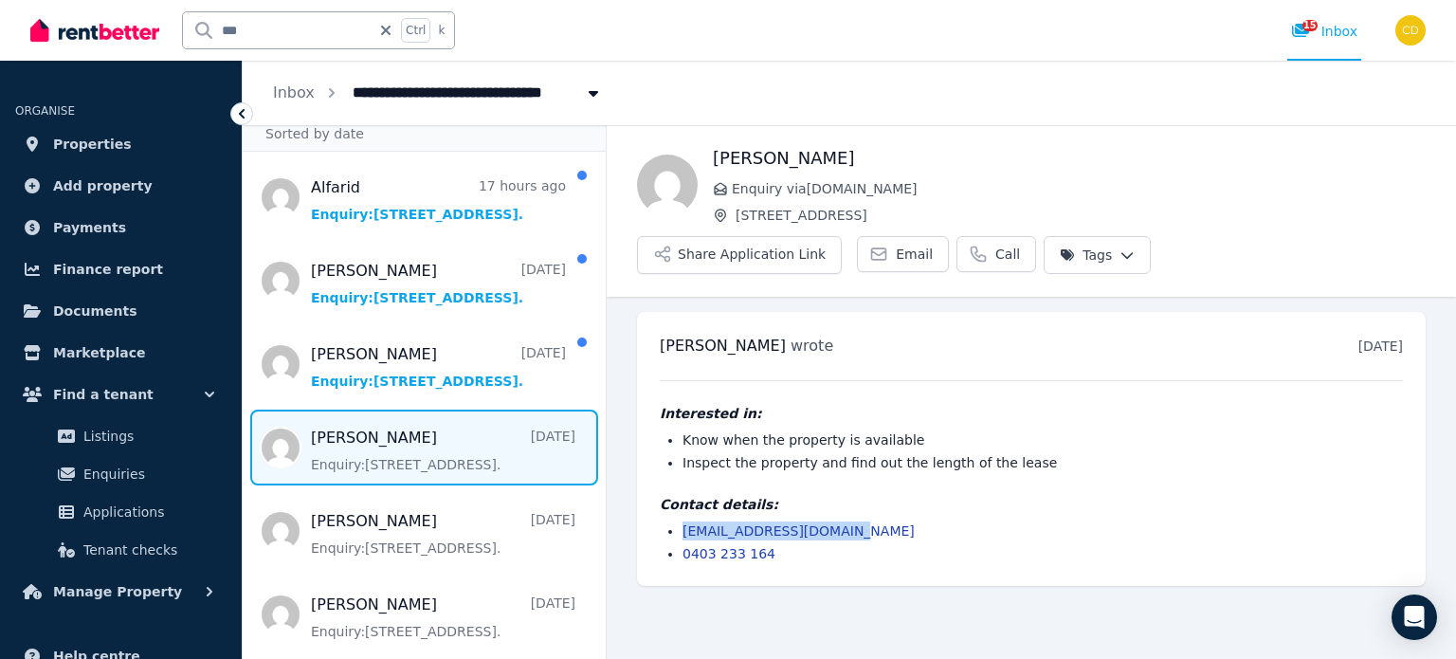
drag, startPoint x: 803, startPoint y: 530, endPoint x: 681, endPoint y: 534, distance: 122.3
click at [681, 534] on ul "anjalijoy1122@gmail.com 0403 233 164" at bounding box center [1031, 542] width 743 height 42
copy link "anjalijoy1122@gmail.com"
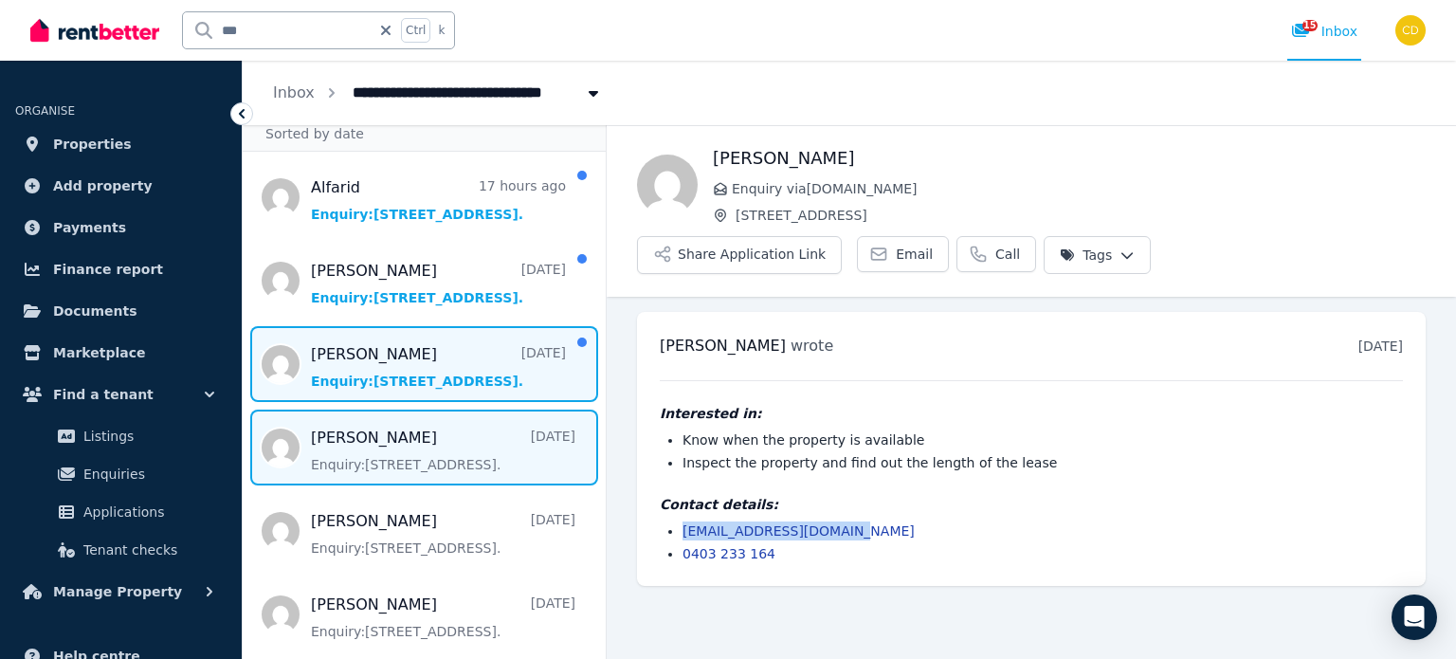
click at [391, 361] on span "Message list" at bounding box center [424, 364] width 363 height 76
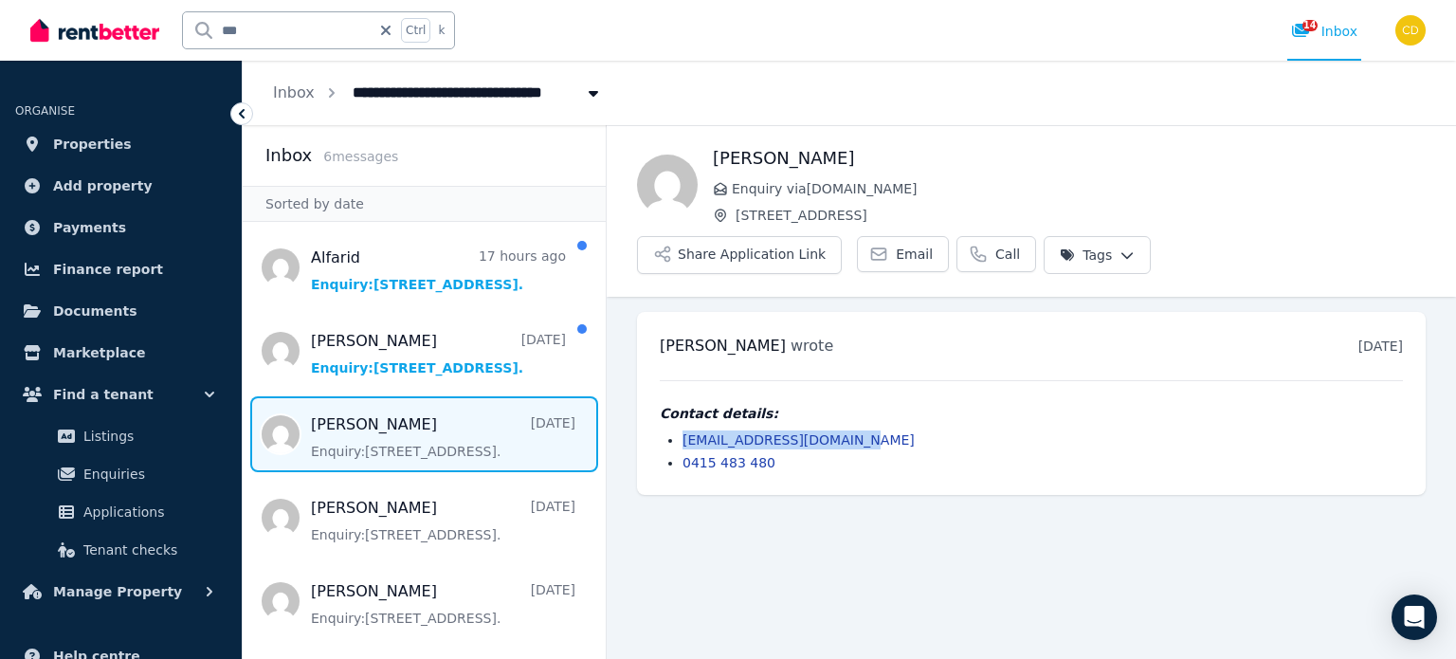
drag, startPoint x: 856, startPoint y: 433, endPoint x: 674, endPoint y: 431, distance: 182.0
click at [674, 431] on ul "intelligent.m7@gmail.com 0415 483 480" at bounding box center [1031, 451] width 743 height 42
copy link "intelligent.m7@gmail.com"
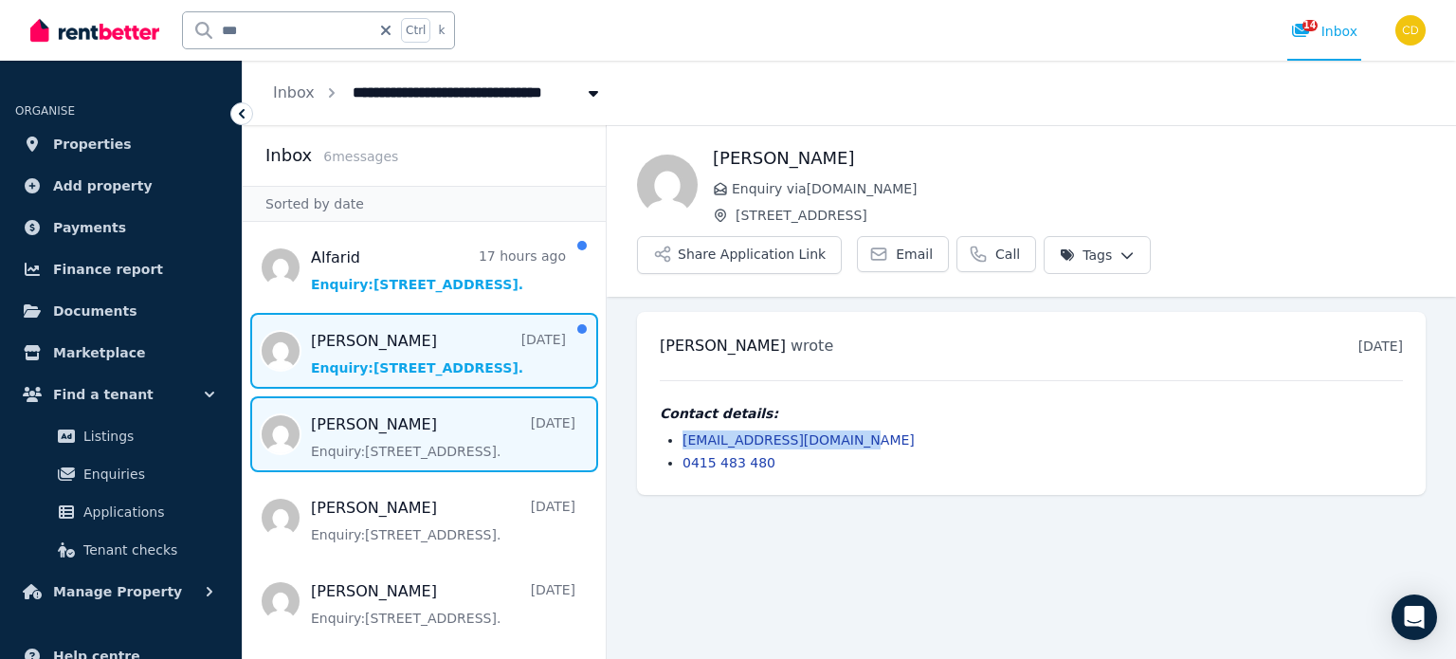
click at [310, 339] on span "Message list" at bounding box center [424, 351] width 363 height 76
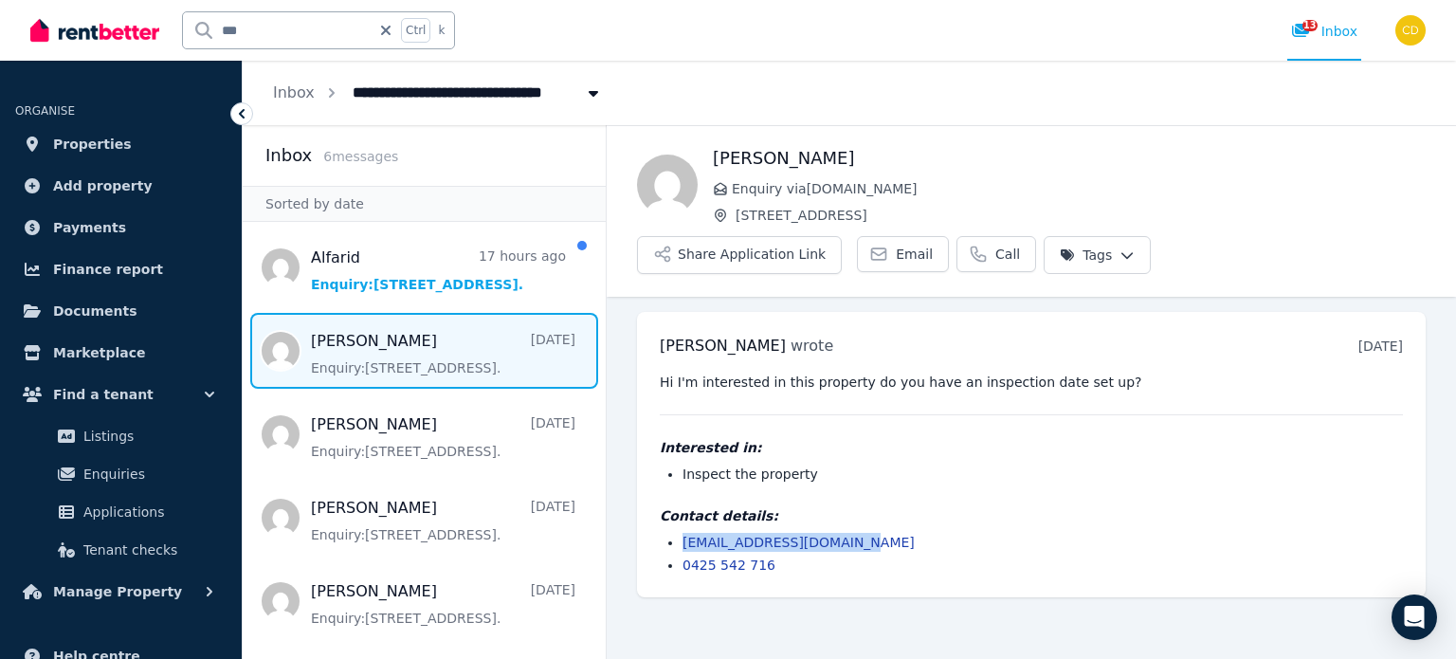
drag, startPoint x: 857, startPoint y: 536, endPoint x: 671, endPoint y: 533, distance: 185.8
click at [682, 533] on li "ashfieldtown@hotmail.com" at bounding box center [1042, 542] width 720 height 19
copy link "ashfieldtown@hotmail.com"
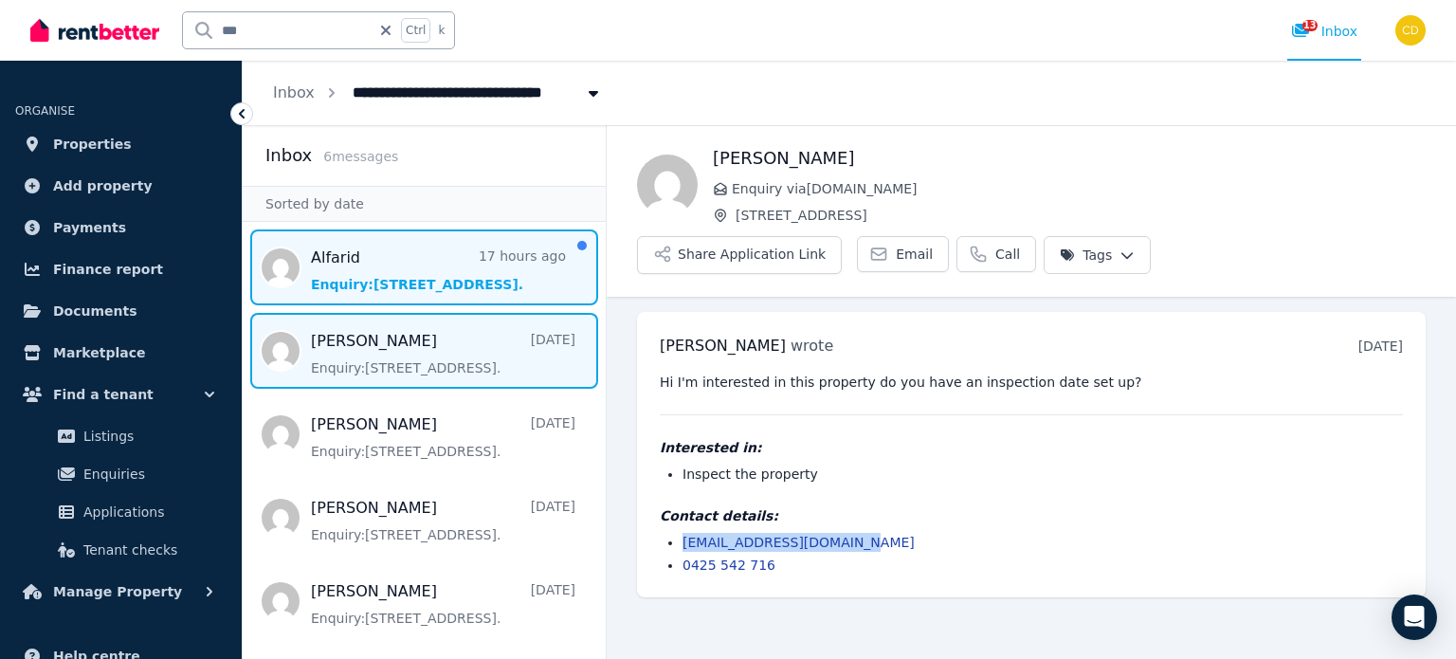
click at [483, 264] on span "Message list" at bounding box center [424, 267] width 363 height 76
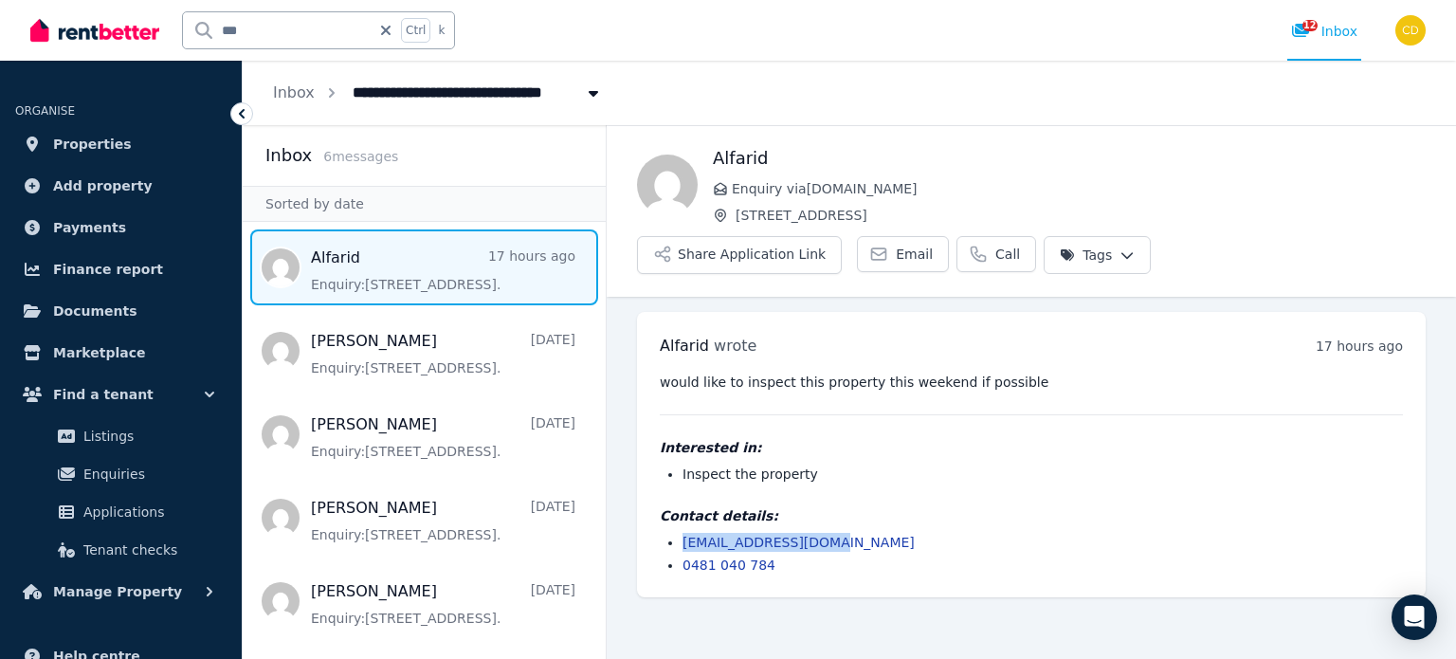
drag, startPoint x: 873, startPoint y: 548, endPoint x: 662, endPoint y: 537, distance: 211.6
click at [662, 537] on ul "reya.alf@outlook.com 0481 040 784" at bounding box center [1031, 554] width 743 height 42
copy link "reya.alf@outlook.com"
click at [1316, 38] on div "12" at bounding box center [1306, 31] width 30 height 19
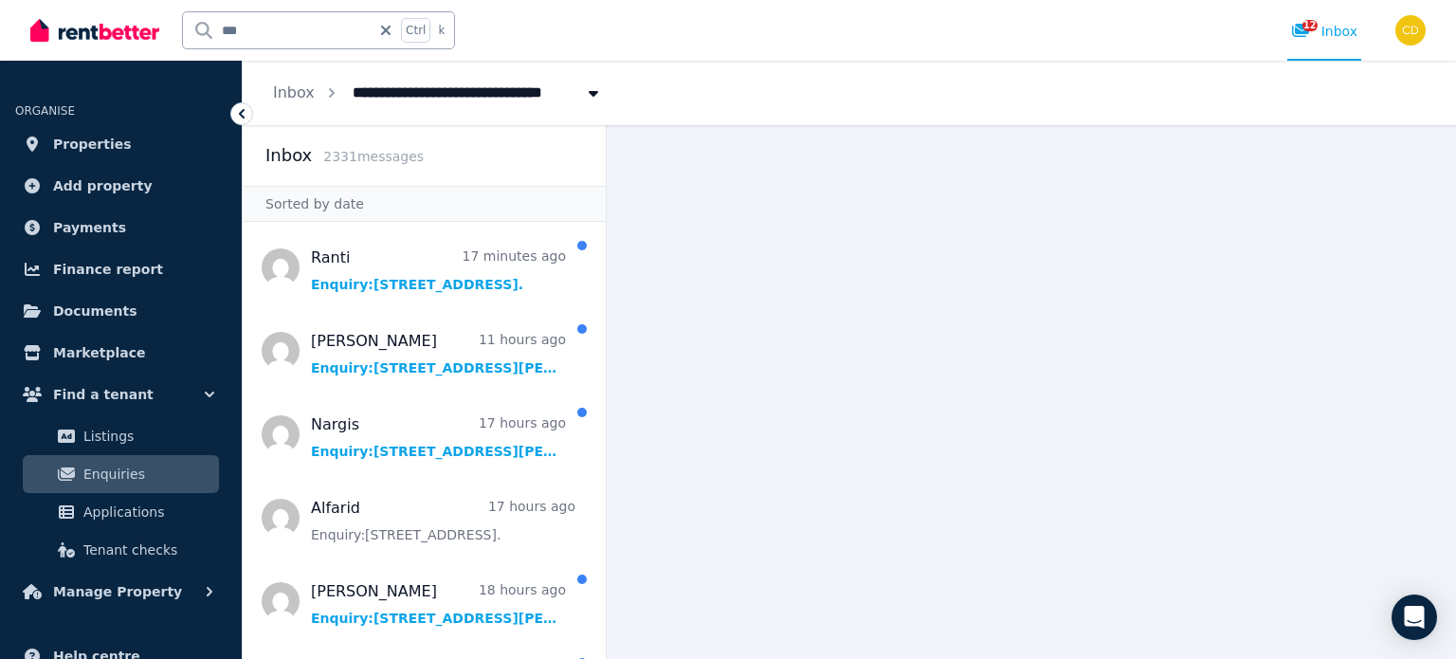
click at [266, 24] on input "***" at bounding box center [277, 30] width 188 height 36
type input "*********"
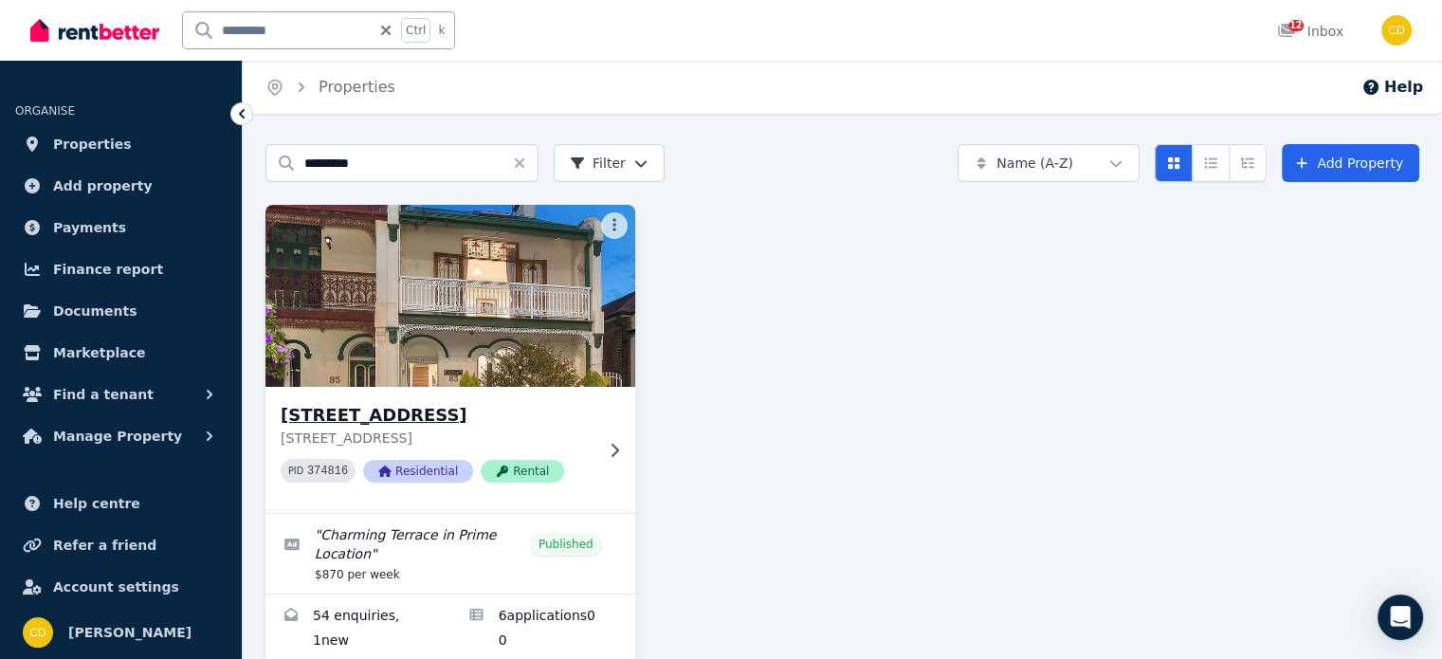
click at [554, 426] on h3 "[STREET_ADDRESS]" at bounding box center [437, 415] width 313 height 27
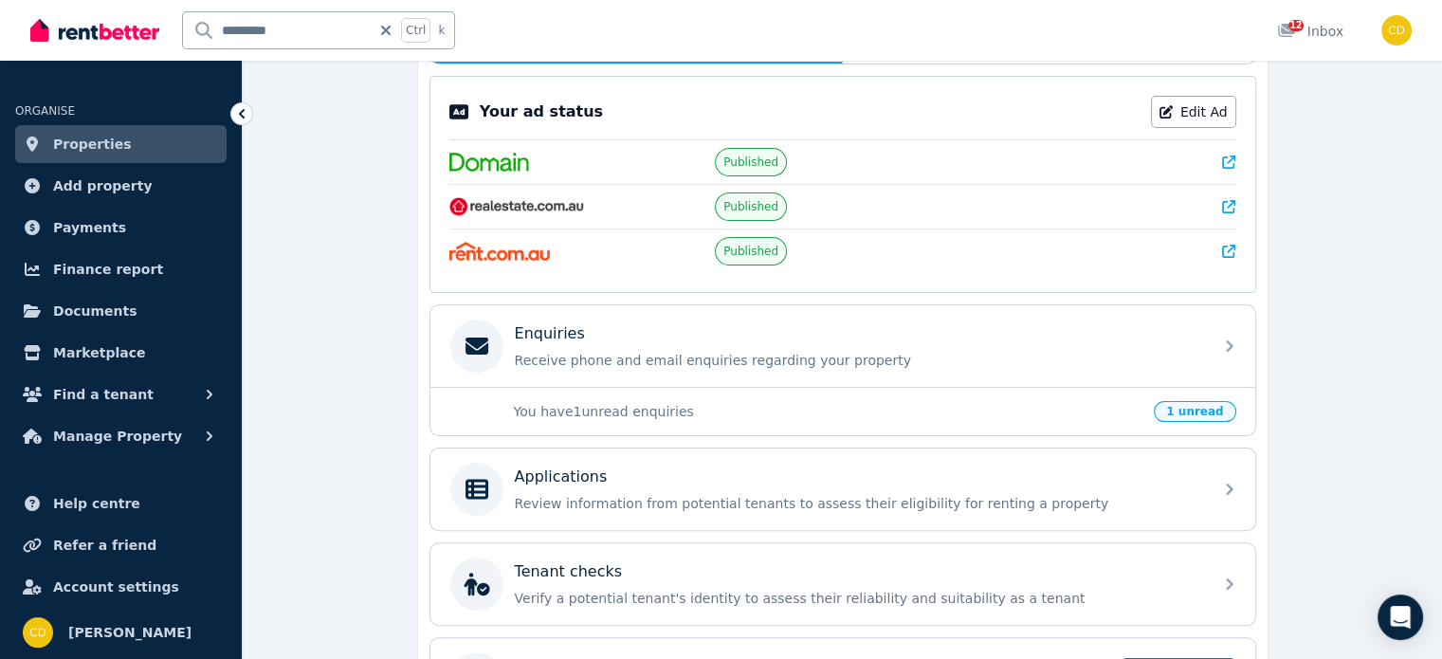
scroll to position [379, 0]
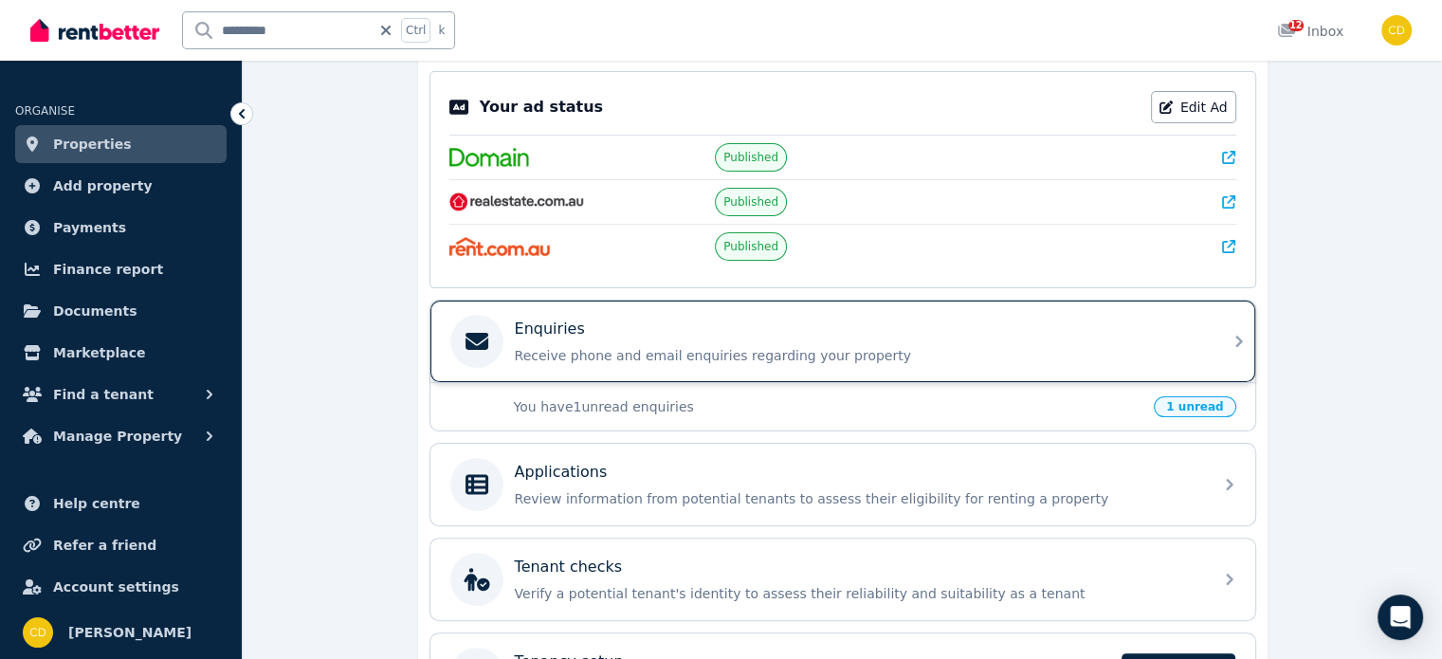
click at [885, 315] on div "Enquiries Receive phone and email enquiries regarding your property" at bounding box center [825, 341] width 751 height 53
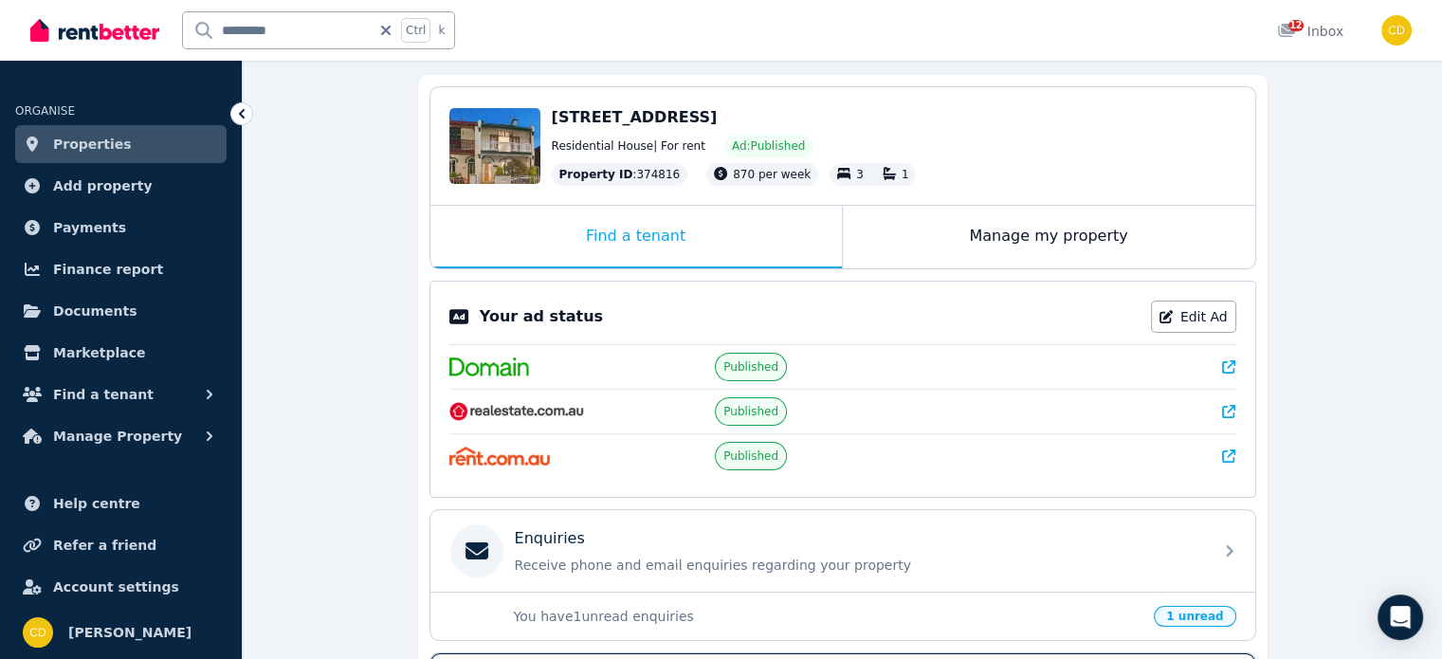
scroll to position [379, 0]
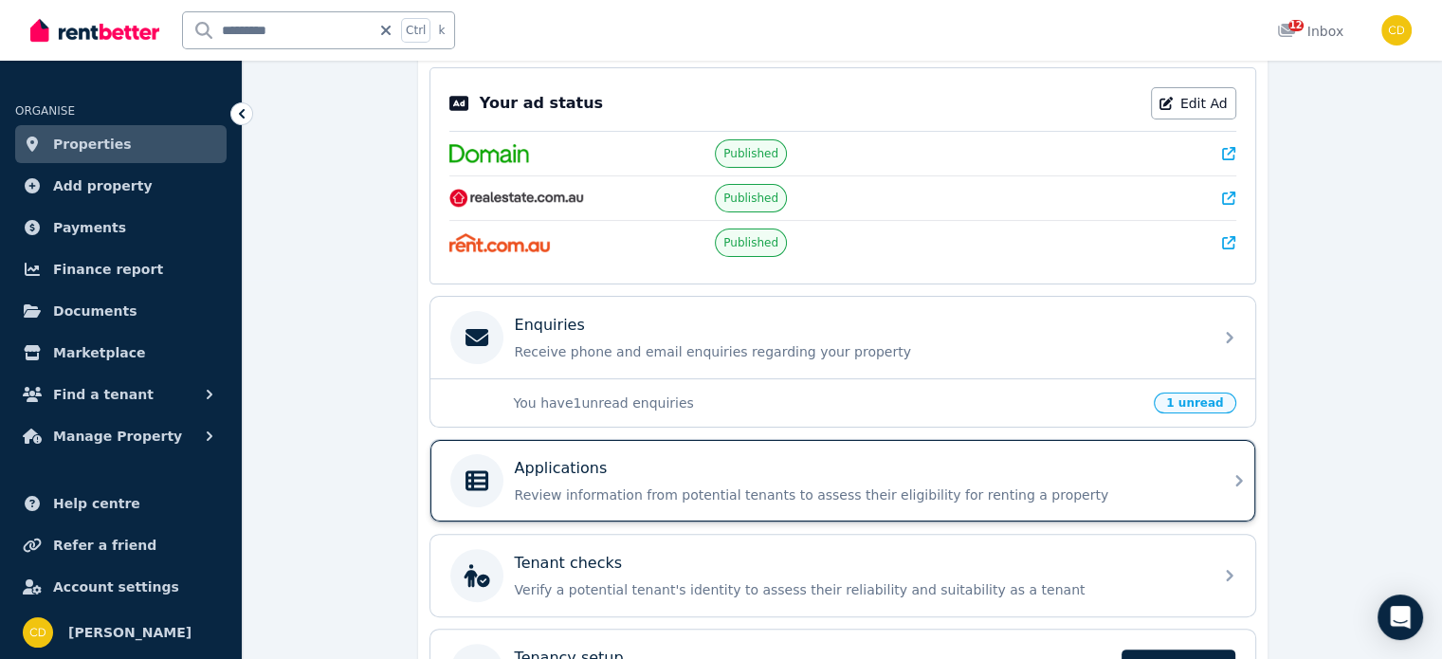
click at [933, 457] on div "Applications" at bounding box center [858, 468] width 686 height 23
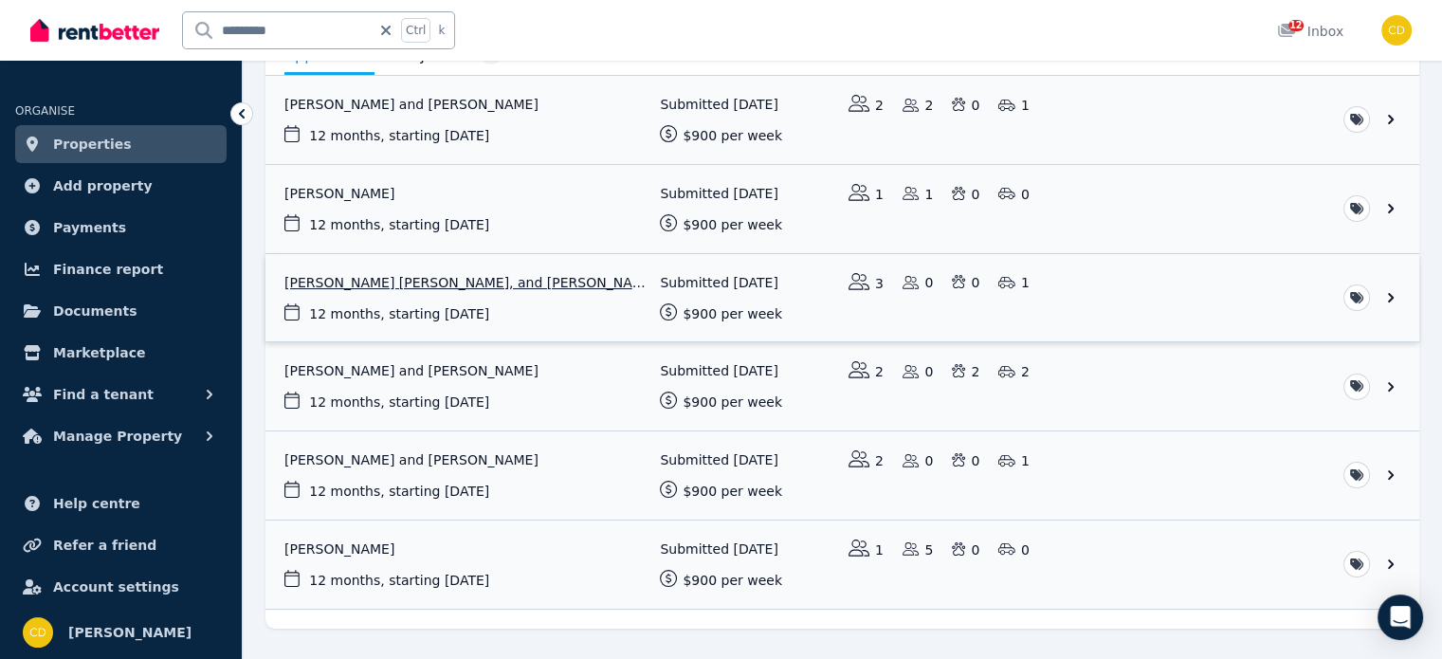
scroll to position [172, 0]
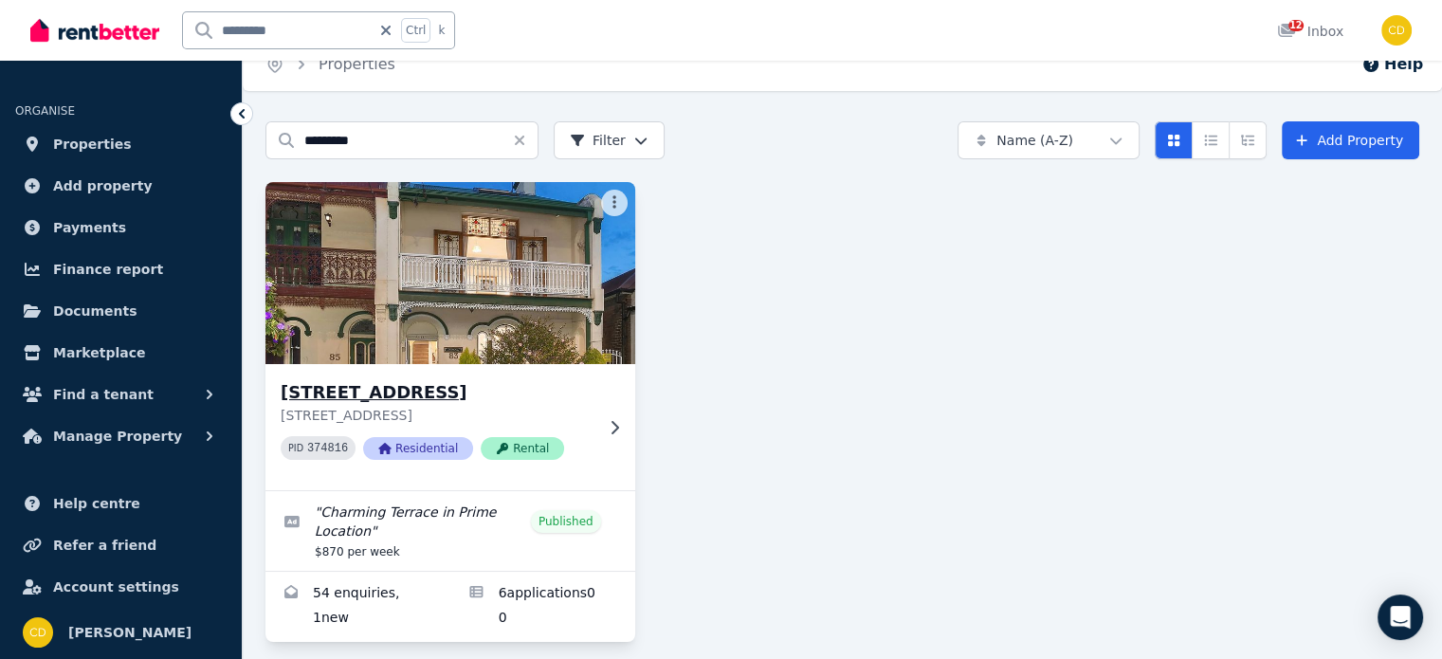
scroll to position [39, 0]
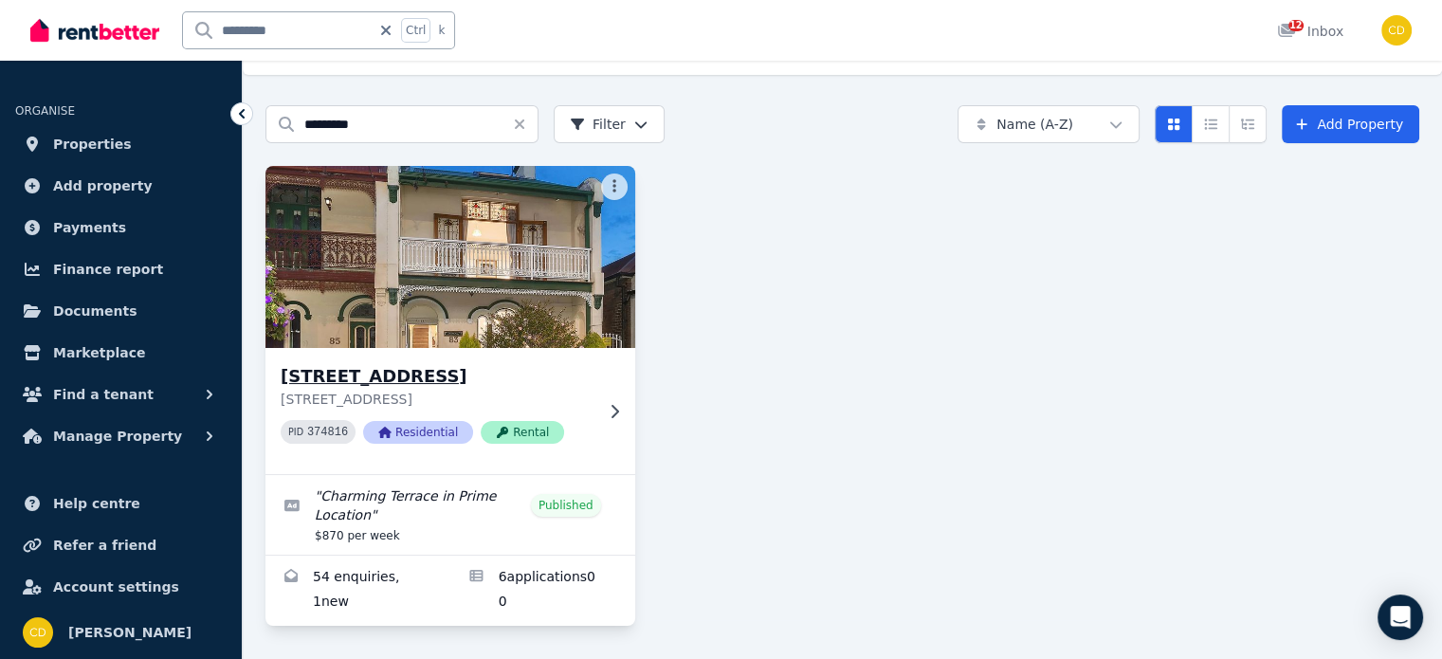
click at [540, 367] on h3 "[STREET_ADDRESS]" at bounding box center [437, 376] width 313 height 27
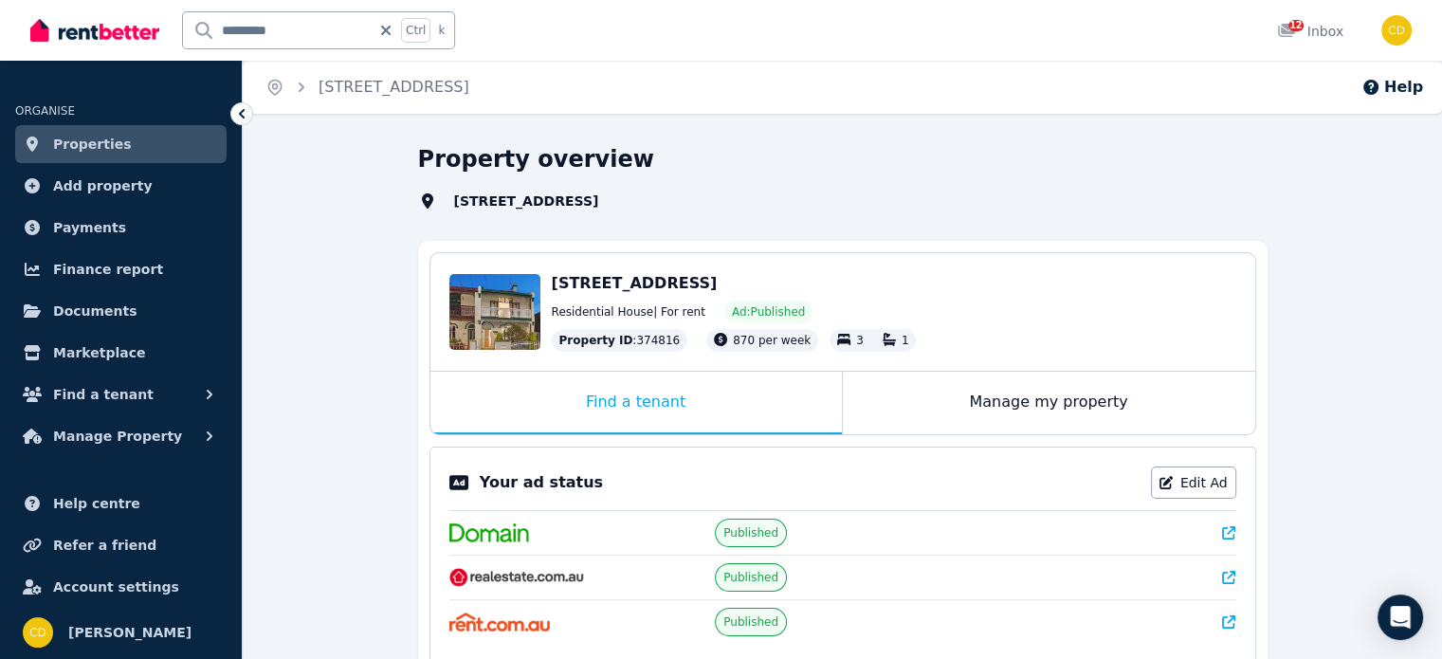
drag, startPoint x: 1221, startPoint y: 525, endPoint x: 1237, endPoint y: 530, distance: 16.8
click at [1223, 525] on div at bounding box center [1108, 532] width 255 height 19
click at [1237, 530] on div "Your ad status Edit Ad Published Published Published" at bounding box center [842, 554] width 827 height 217
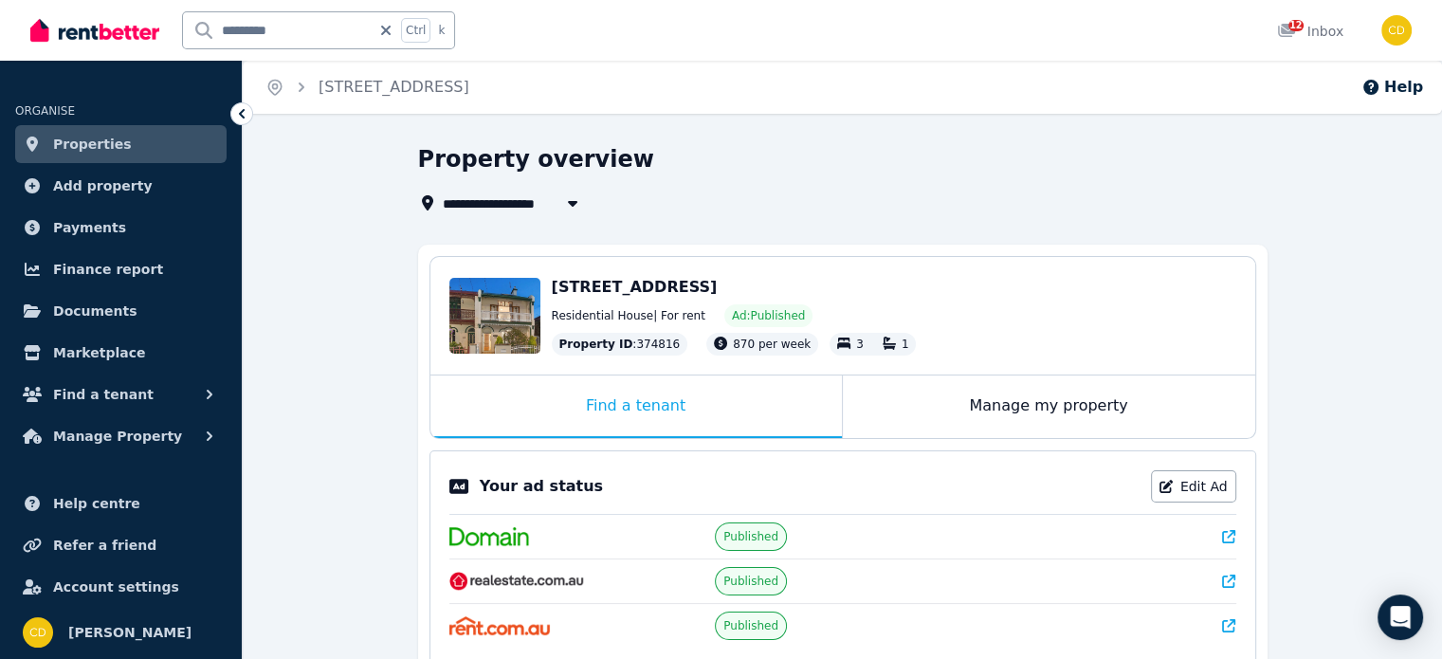
click at [1227, 535] on icon at bounding box center [1228, 536] width 13 height 13
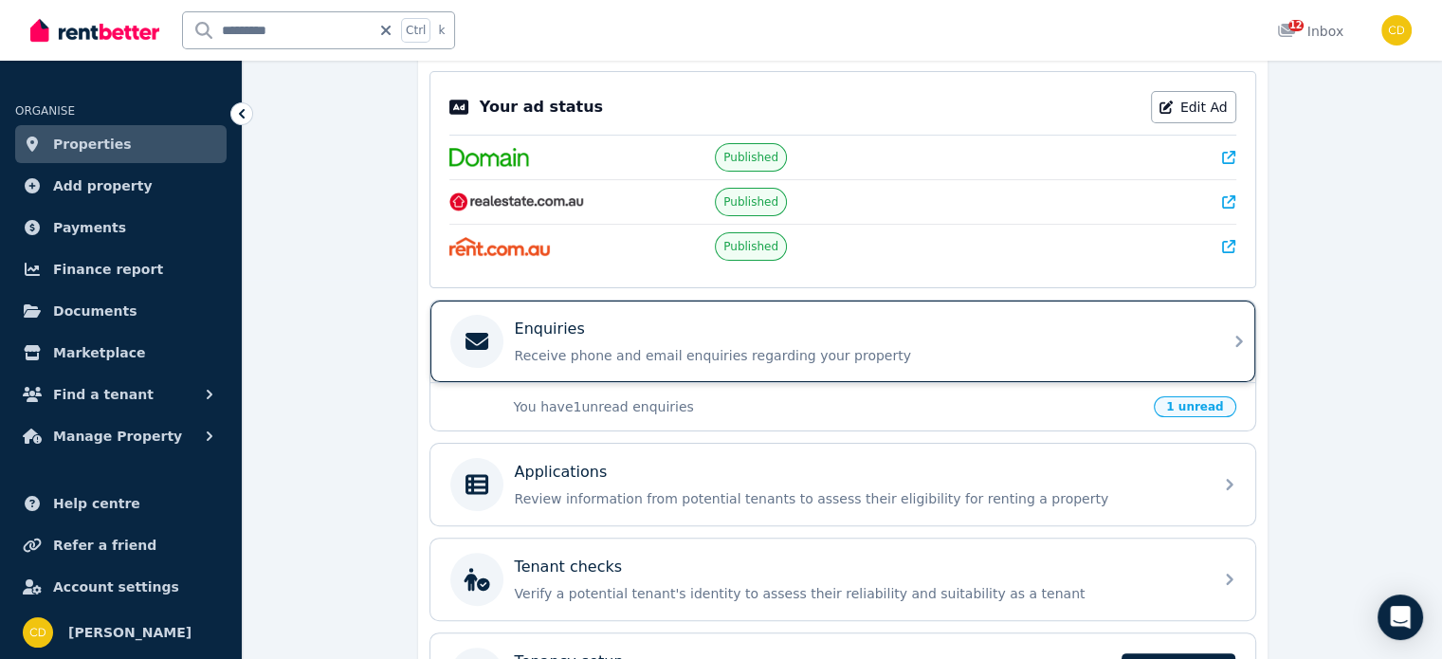
click at [743, 359] on p "Receive phone and email enquiries regarding your property" at bounding box center [858, 355] width 686 height 19
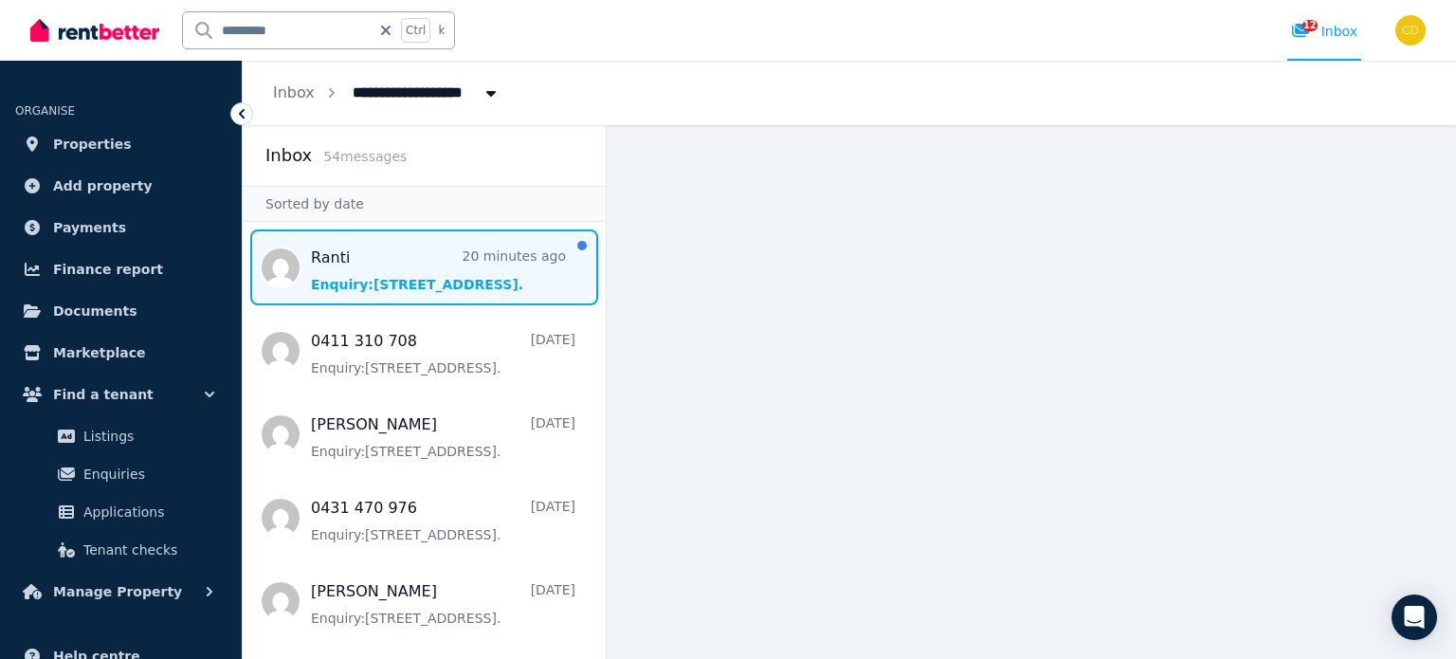
click at [412, 257] on span "Message list" at bounding box center [424, 267] width 363 height 76
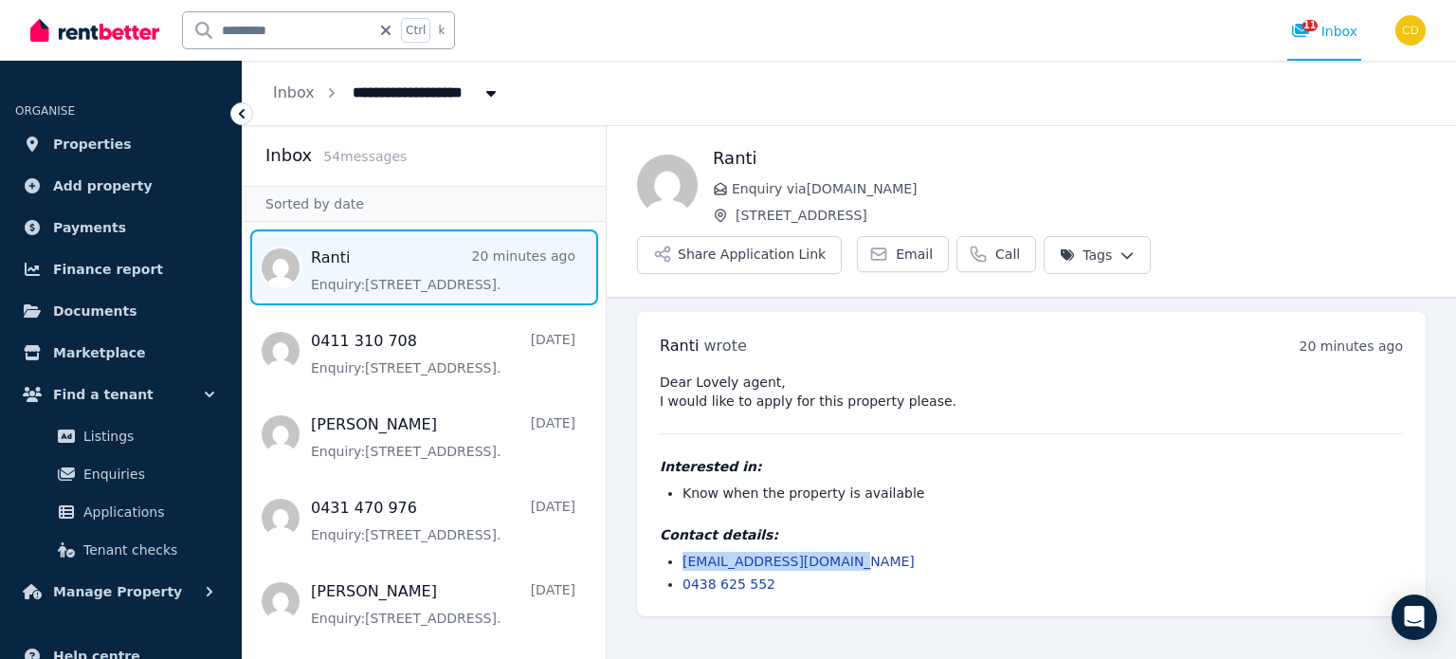
drag, startPoint x: 844, startPoint y: 502, endPoint x: 678, endPoint y: 511, distance: 166.1
click at [678, 552] on ul "ranti_dilizio@yahoo.com 0438 625 552" at bounding box center [1031, 573] width 743 height 42
copy link "ranti_dilizio@yahoo.com"
click at [1346, 29] on div "11 Inbox" at bounding box center [1324, 31] width 66 height 19
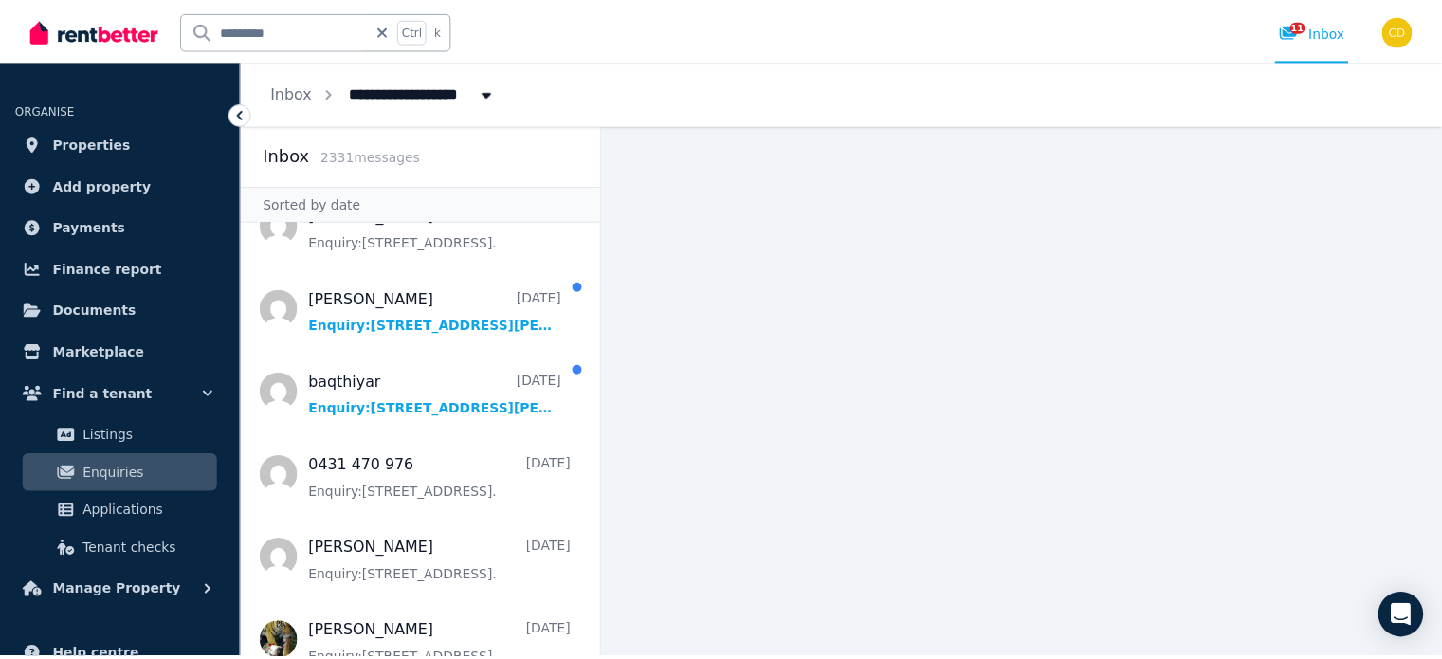
scroll to position [948, 0]
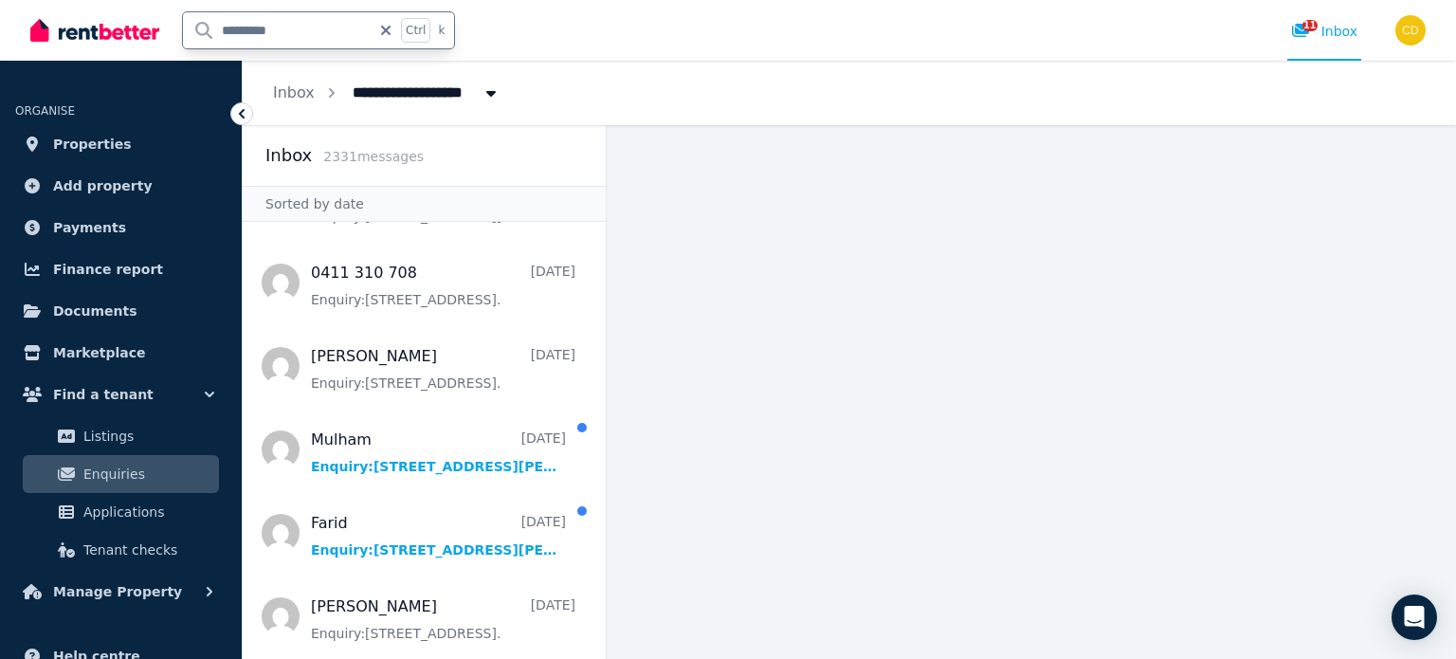
click at [300, 39] on input "*********" at bounding box center [277, 30] width 188 height 36
type input "**********"
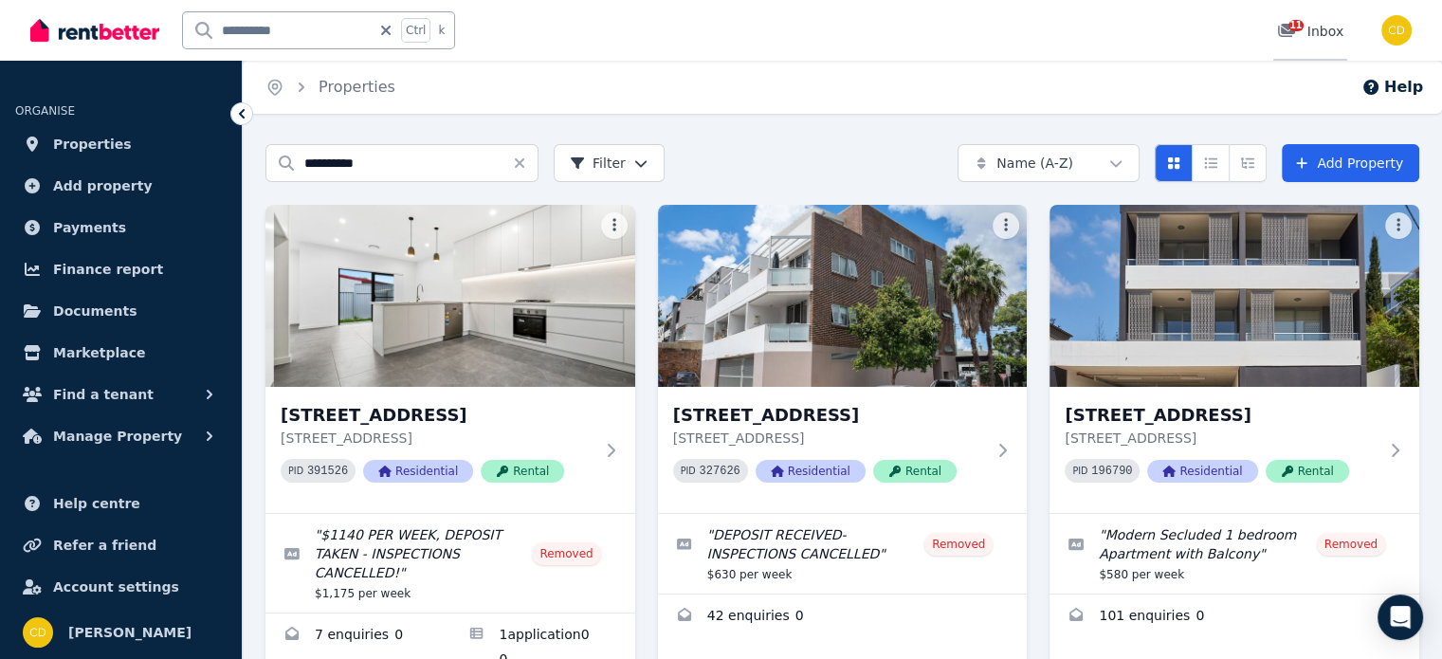
click at [1285, 27] on icon at bounding box center [1286, 30] width 17 height 13
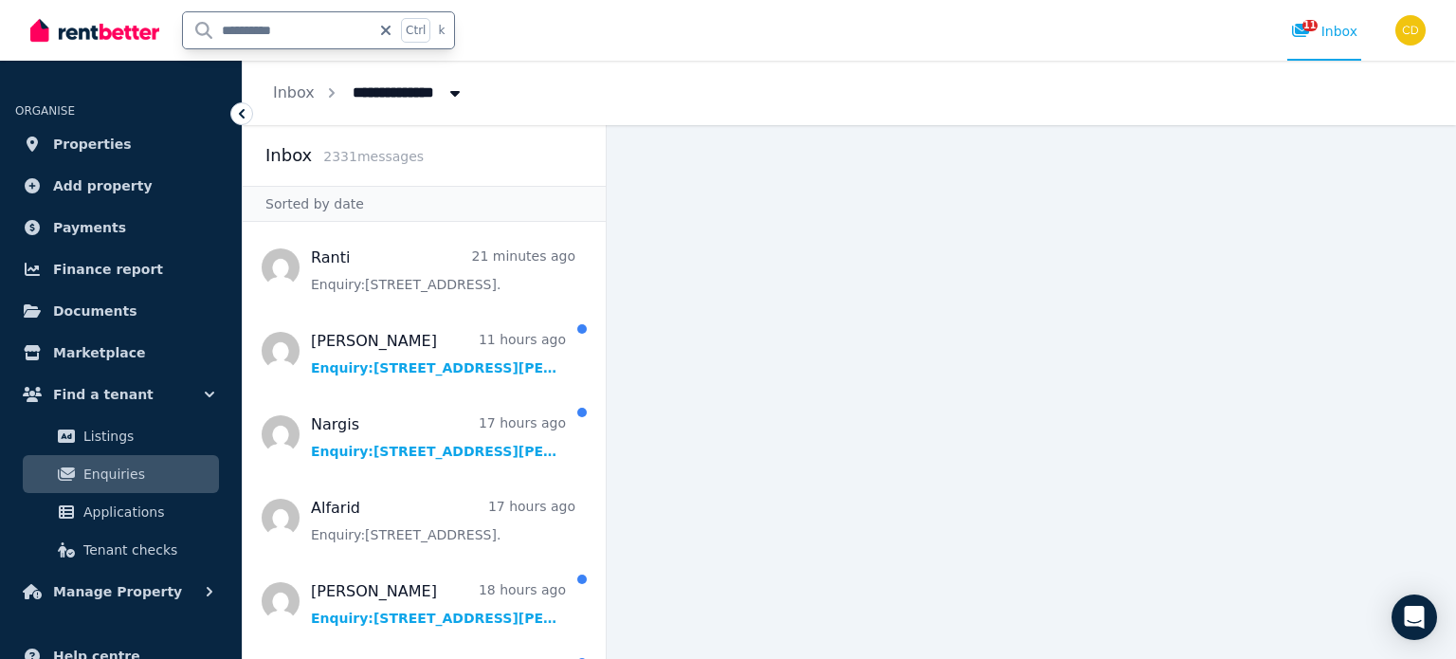
click at [318, 42] on input "**********" at bounding box center [277, 30] width 188 height 36
type input "********"
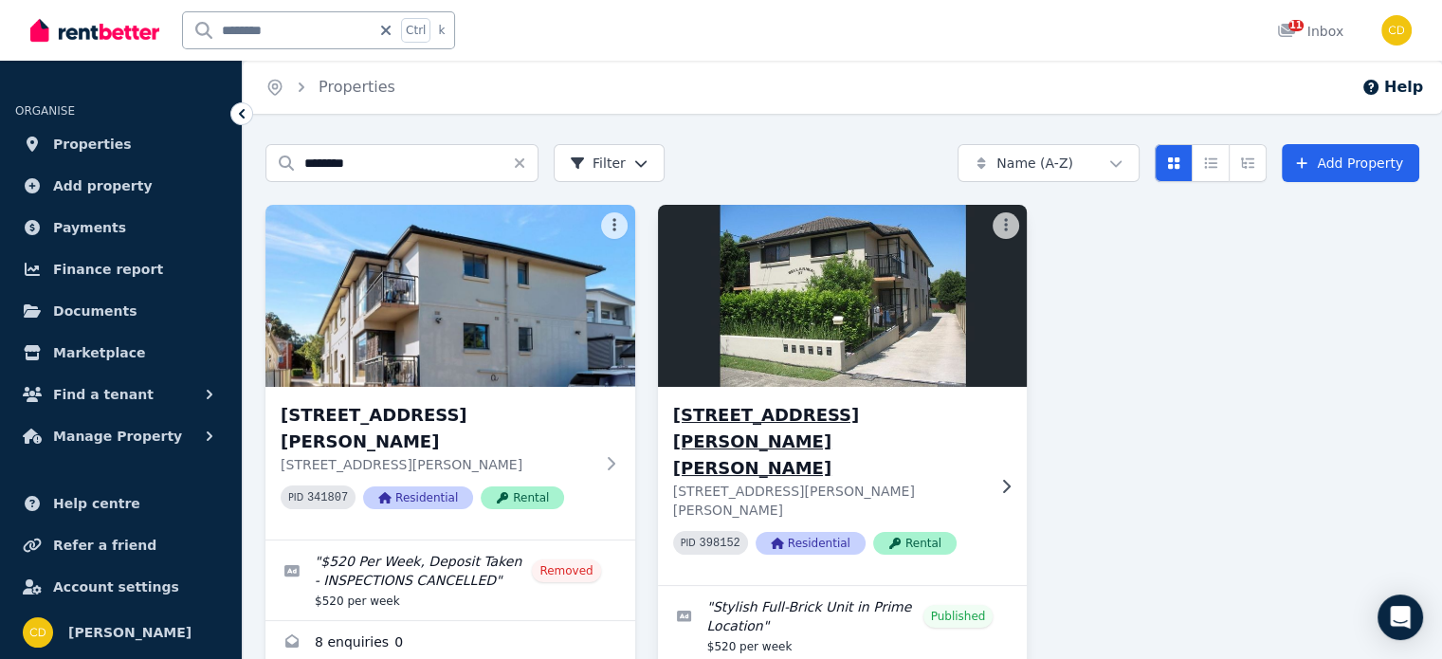
scroll to position [67, 0]
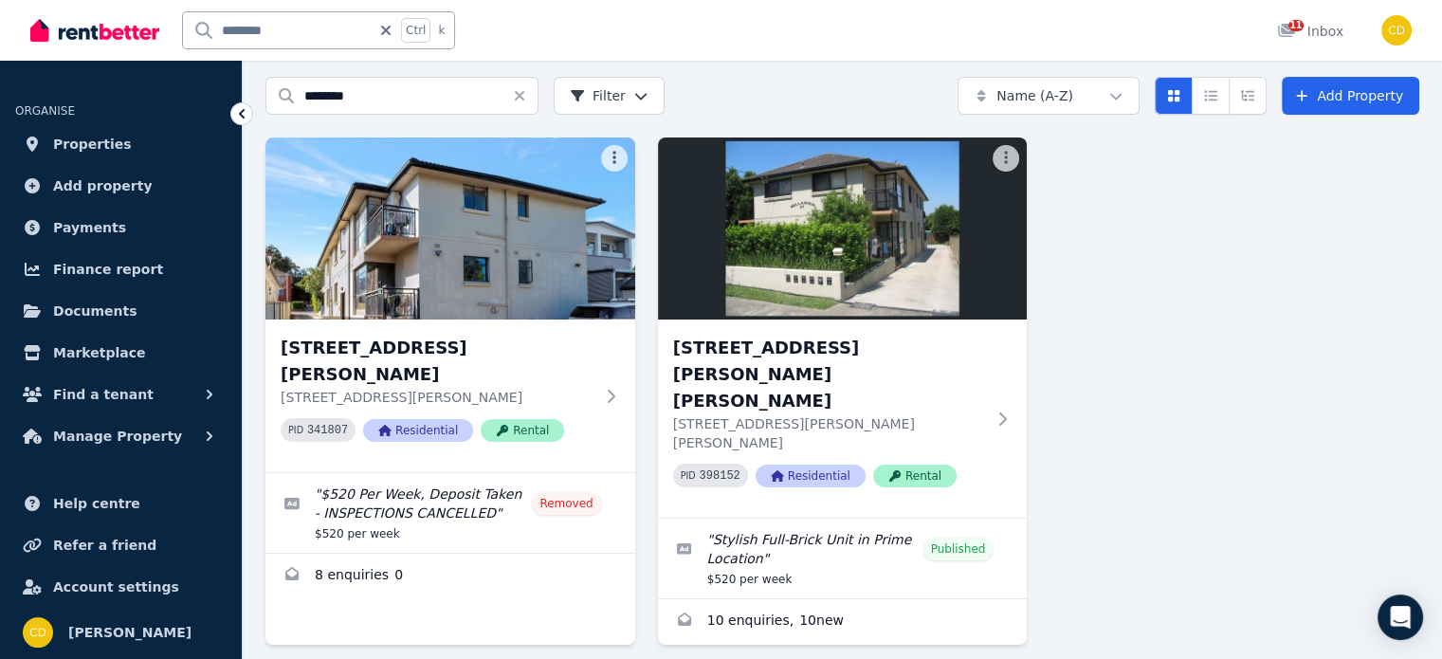
click at [296, 28] on input "********" at bounding box center [277, 30] width 188 height 36
type input "*********"
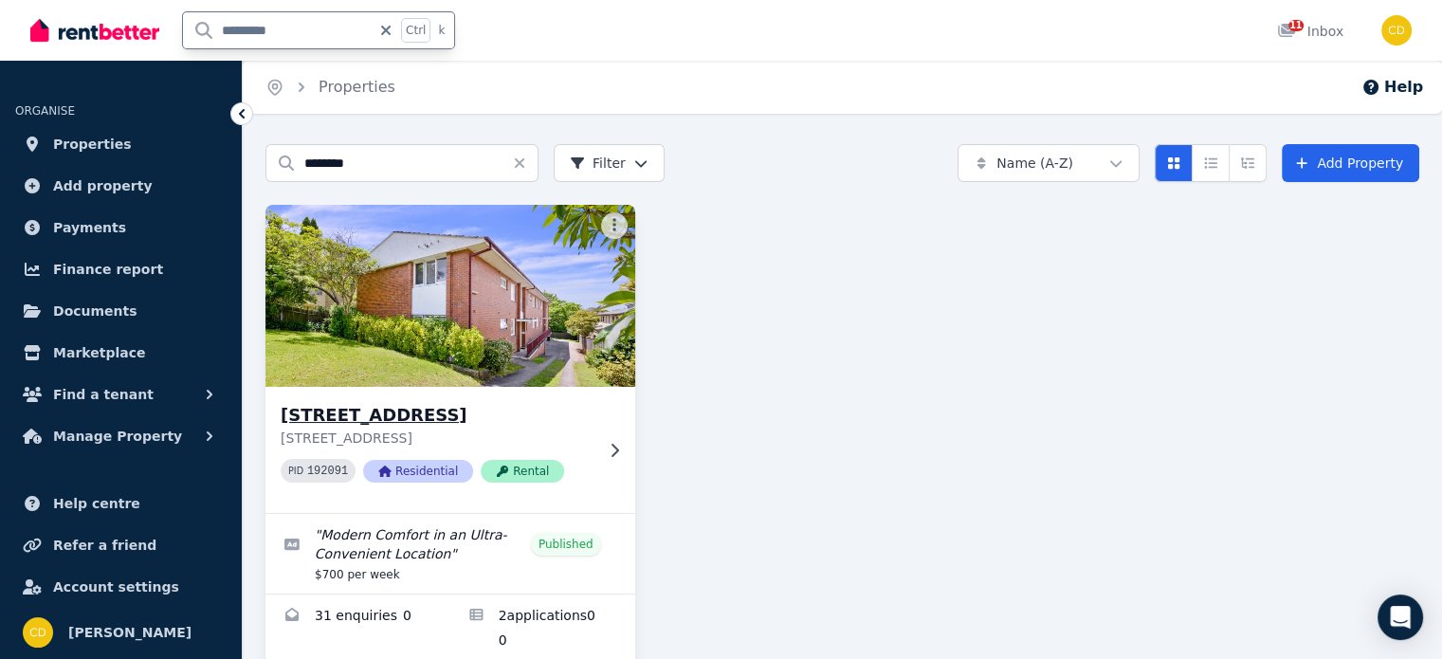
click at [523, 407] on h3 "[STREET_ADDRESS]" at bounding box center [437, 415] width 313 height 27
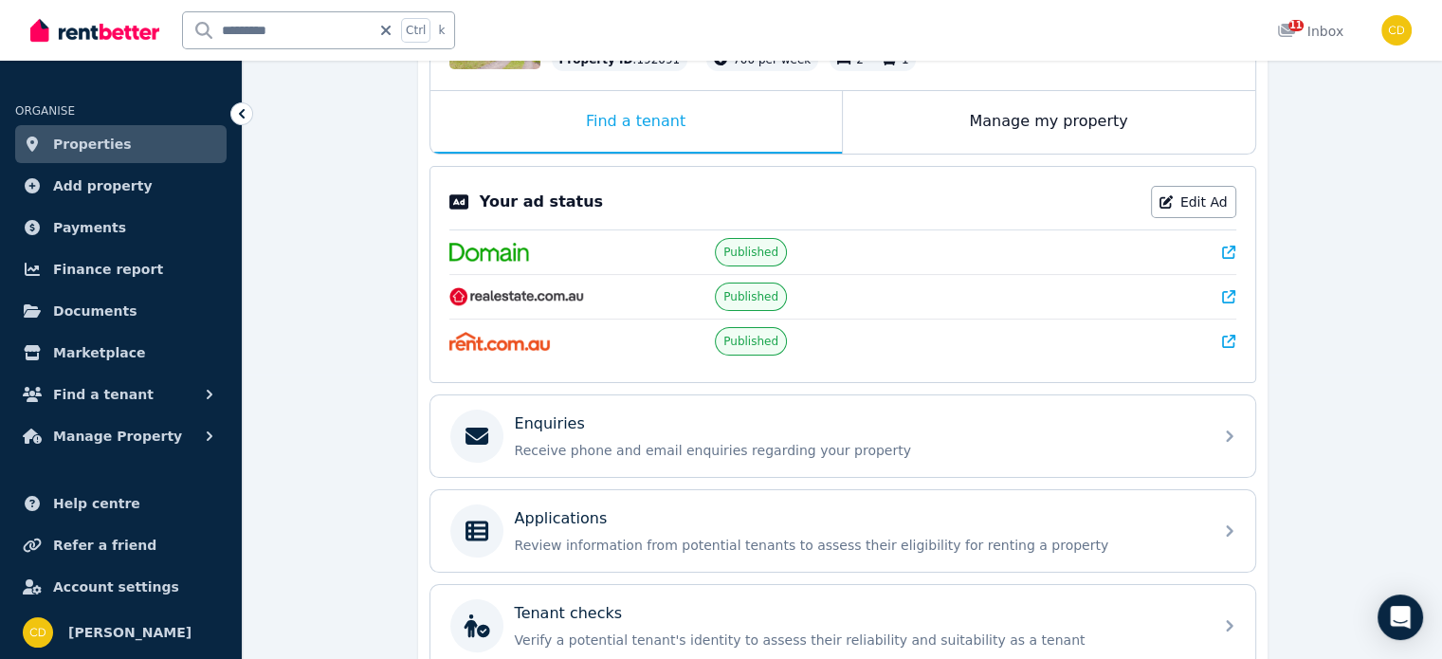
scroll to position [95, 0]
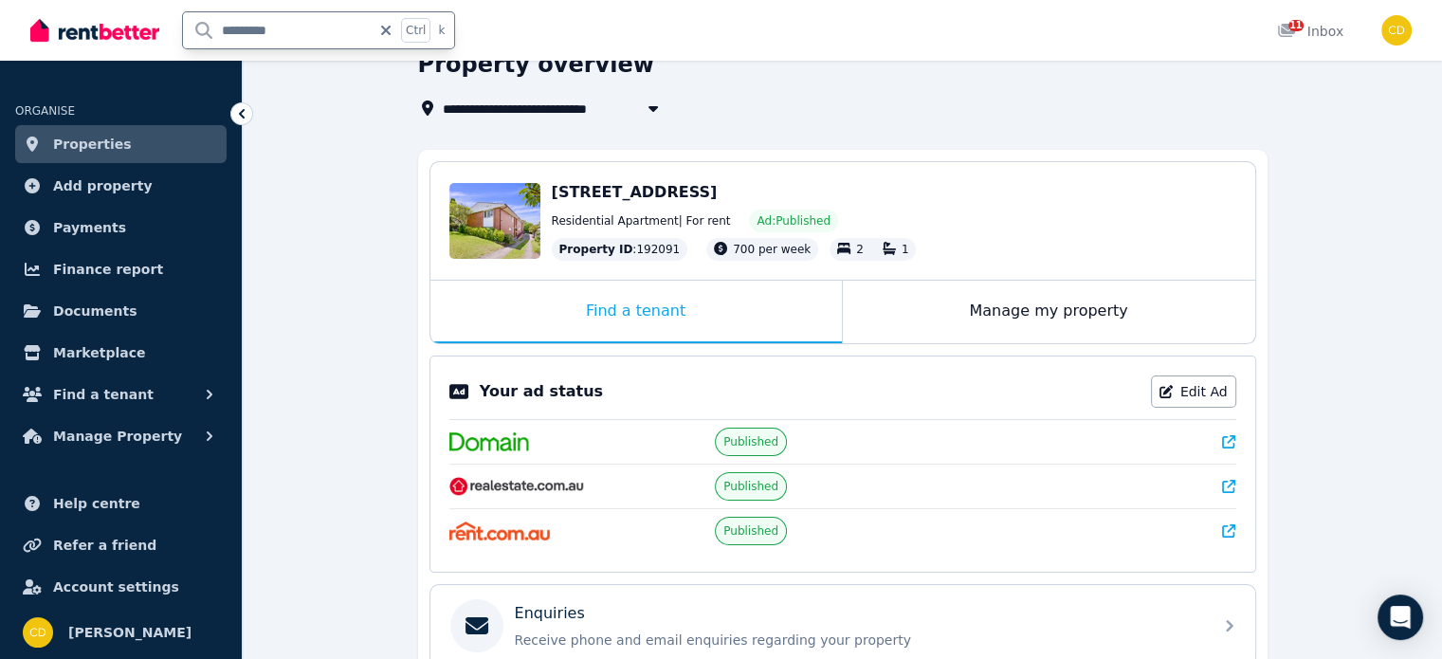
click at [289, 25] on input "*********" at bounding box center [277, 30] width 188 height 36
type input "******"
type input "**********"
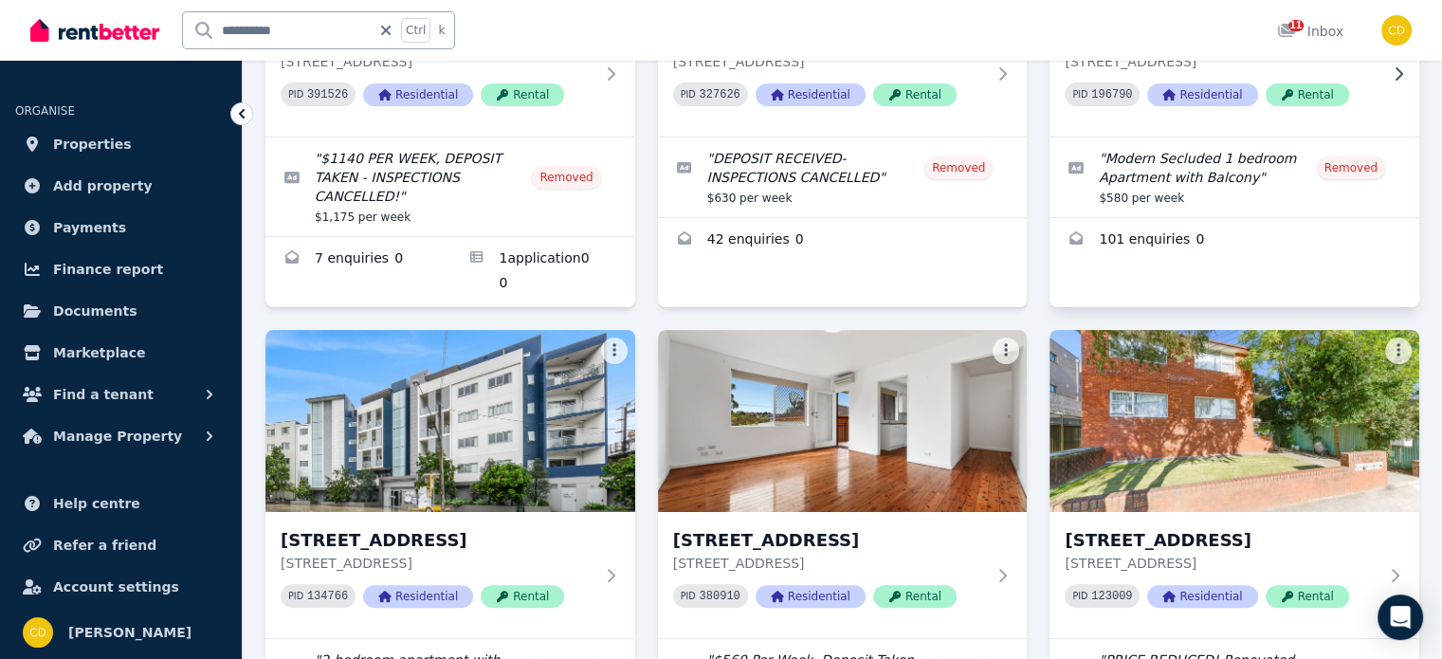
scroll to position [284, 0]
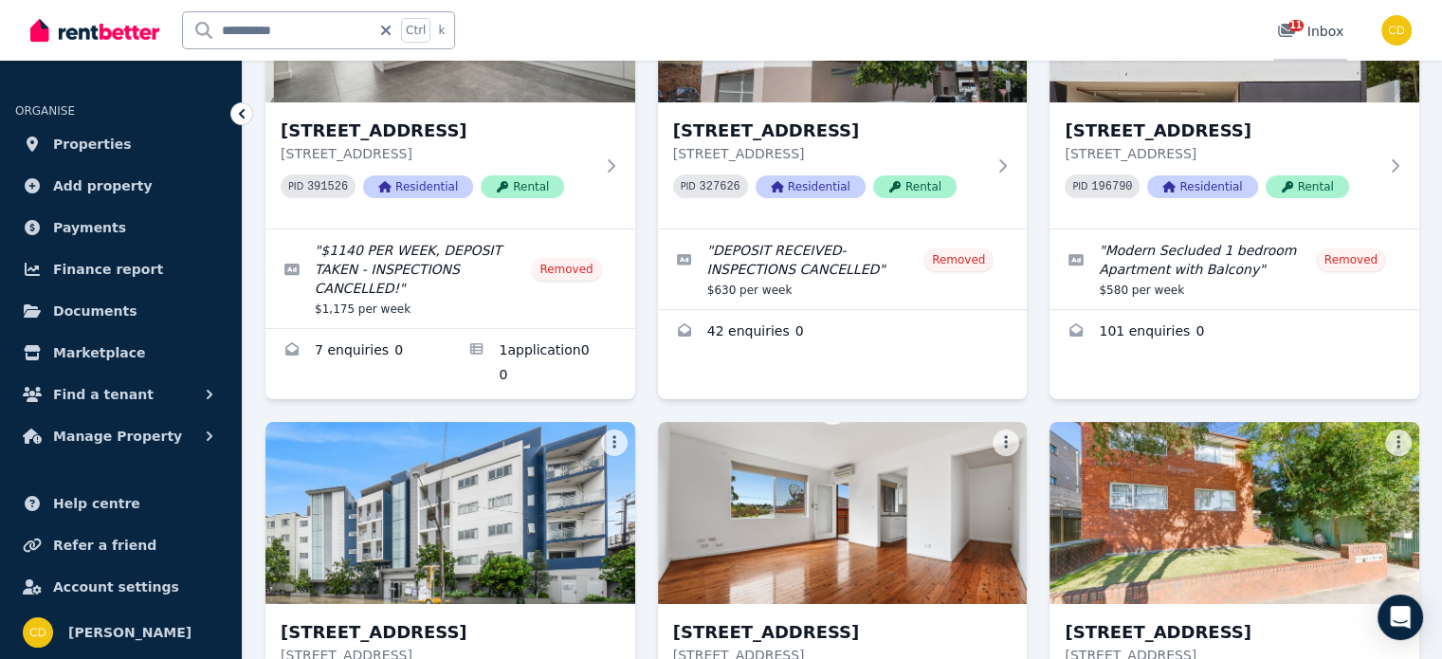
click at [1342, 33] on div "11 Inbox" at bounding box center [1310, 31] width 66 height 19
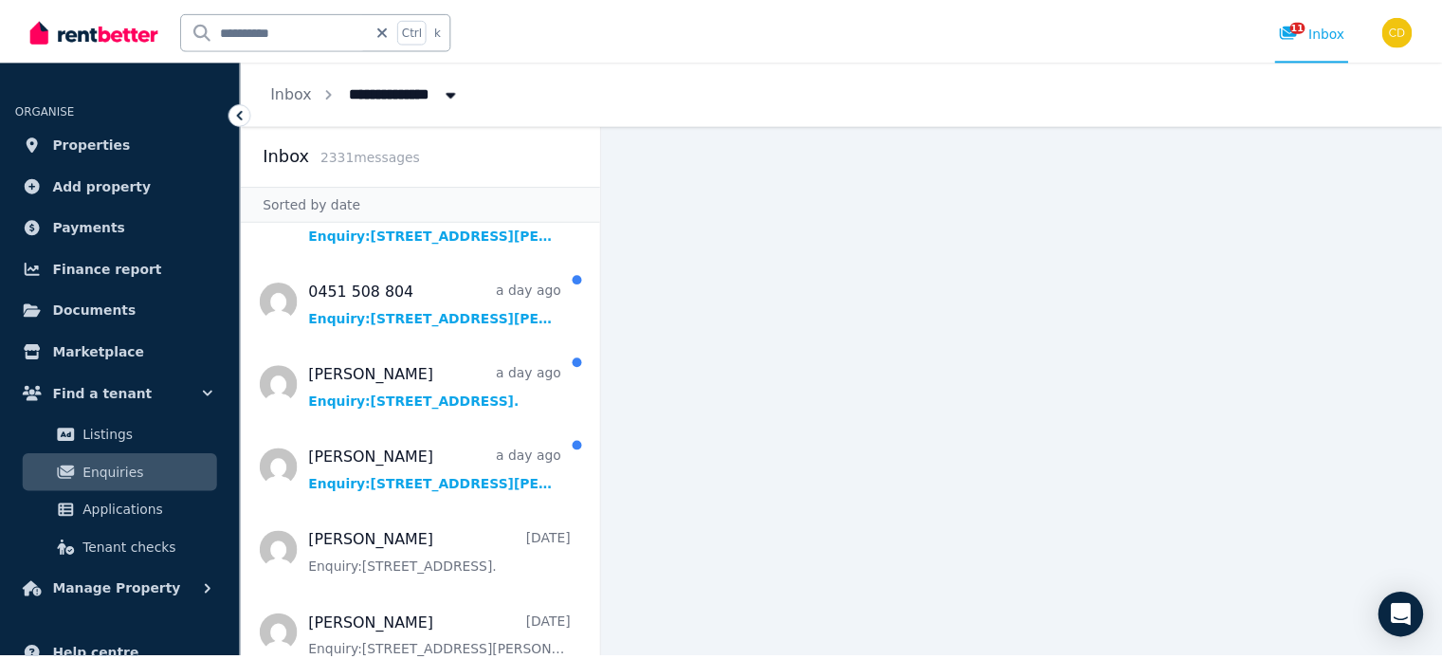
scroll to position [569, 0]
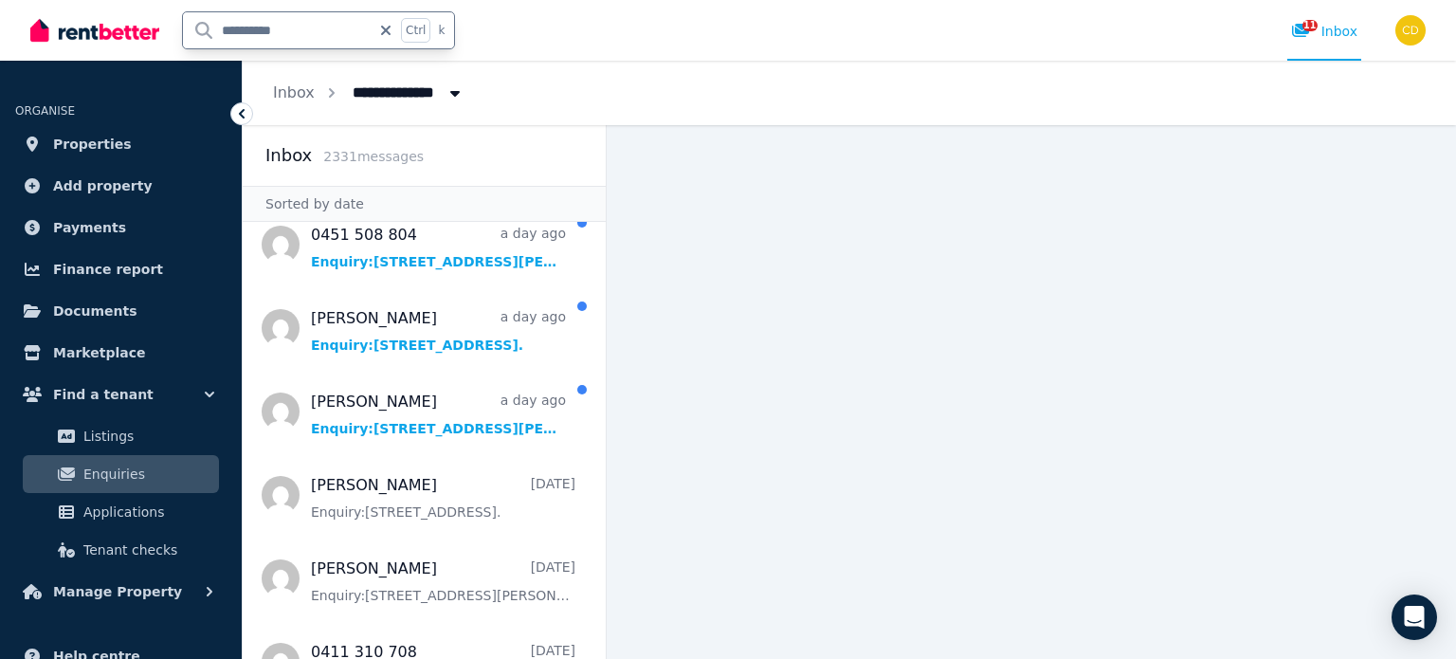
click at [298, 37] on input "**********" at bounding box center [277, 30] width 188 height 36
type input "*****"
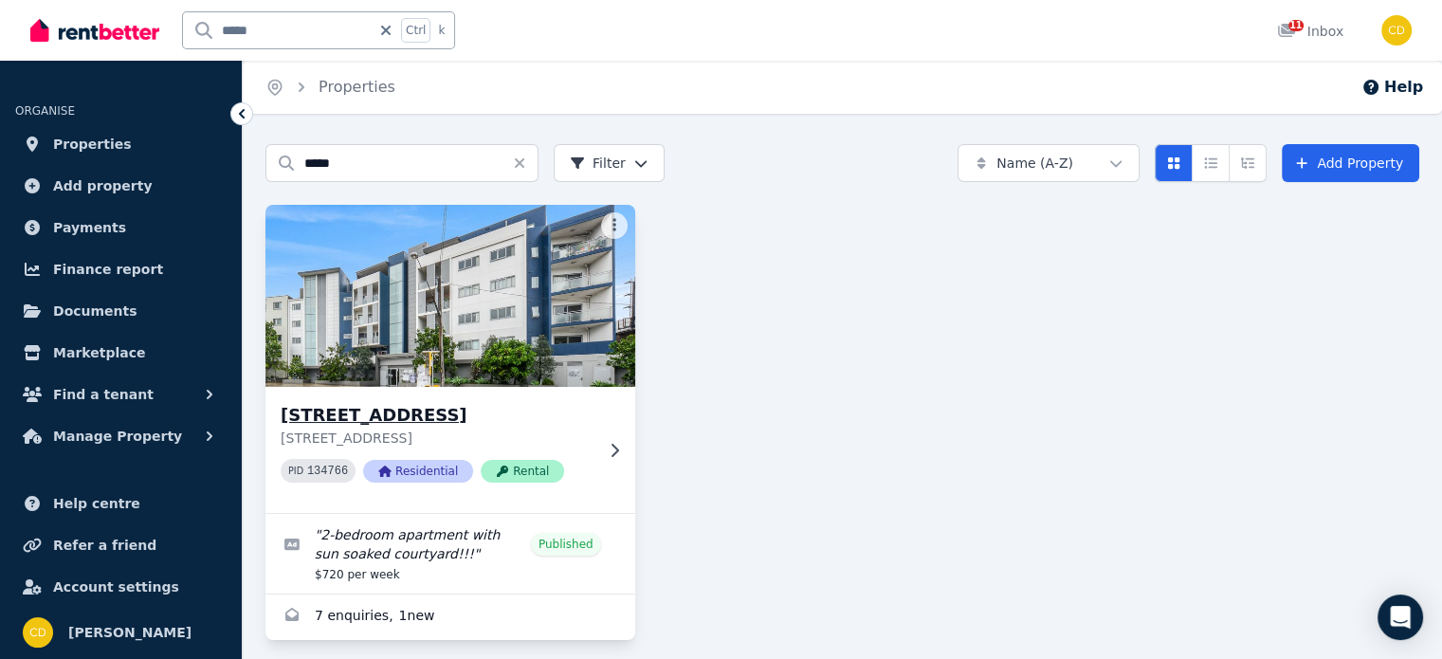
click at [444, 403] on h3 "[STREET_ADDRESS]" at bounding box center [437, 415] width 313 height 27
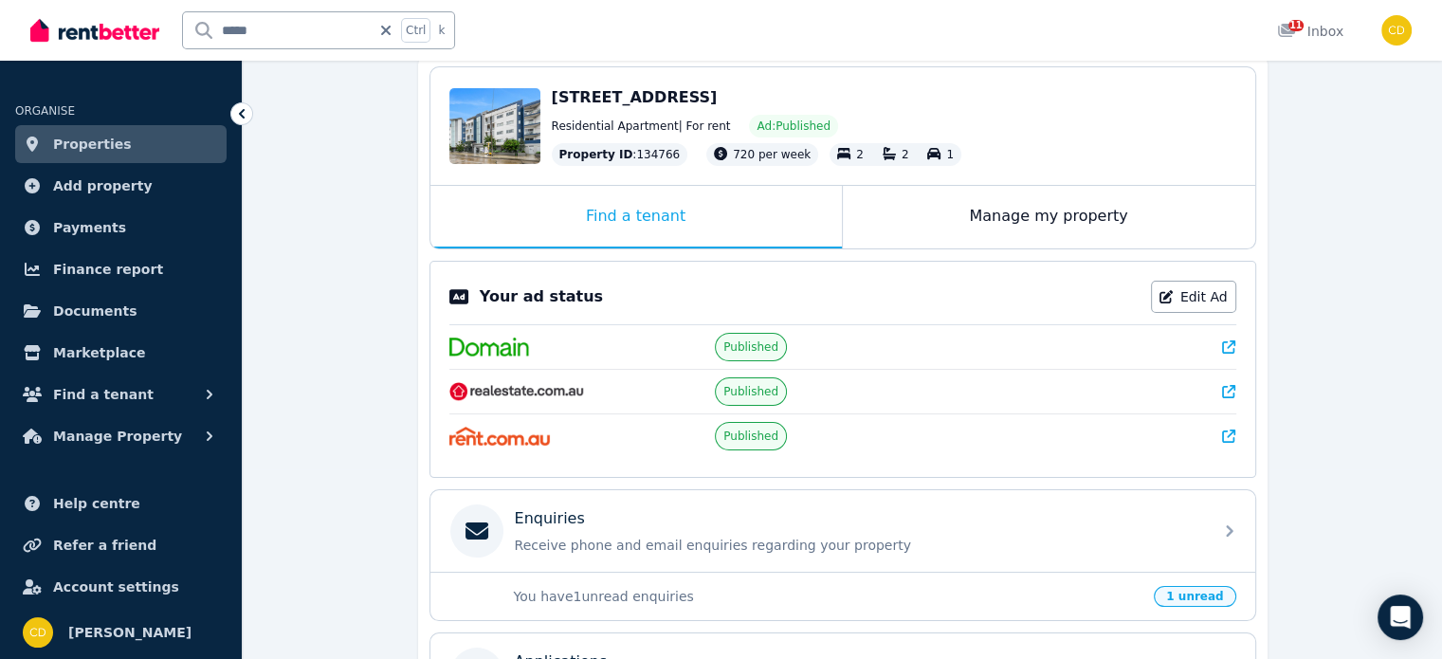
scroll to position [284, 0]
